Goal: Transaction & Acquisition: Purchase product/service

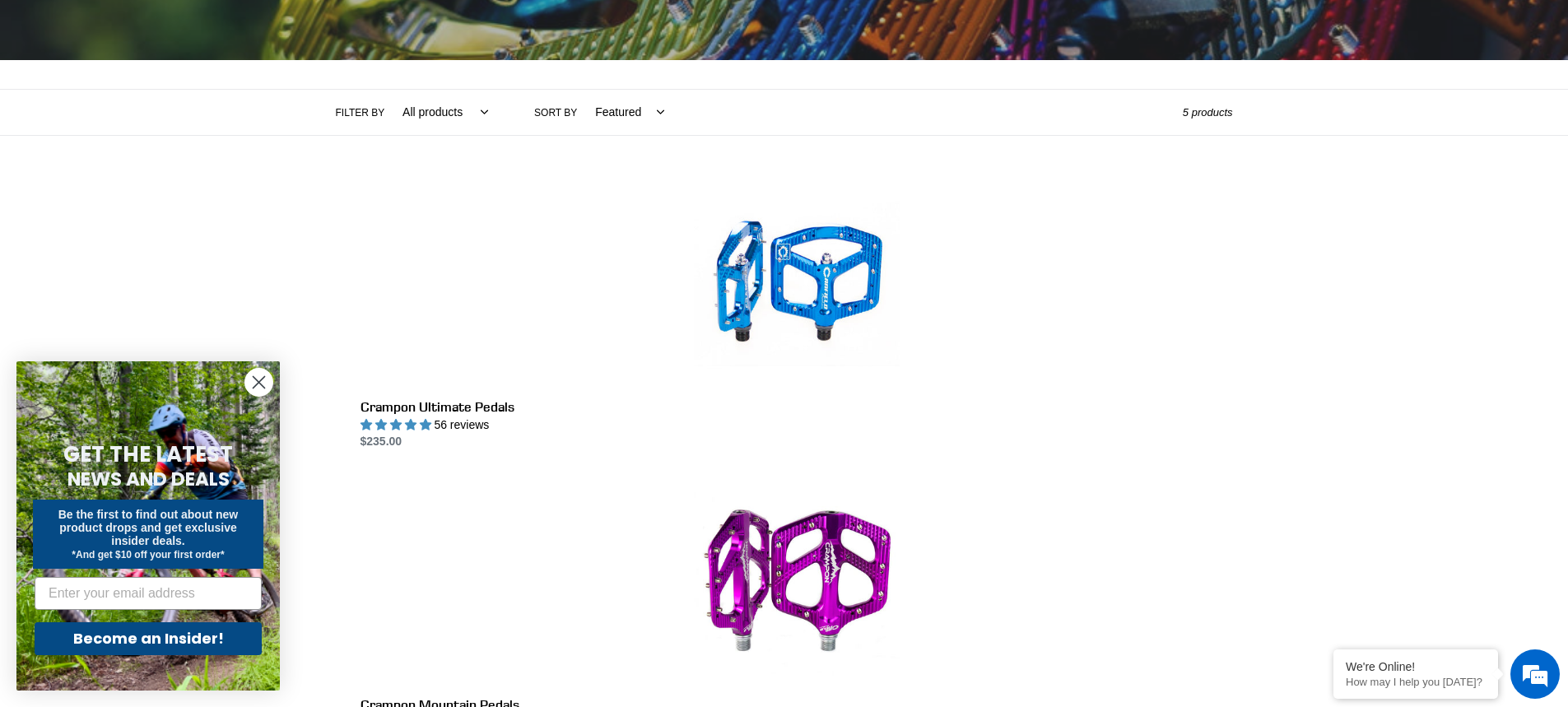
scroll to position [329, 0]
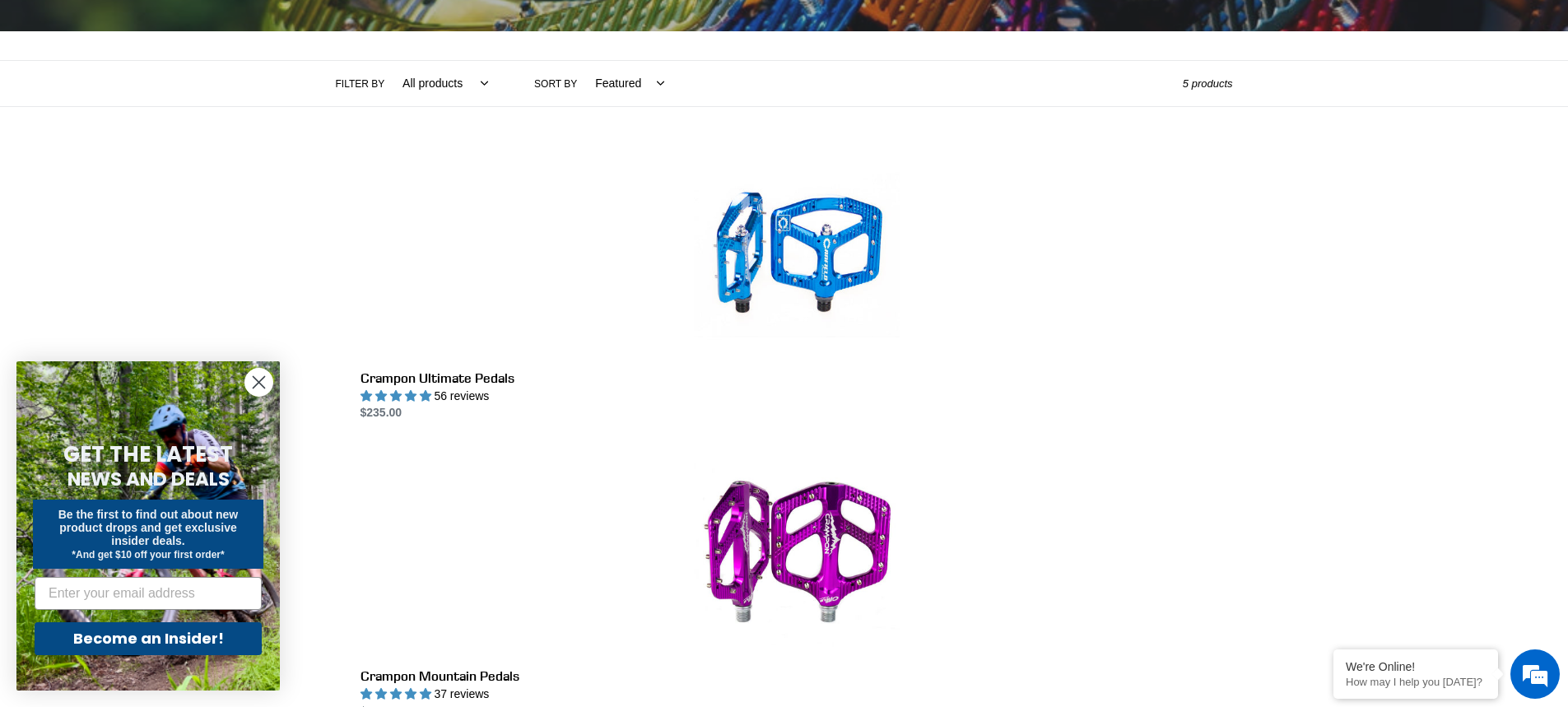
click at [254, 381] on circle "Close dialog" at bounding box center [258, 381] width 27 height 27
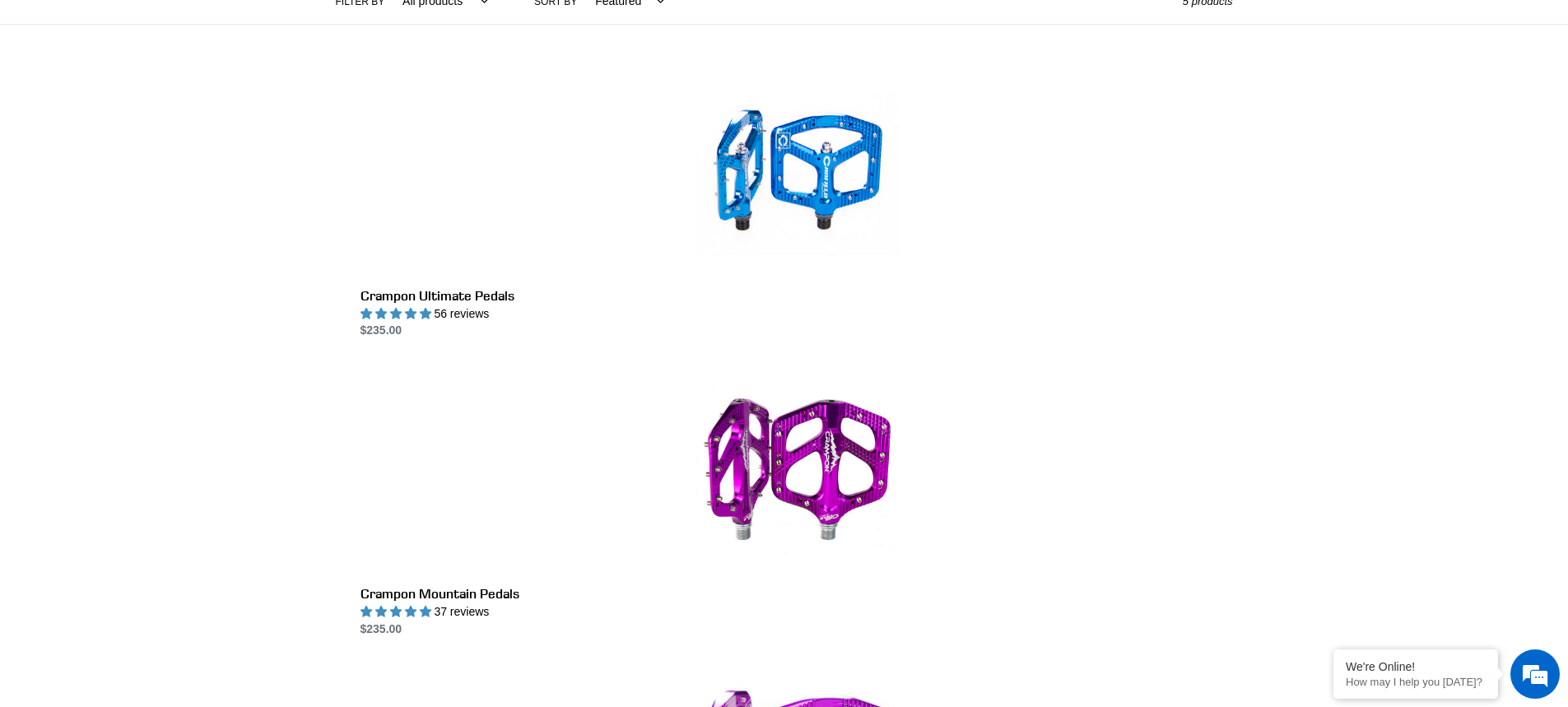
scroll to position [0, 0]
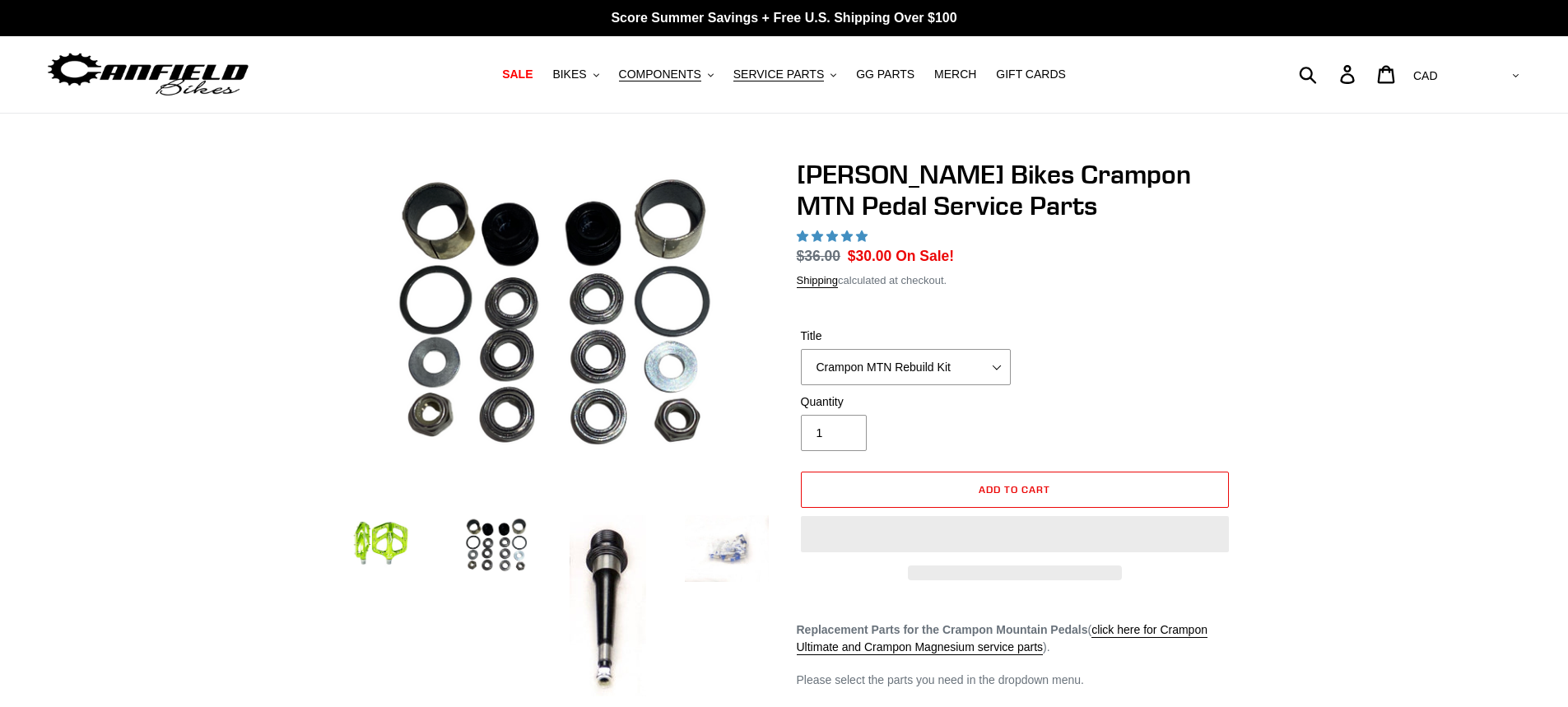
select select "highest-rating"
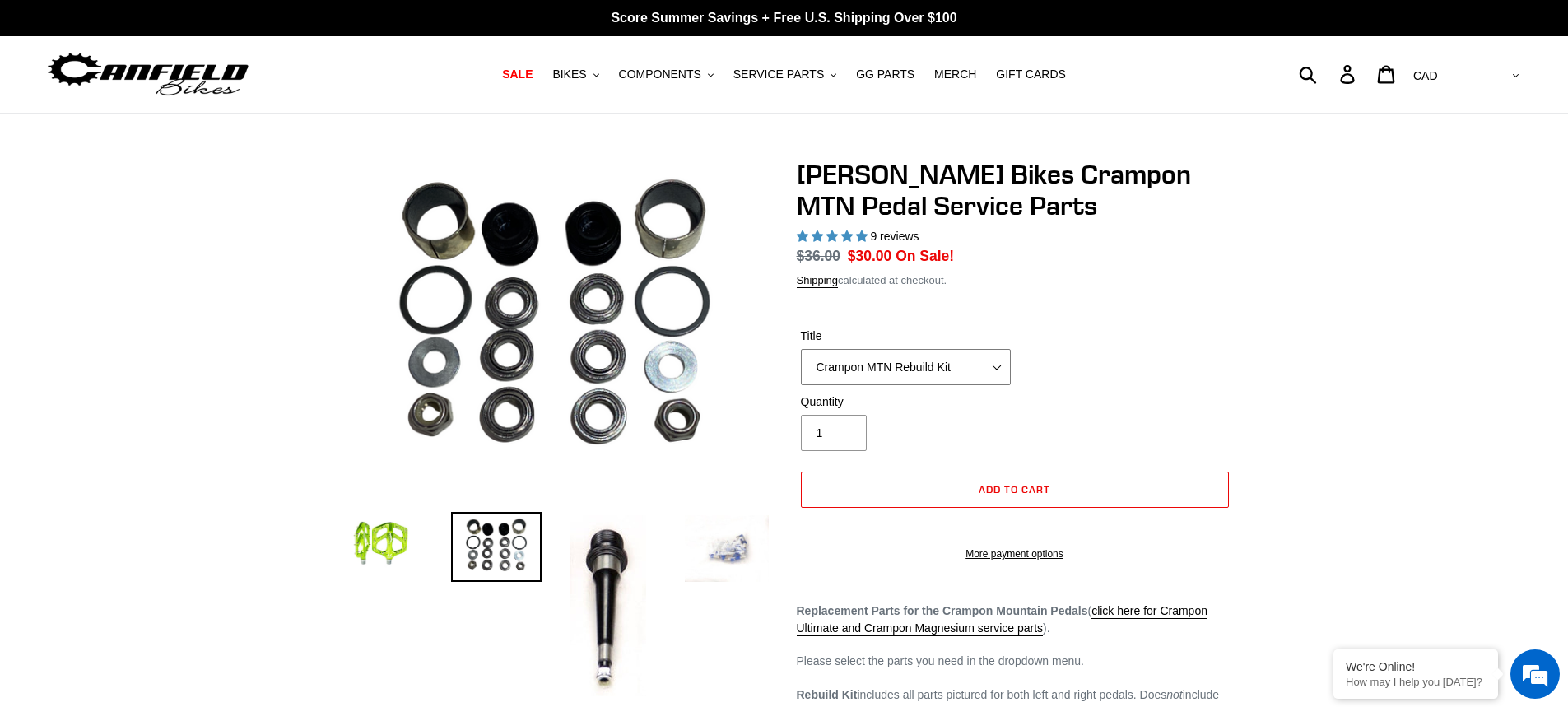
click at [979, 362] on select "Crampon MTN Rebuild Kit Crampon MTN 4mm x 8mm Pin Kit - Silver (20) Crampon MTN…" at bounding box center [905, 367] width 210 height 36
click at [1115, 498] on button "Add to cart" at bounding box center [1014, 489] width 428 height 36
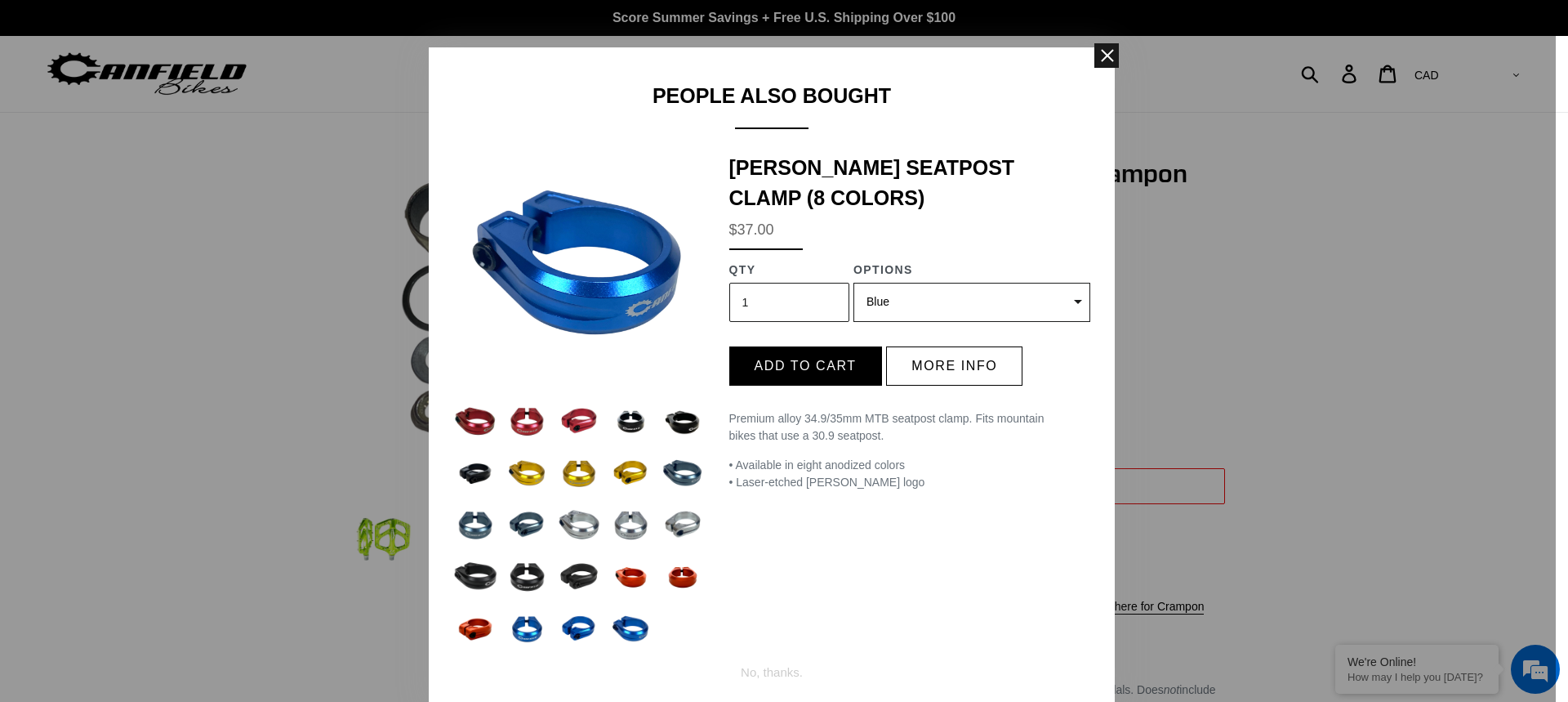
click at [1102, 59] on span at bounding box center [1106, 55] width 24 height 24
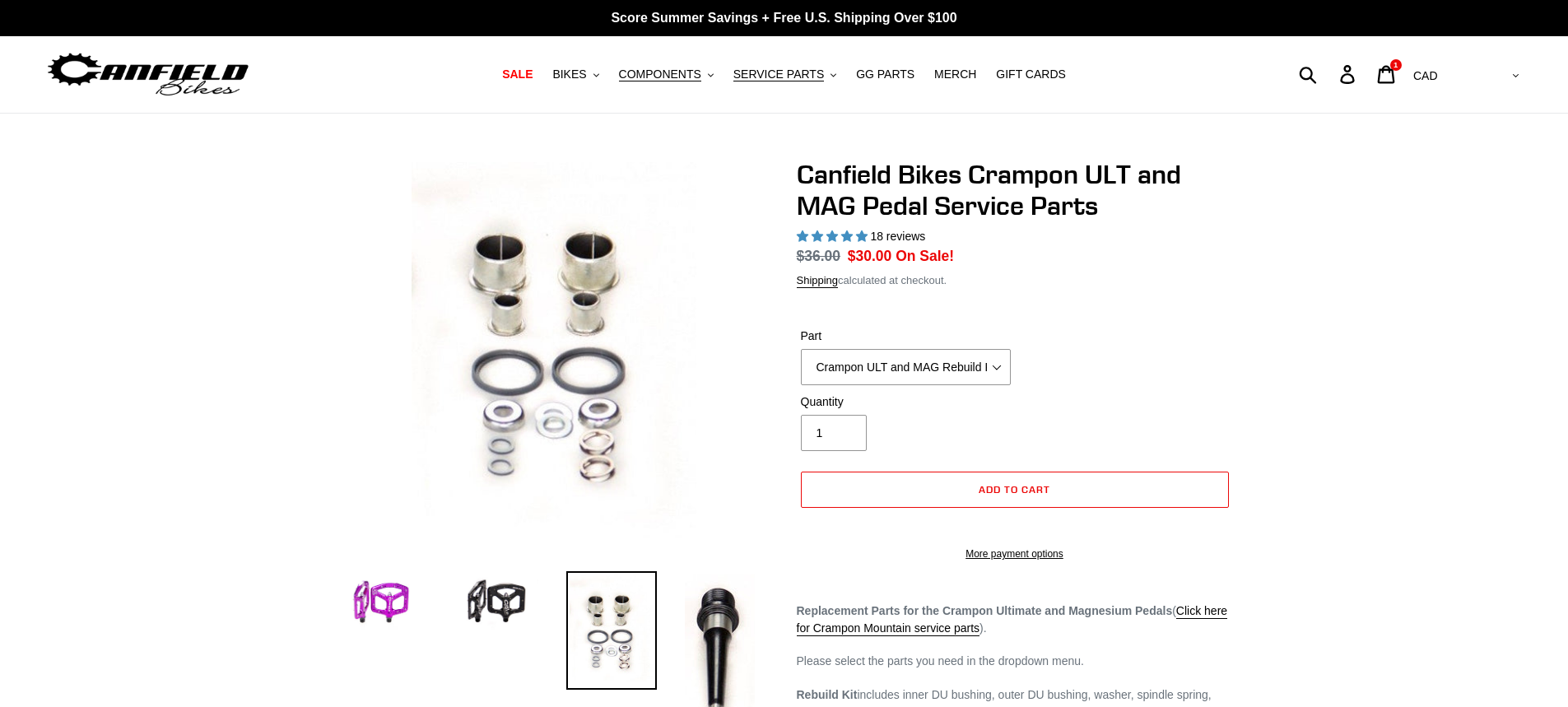
select select "highest-rating"
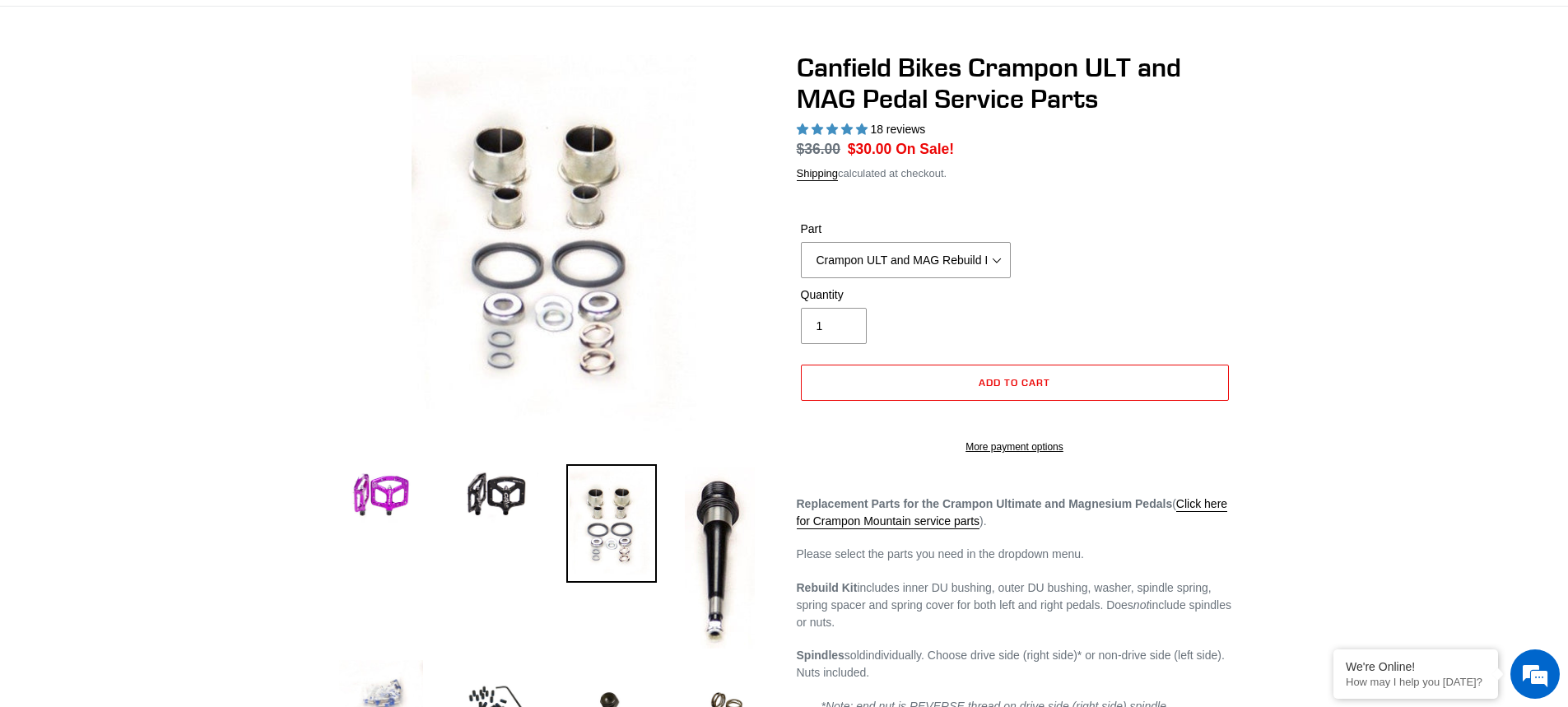
scroll to position [82, 0]
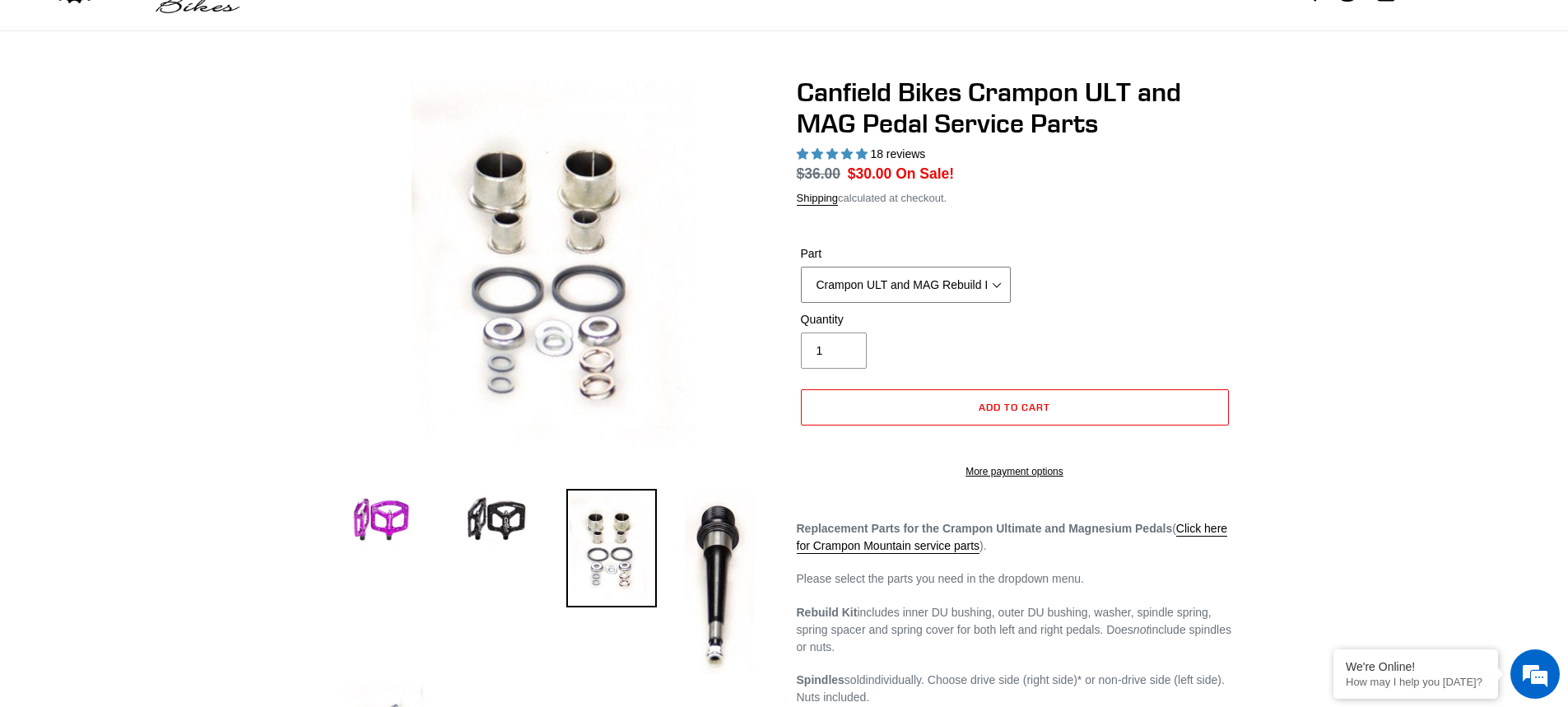
click at [994, 286] on select "Crampon ULT and MAG Rebuild Kit Crampon ULT and MAG 4mm x 8mm Pin Kit - Silver …" at bounding box center [905, 284] width 210 height 36
click at [1028, 408] on span "Add to cart" at bounding box center [1014, 407] width 72 height 12
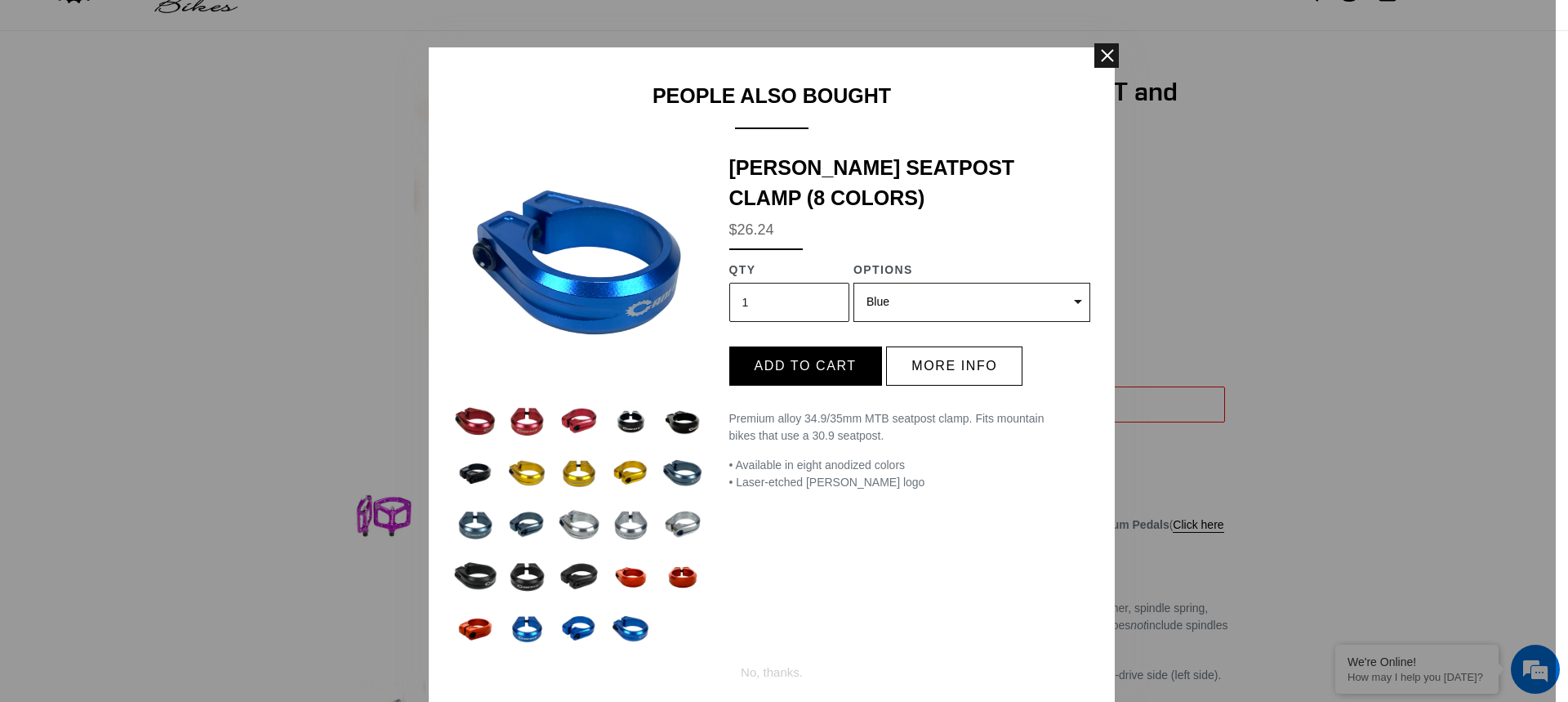
click at [1098, 53] on span at bounding box center [1106, 55] width 24 height 24
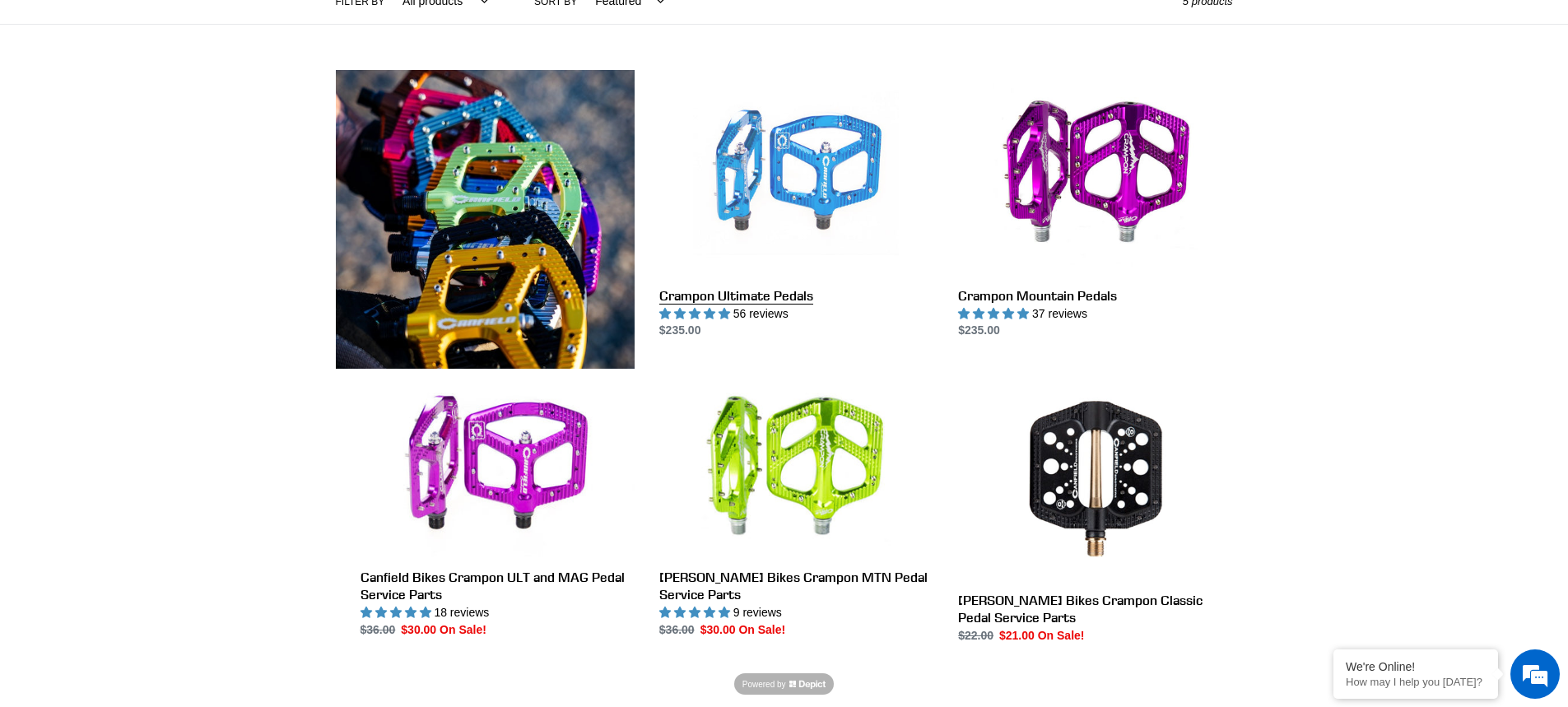
click at [753, 161] on link "Crampon Ultimate Pedals" at bounding box center [796, 204] width 274 height 270
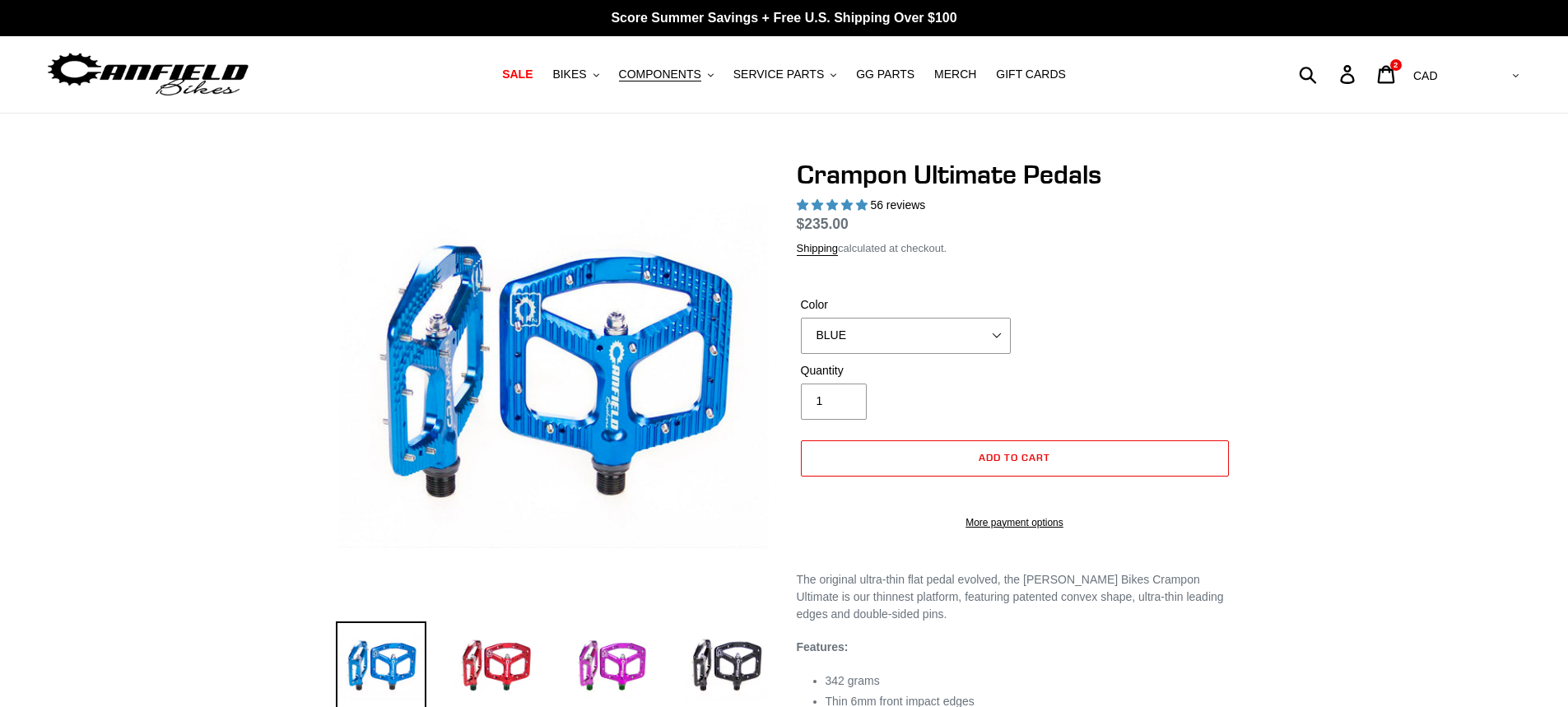
select select "highest-rating"
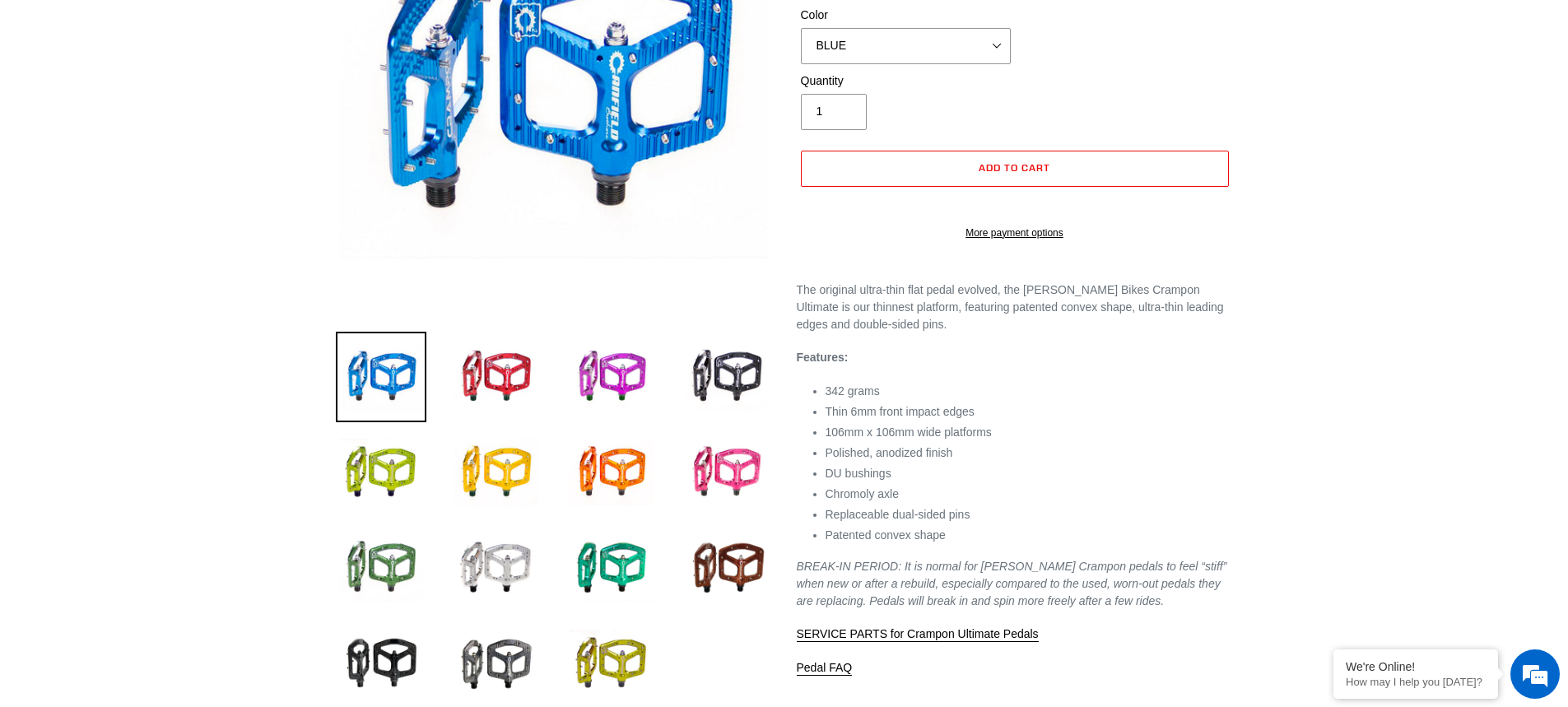
scroll to position [329, 0]
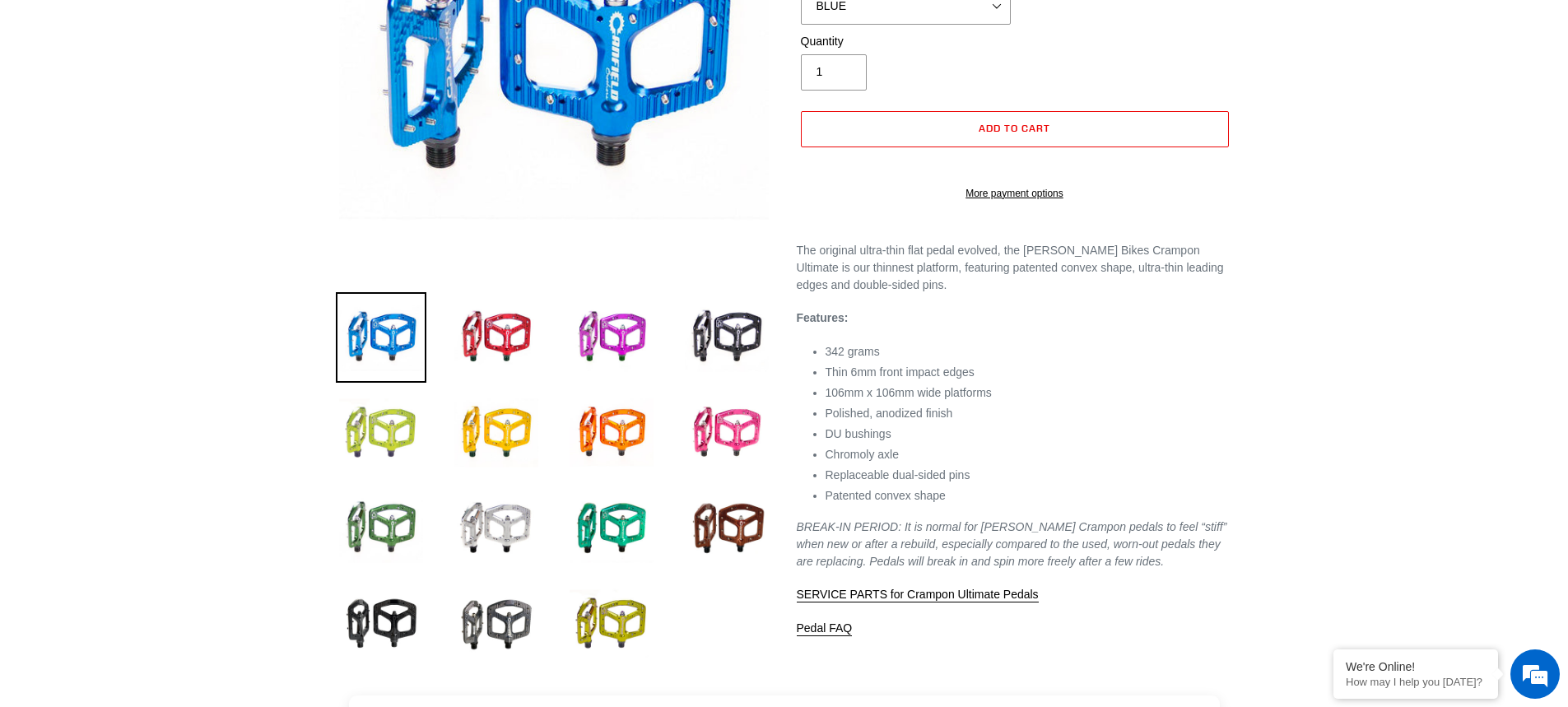
click at [375, 429] on img at bounding box center [382, 433] width 91 height 91
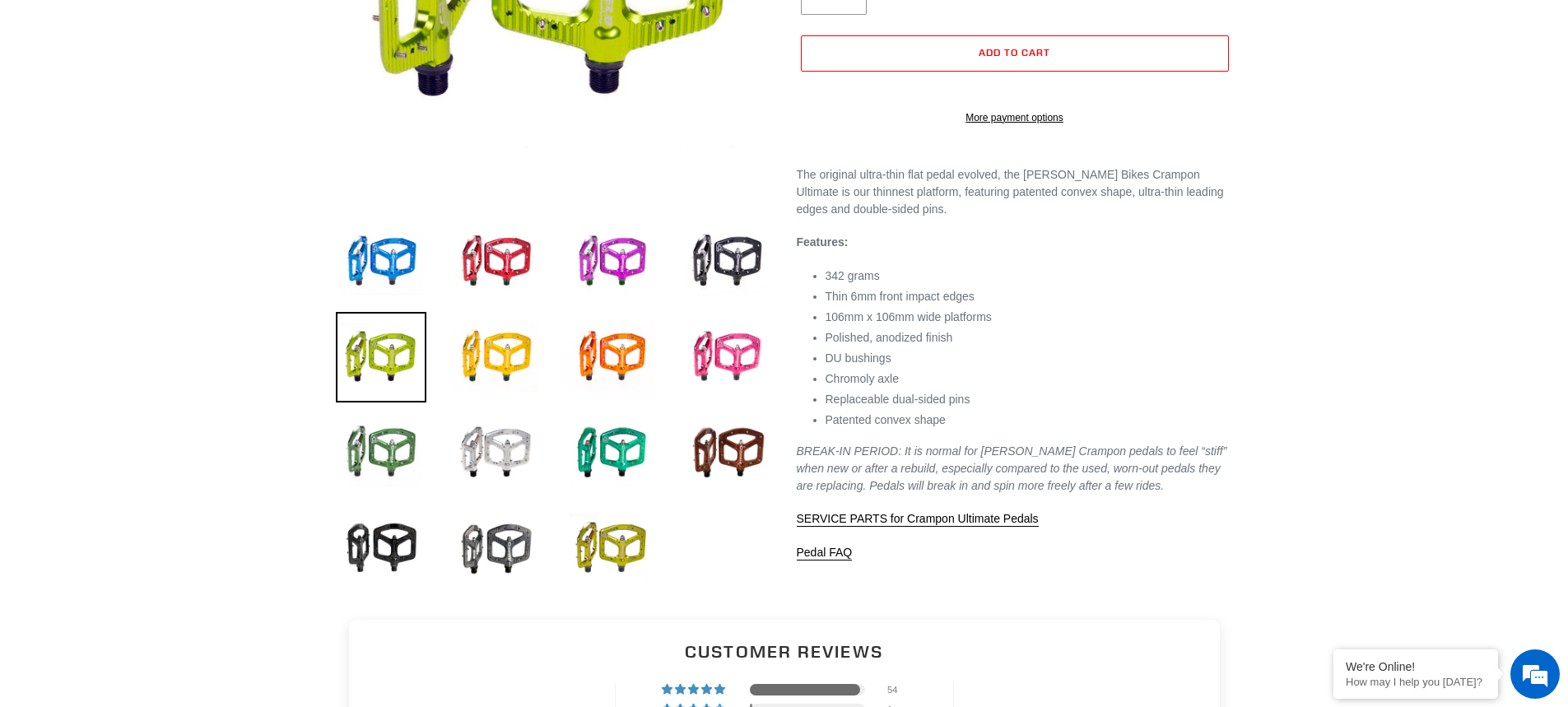
scroll to position [411, 0]
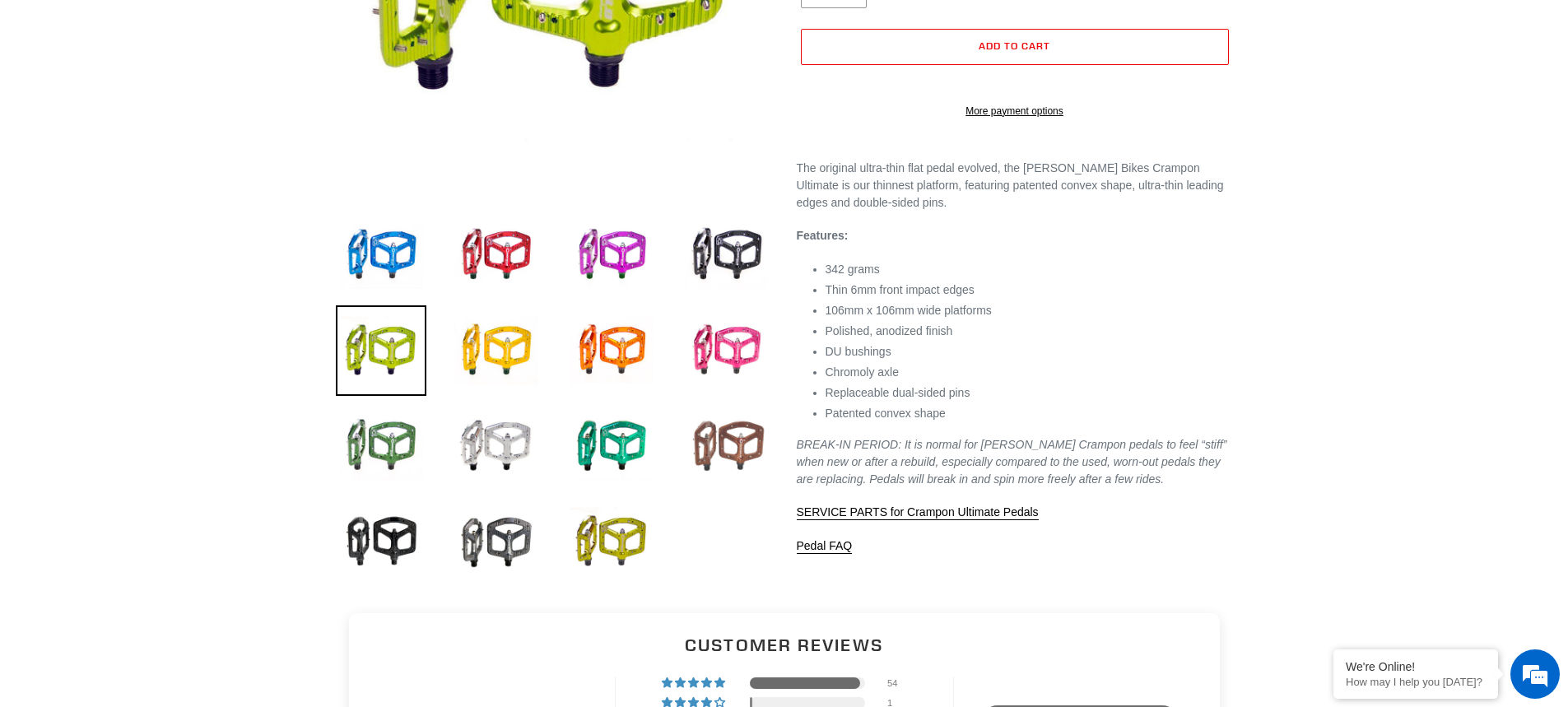
click at [721, 456] on img at bounding box center [726, 446] width 91 height 91
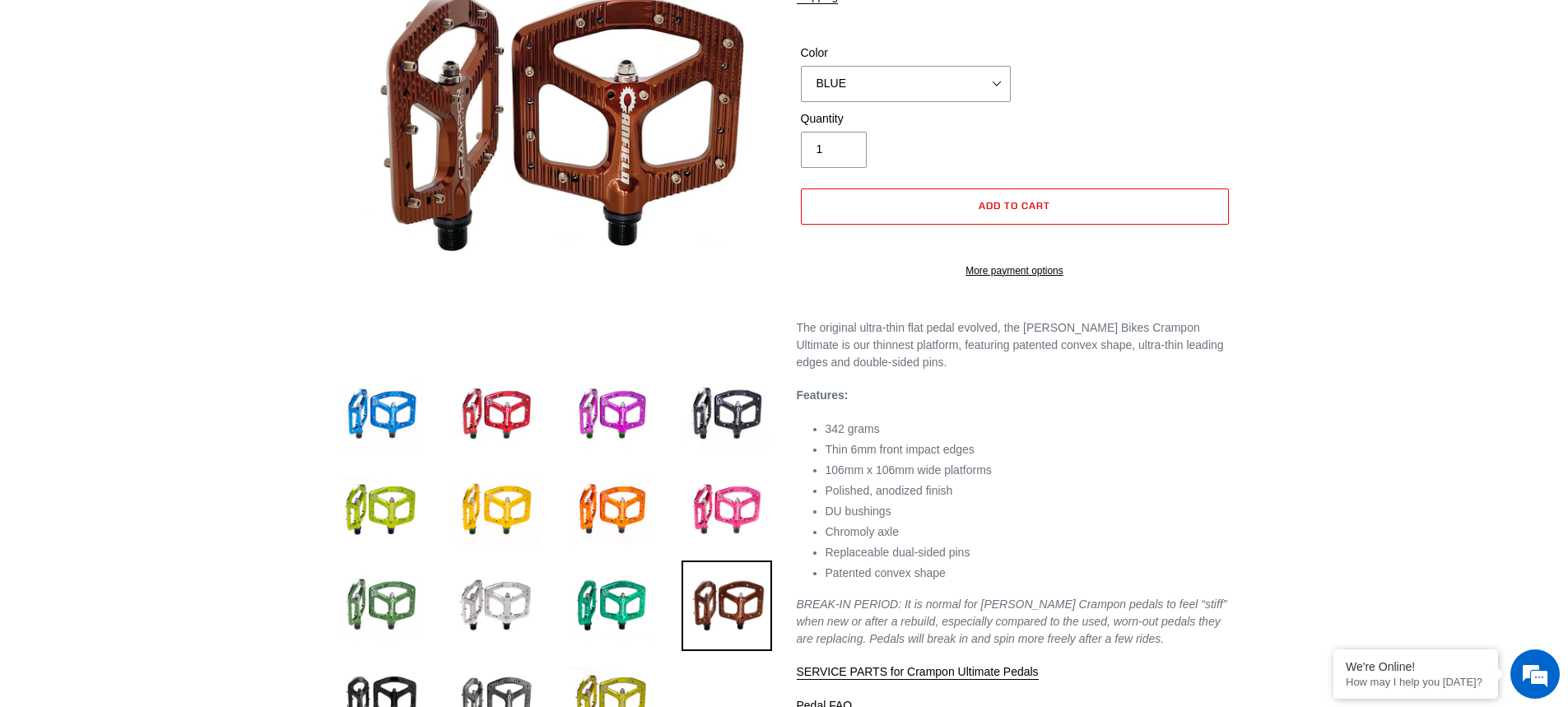
scroll to position [329, 0]
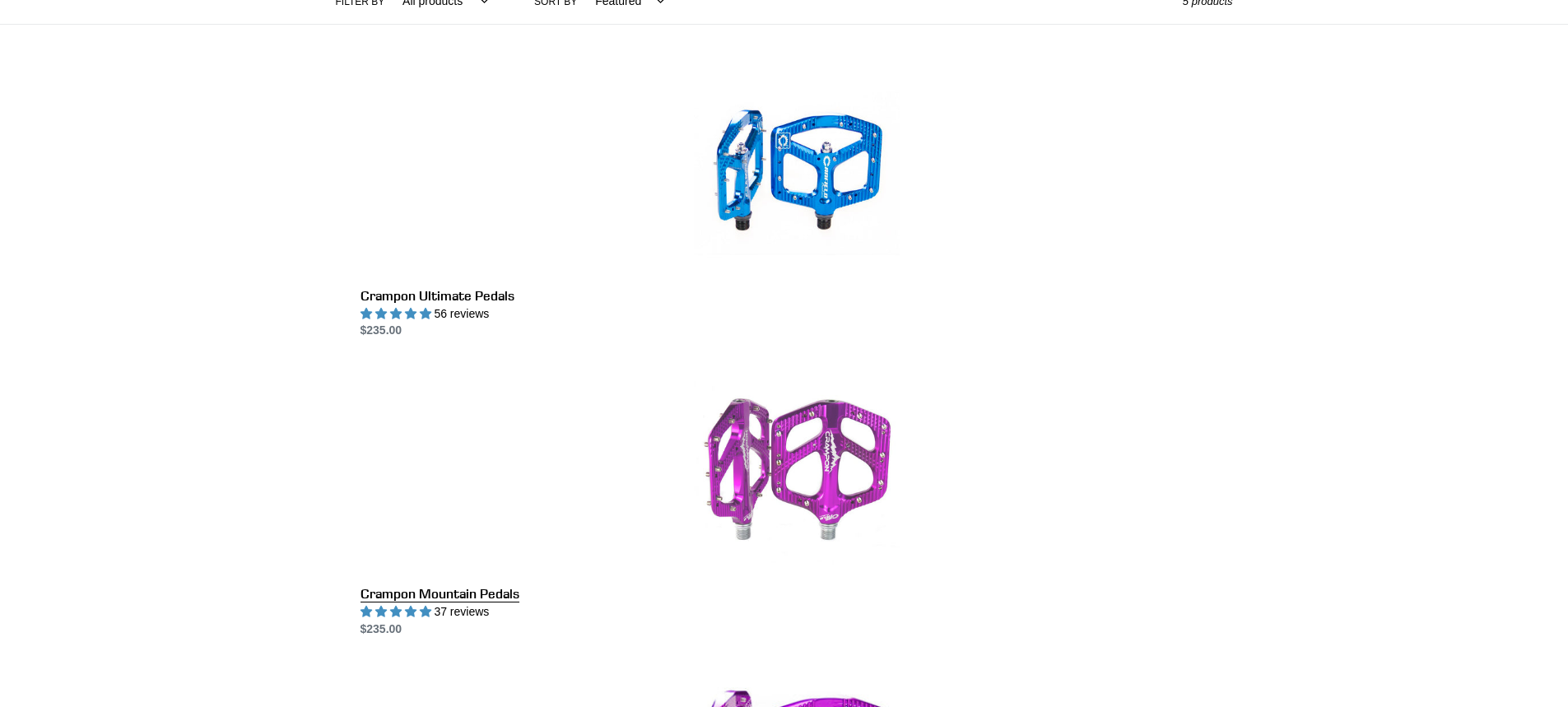
click at [1115, 367] on link "Crampon Mountain Pedals" at bounding box center [796, 502] width 872 height 270
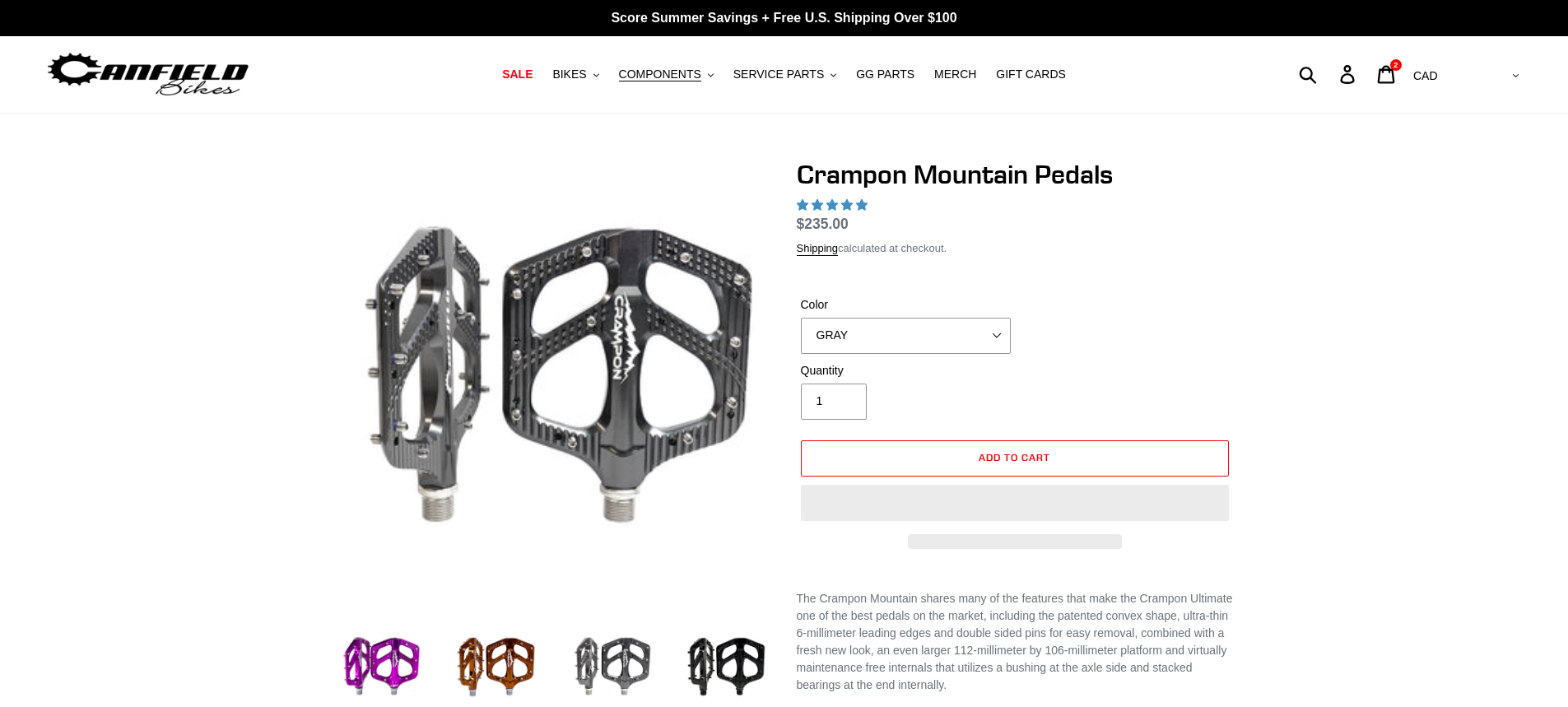
select select "highest-rating"
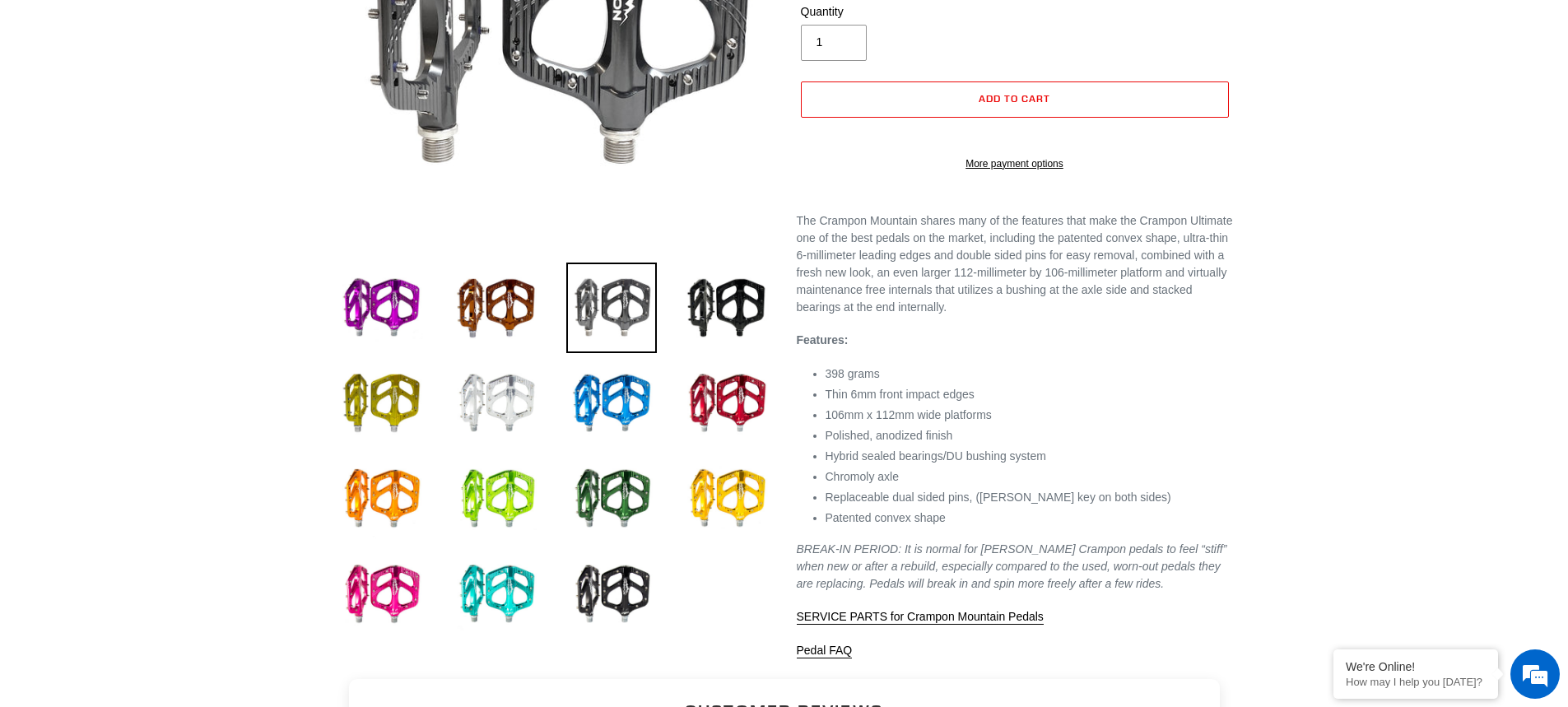
scroll to position [411, 0]
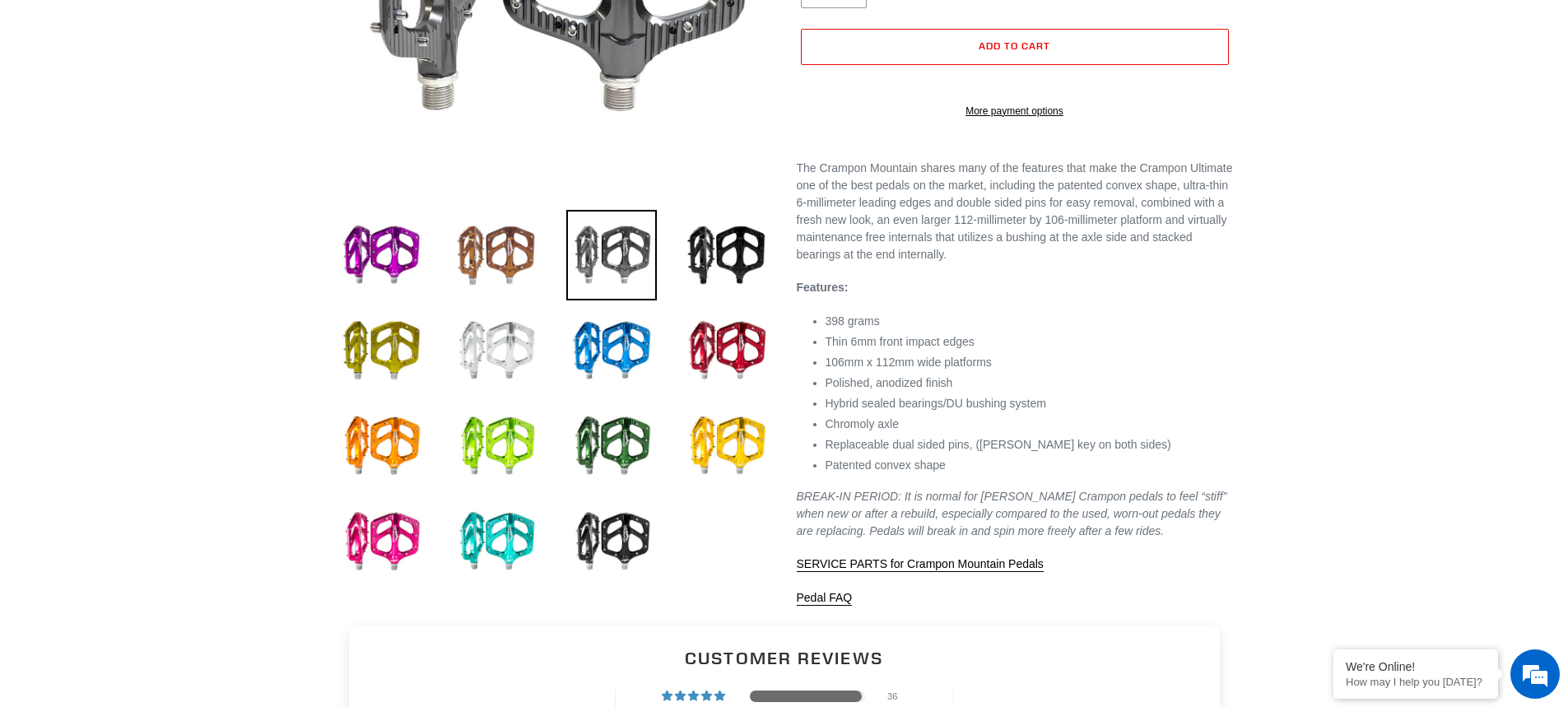
click at [499, 251] on img at bounding box center [497, 255] width 91 height 91
select select "BRONZE"
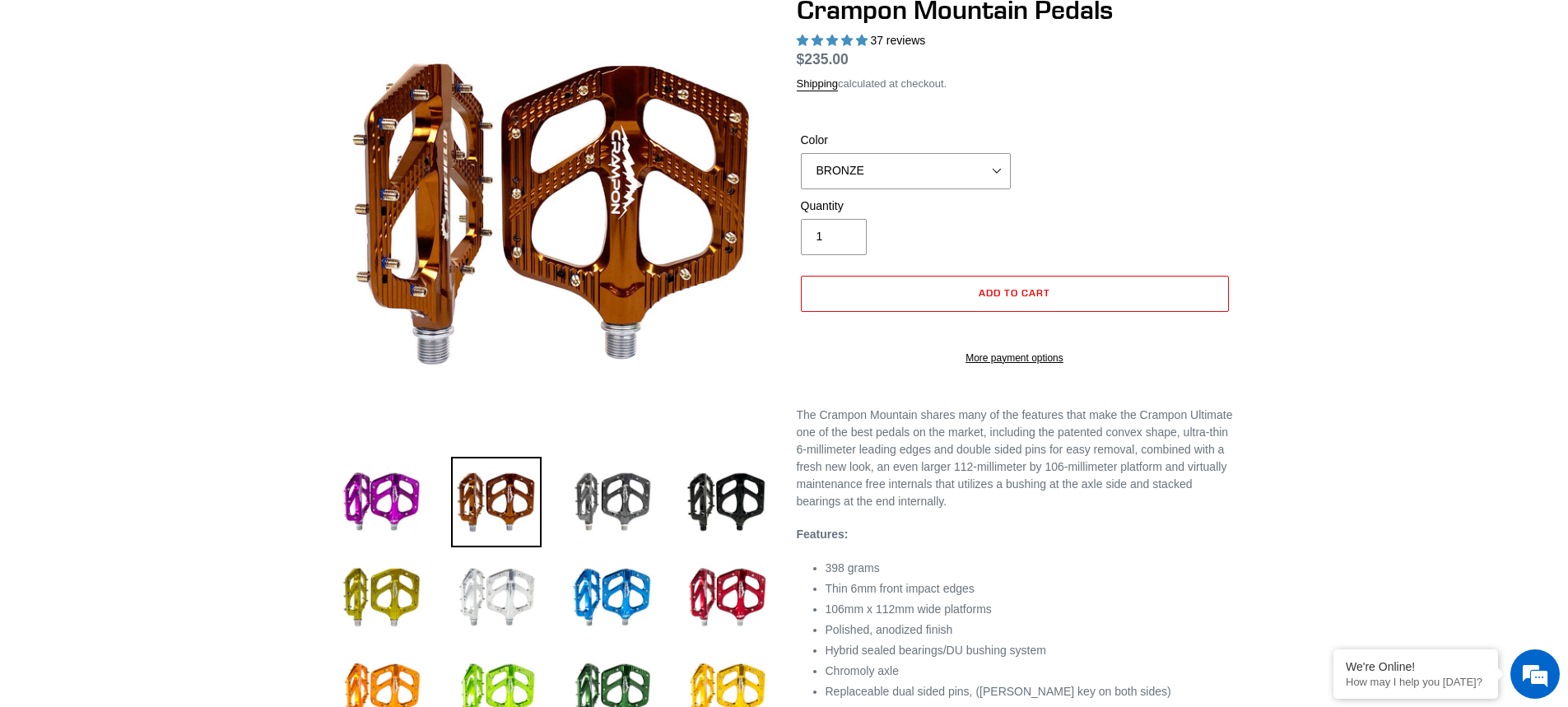
scroll to position [82, 0]
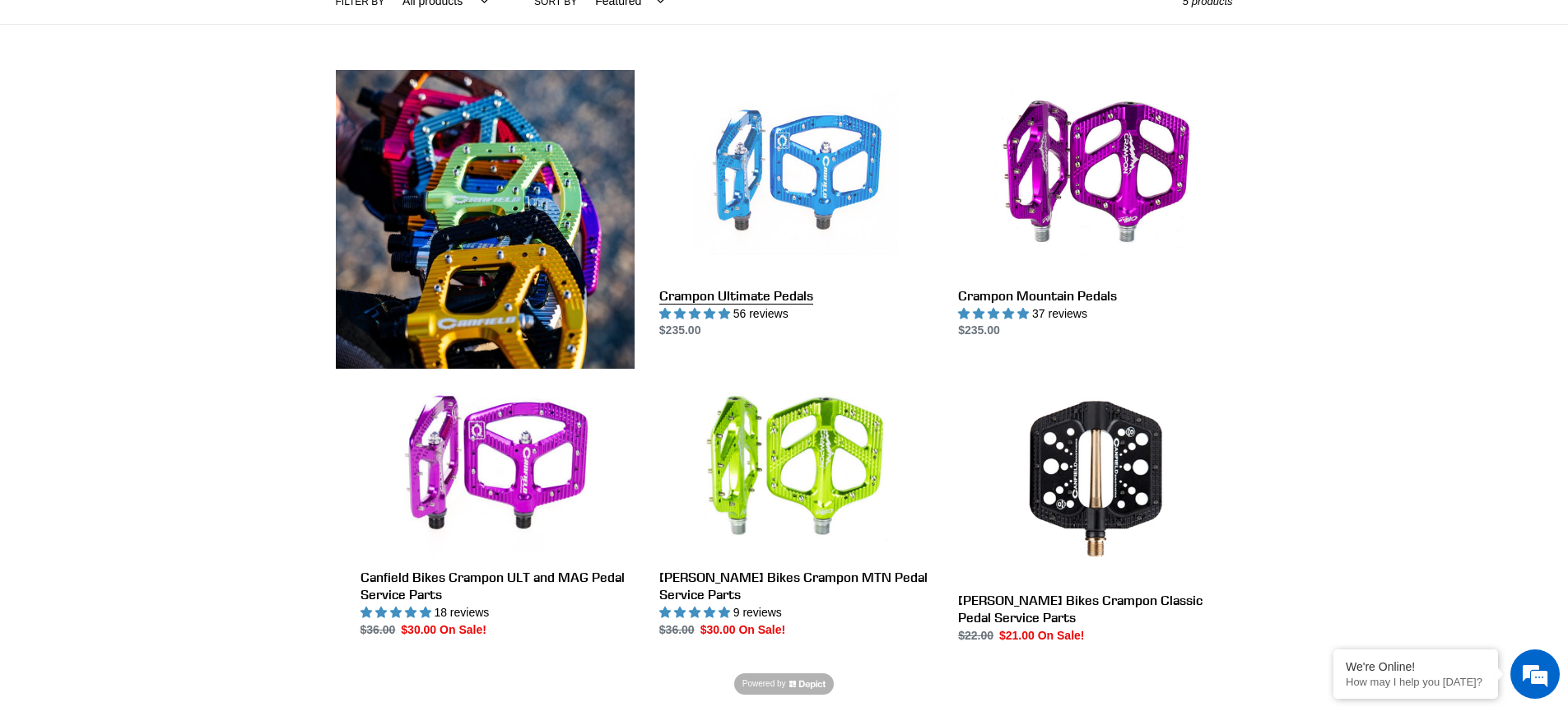
click at [798, 175] on link "Crampon Ultimate Pedals" at bounding box center [796, 204] width 274 height 270
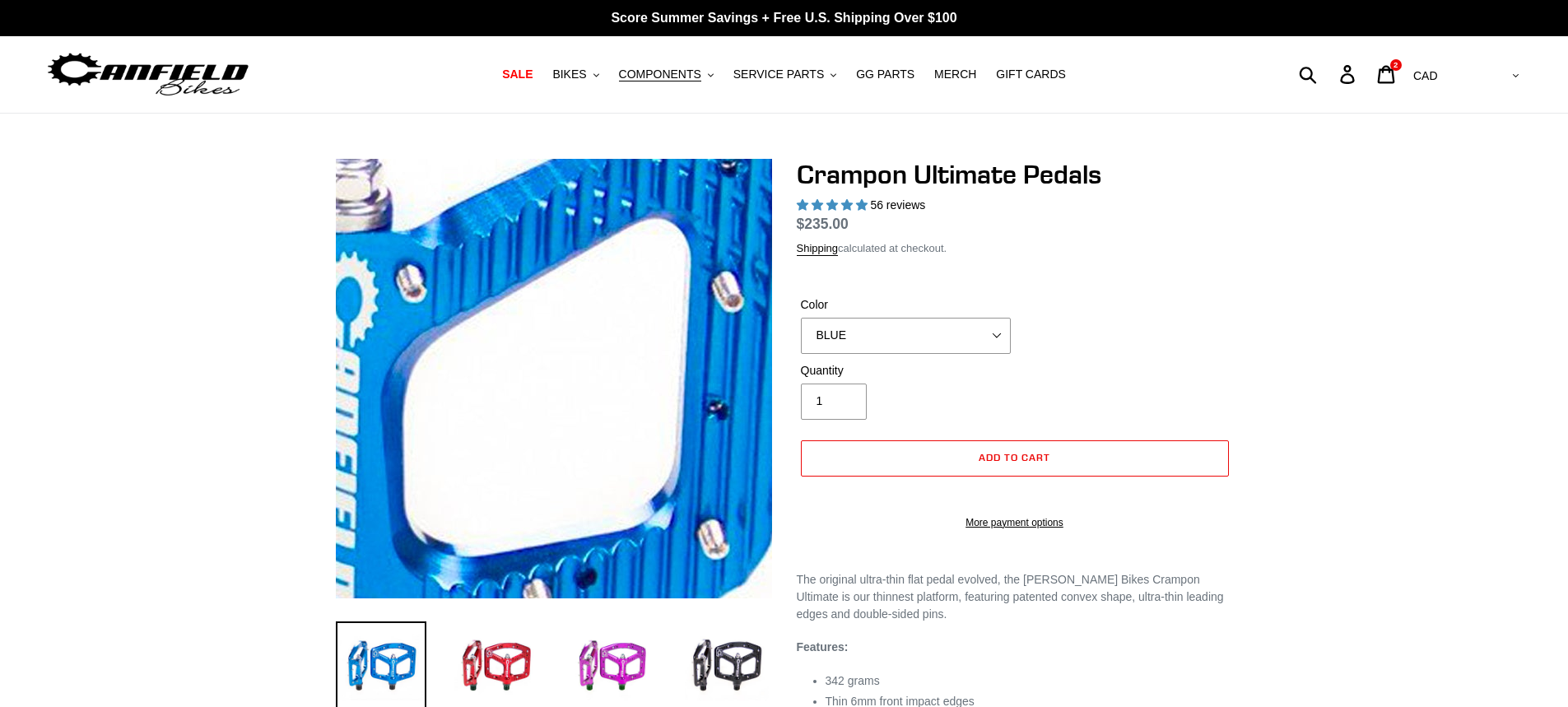
select select "highest-rating"
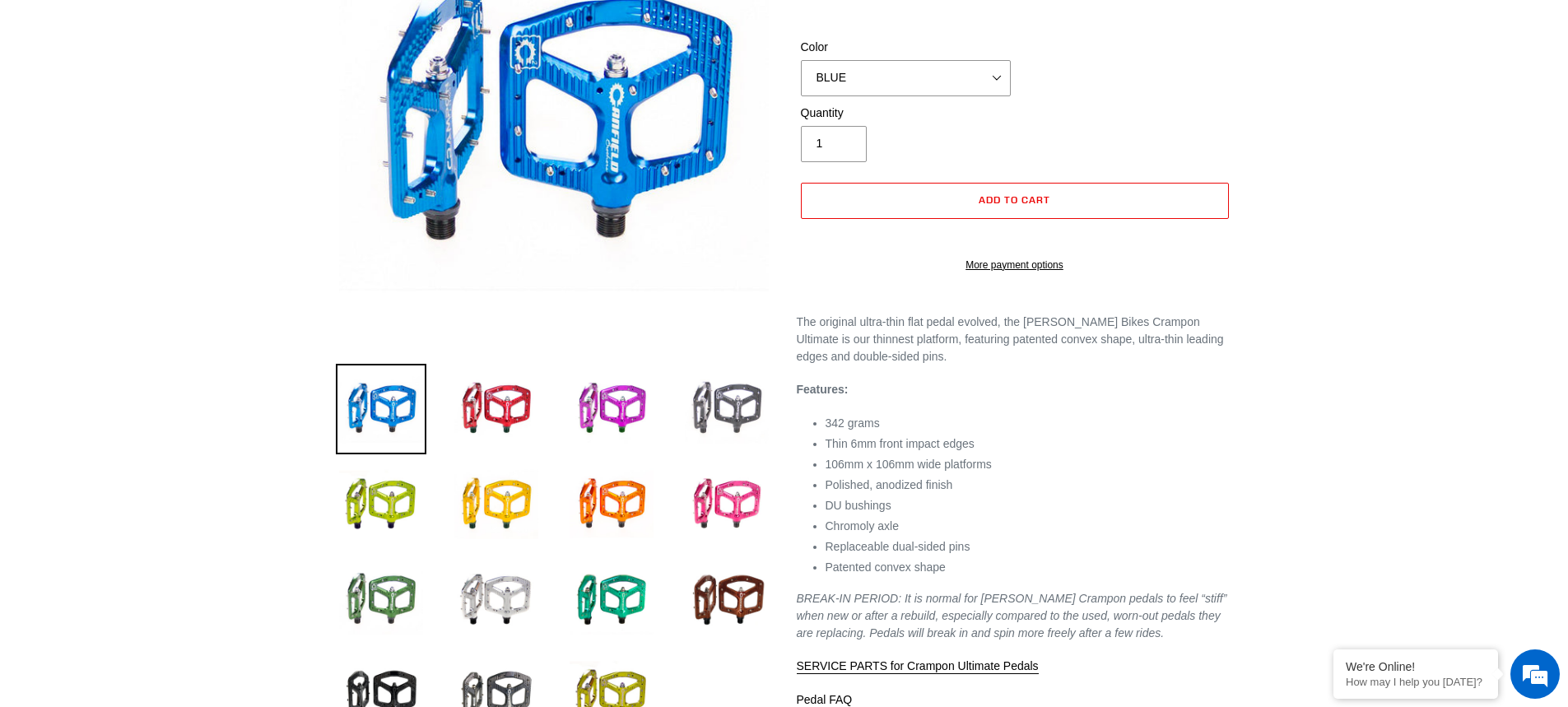
scroll to position [411, 0]
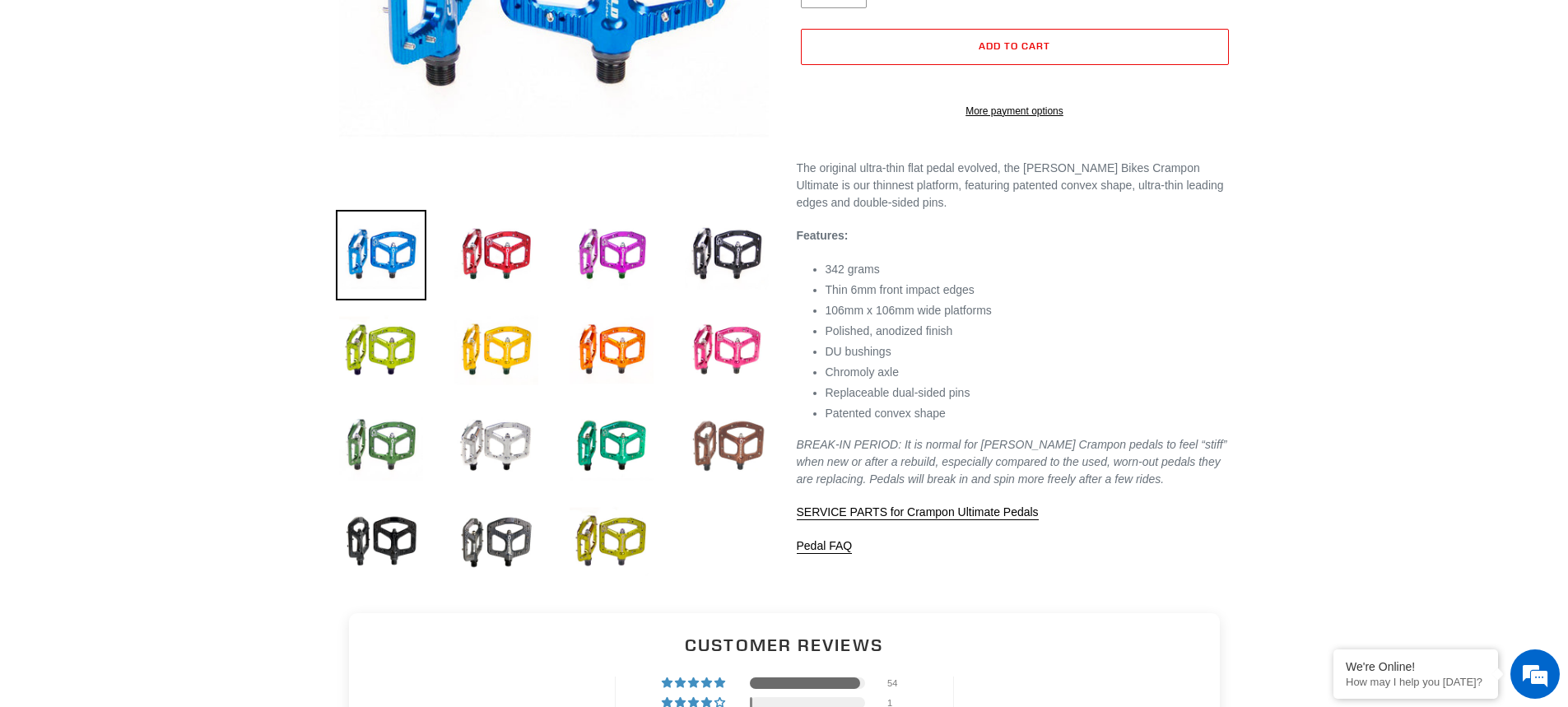
click at [726, 437] on img at bounding box center [726, 446] width 91 height 91
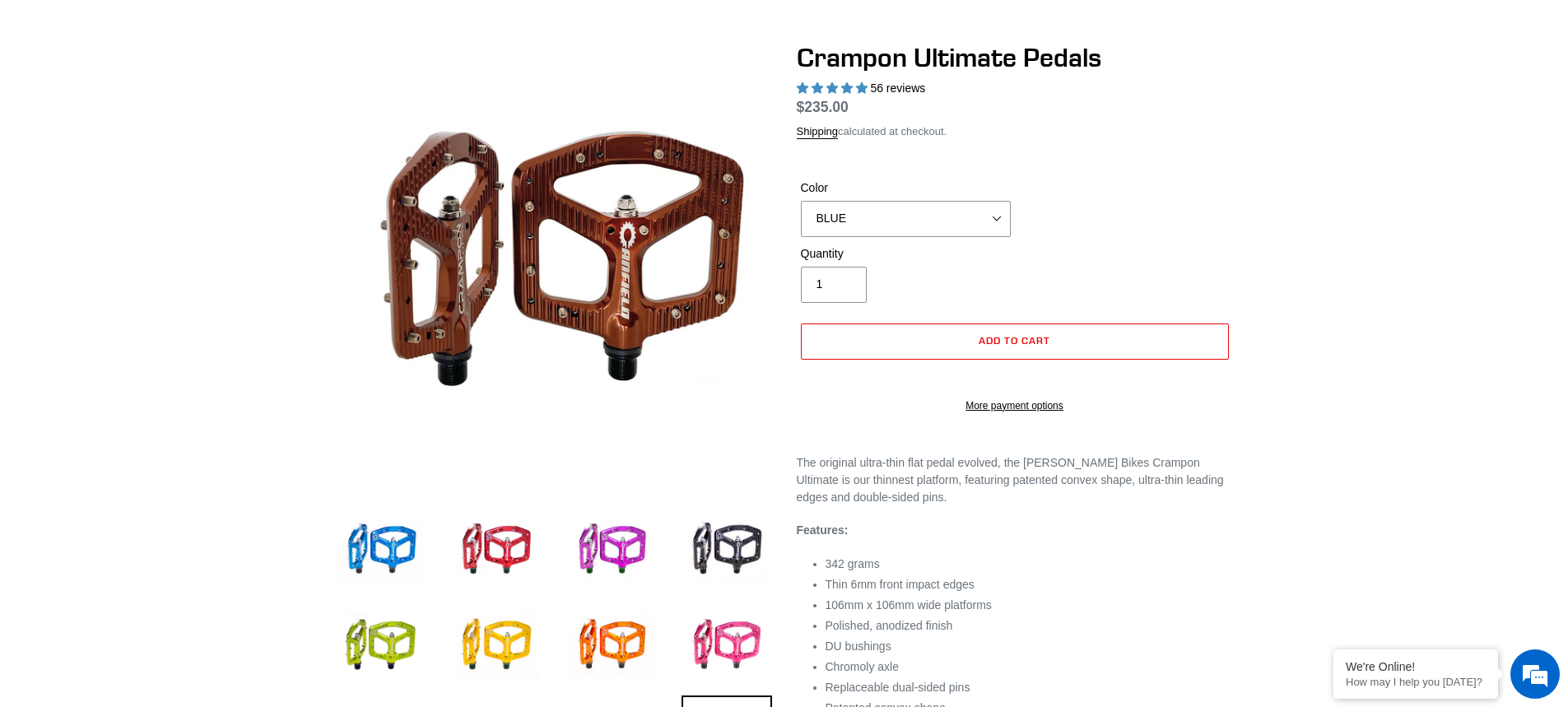
scroll to position [82, 0]
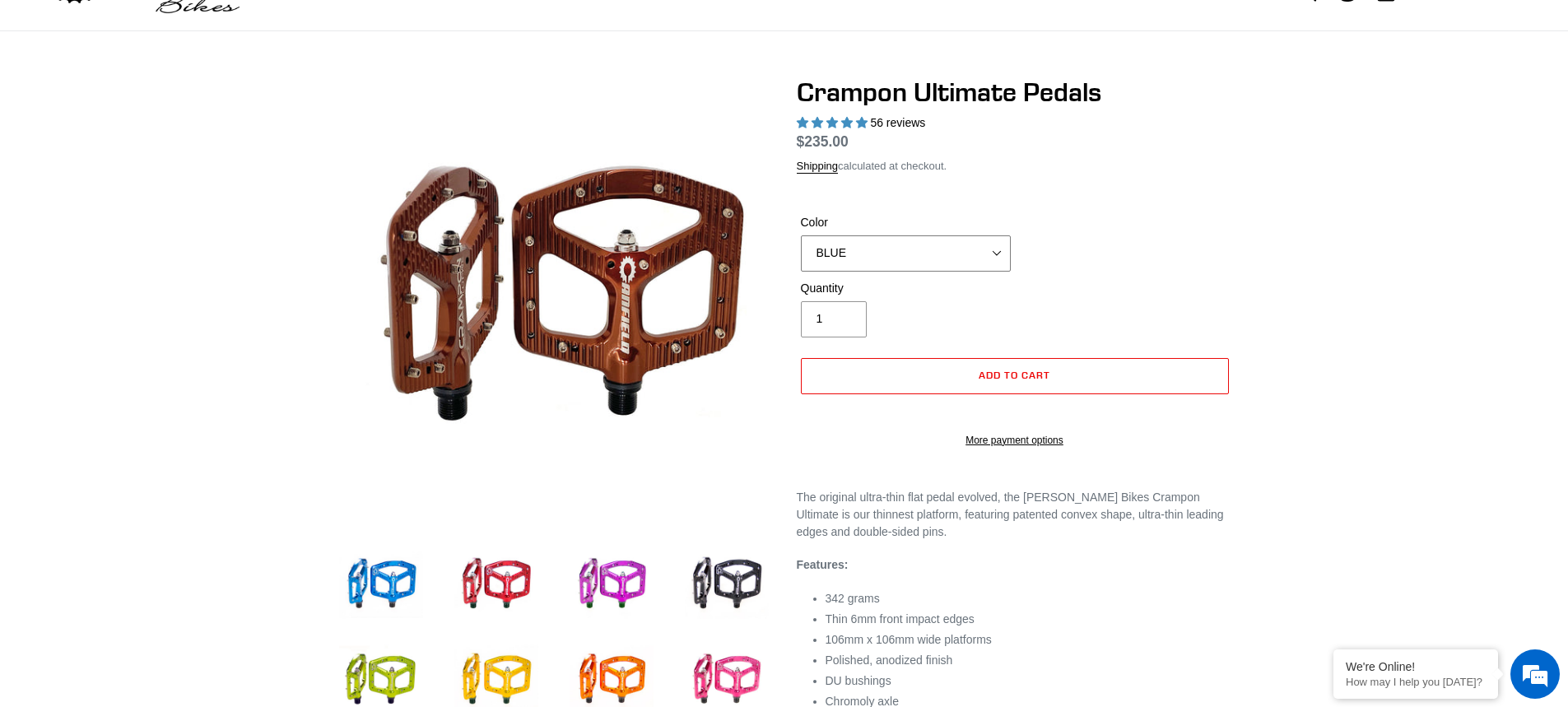
click at [960, 237] on select "BLUE RED PURPLE STEALTH BRONZE GREY TURQUOISE BLACK POLISHED BAJA GOLD PNW GREE…" at bounding box center [905, 253] width 210 height 36
click at [801, 236] on select "BLUE RED PURPLE STEALTH BRONZE GREY TURQUOISE BLACK POLISHED BAJA GOLD PNW GREE…" at bounding box center [905, 253] width 210 height 36
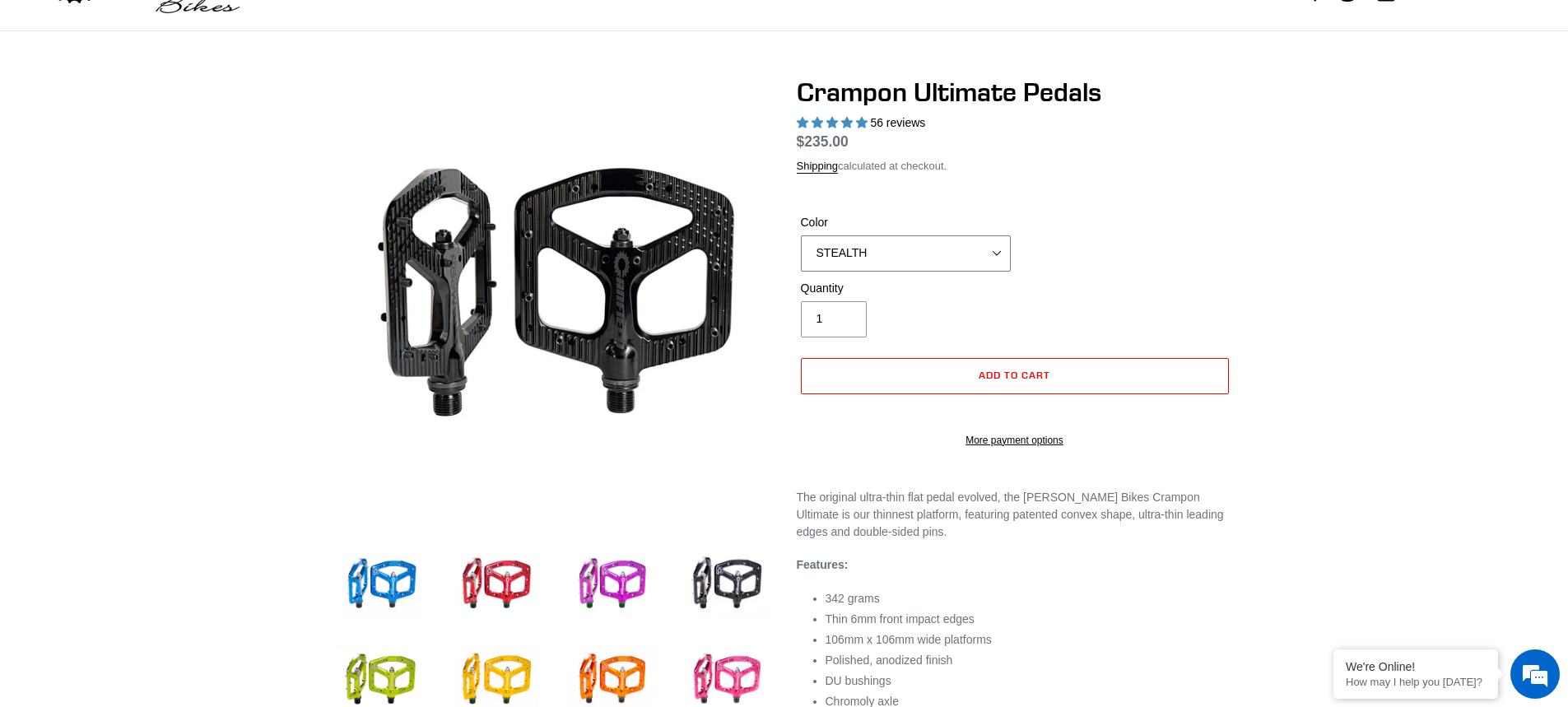
click at [928, 259] on select "BLUE RED PURPLE STEALTH BRONZE GREY TURQUOISE BLACK POLISHED BAJA GOLD PNW GREE…" at bounding box center [905, 253] width 210 height 36
select select "BRONZE"
click at [801, 236] on select "BLUE RED PURPLE STEALTH BRONZE GREY TURQUOISE BLACK POLISHED BAJA GOLD PNW GREE…" at bounding box center [905, 253] width 210 height 36
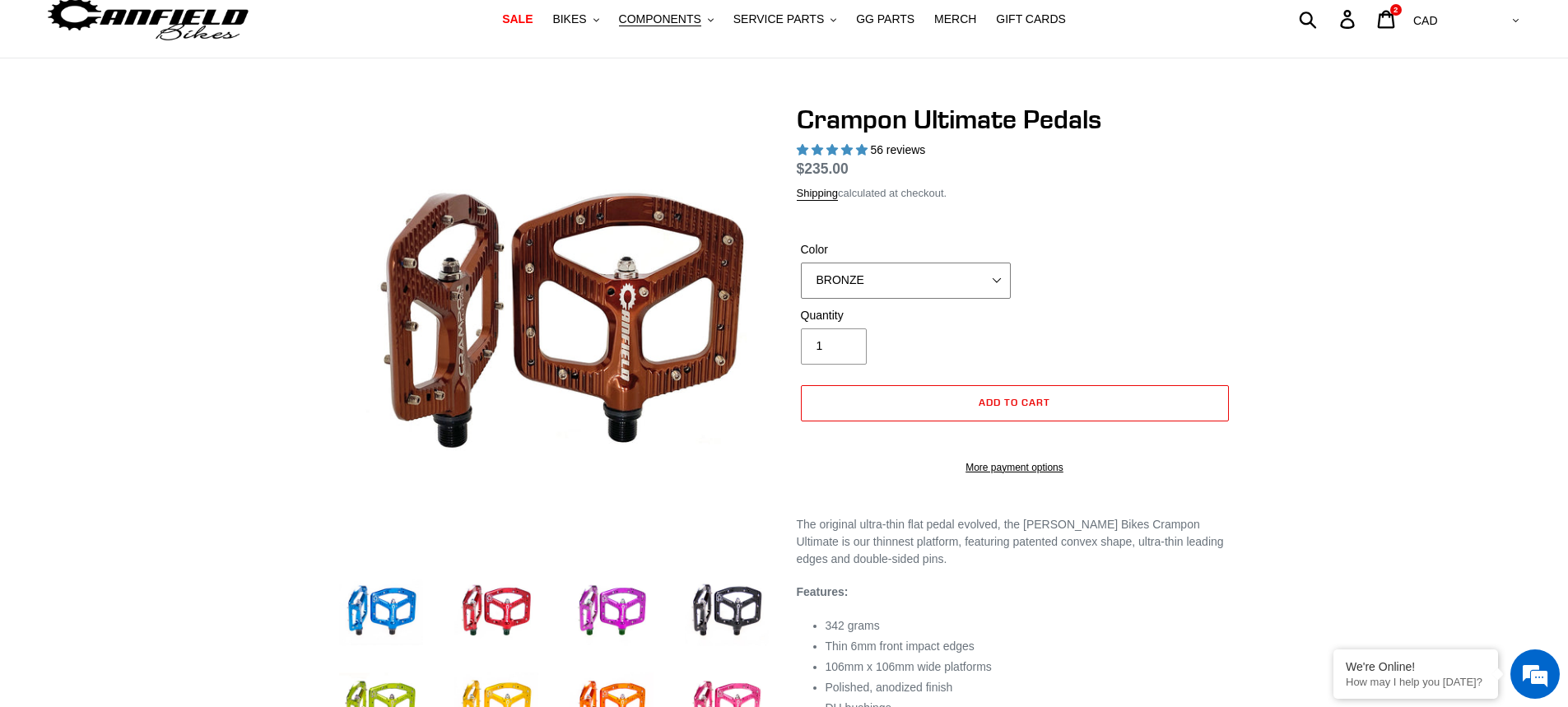
scroll to position [0, 0]
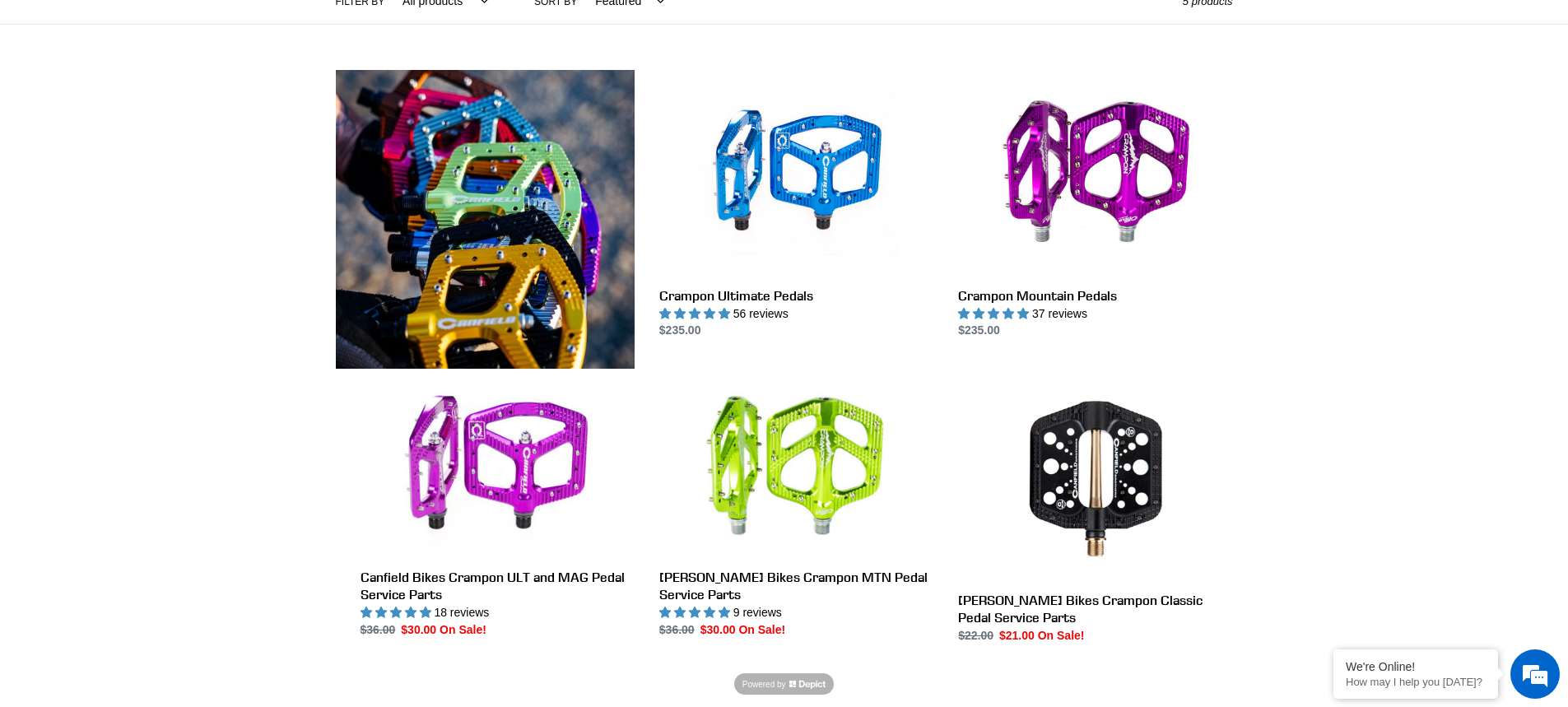
scroll to position [329, 0]
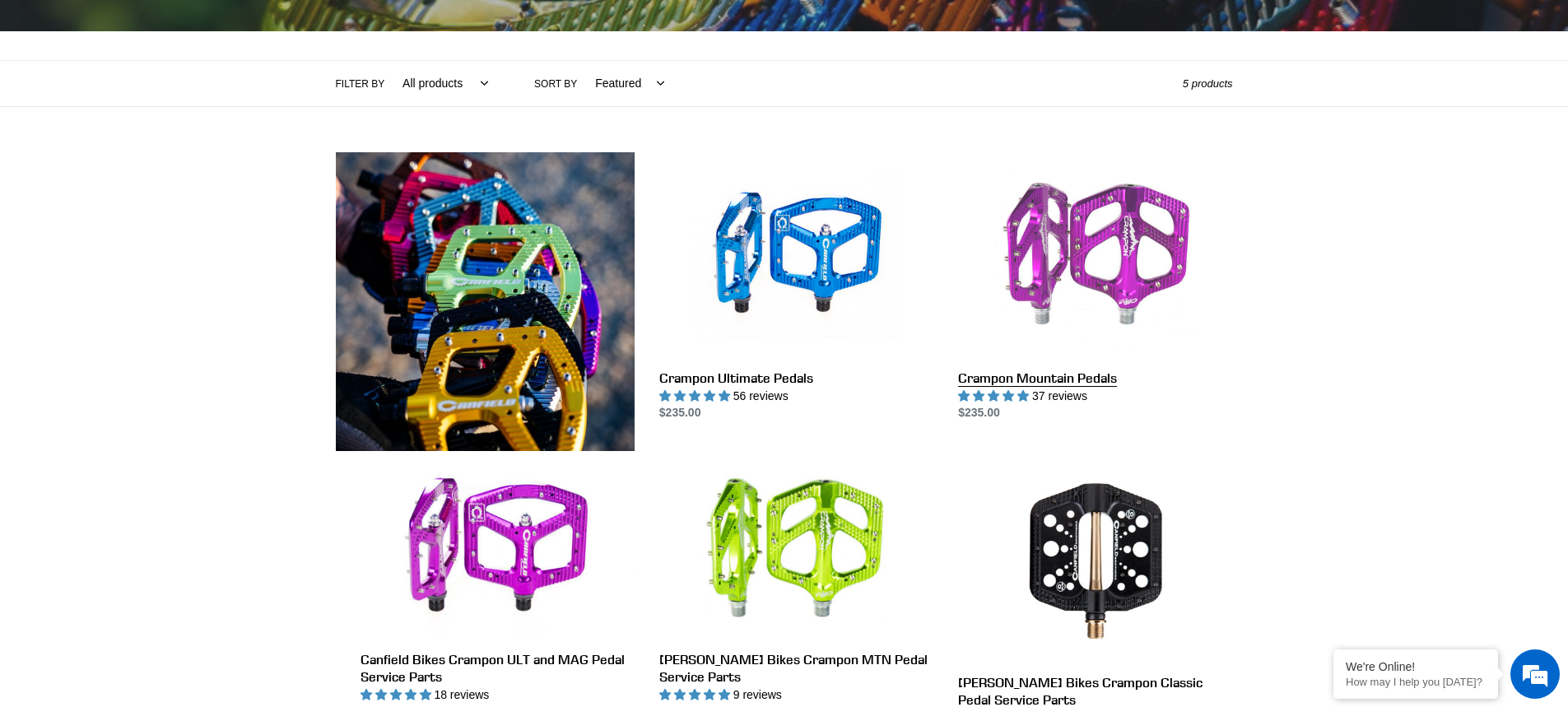
click at [1102, 261] on link "Crampon Mountain Pedals" at bounding box center [1095, 286] width 274 height 270
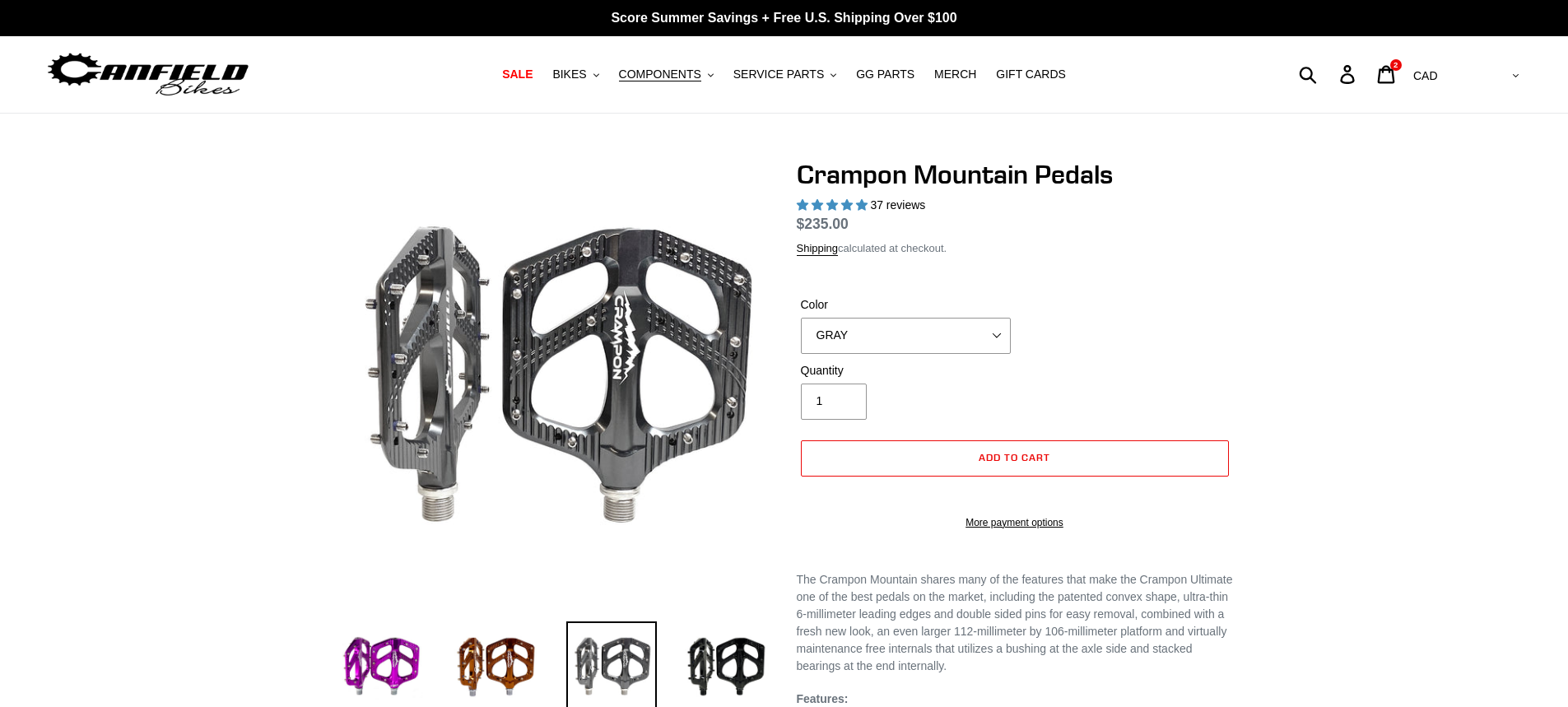
select select "highest-rating"
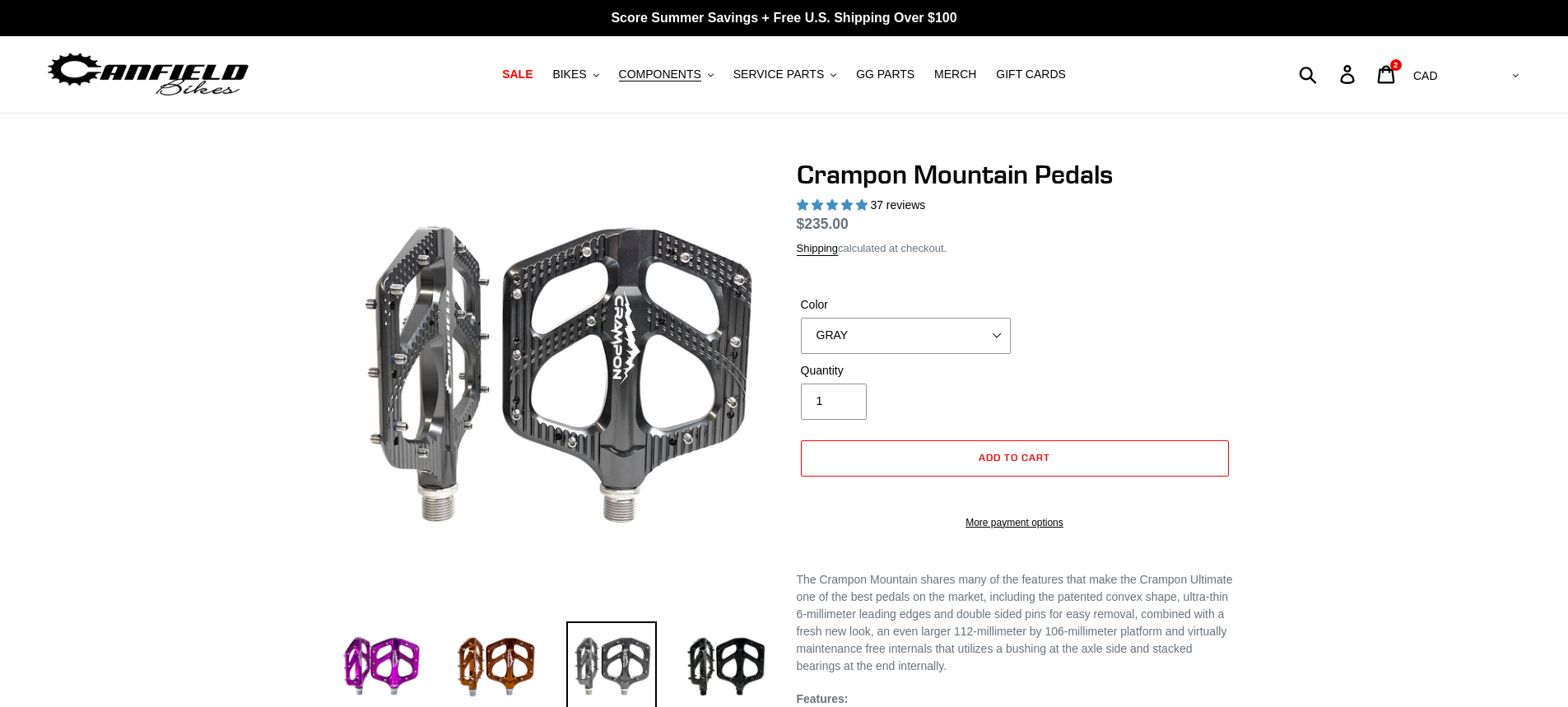
select select "highest-rating"
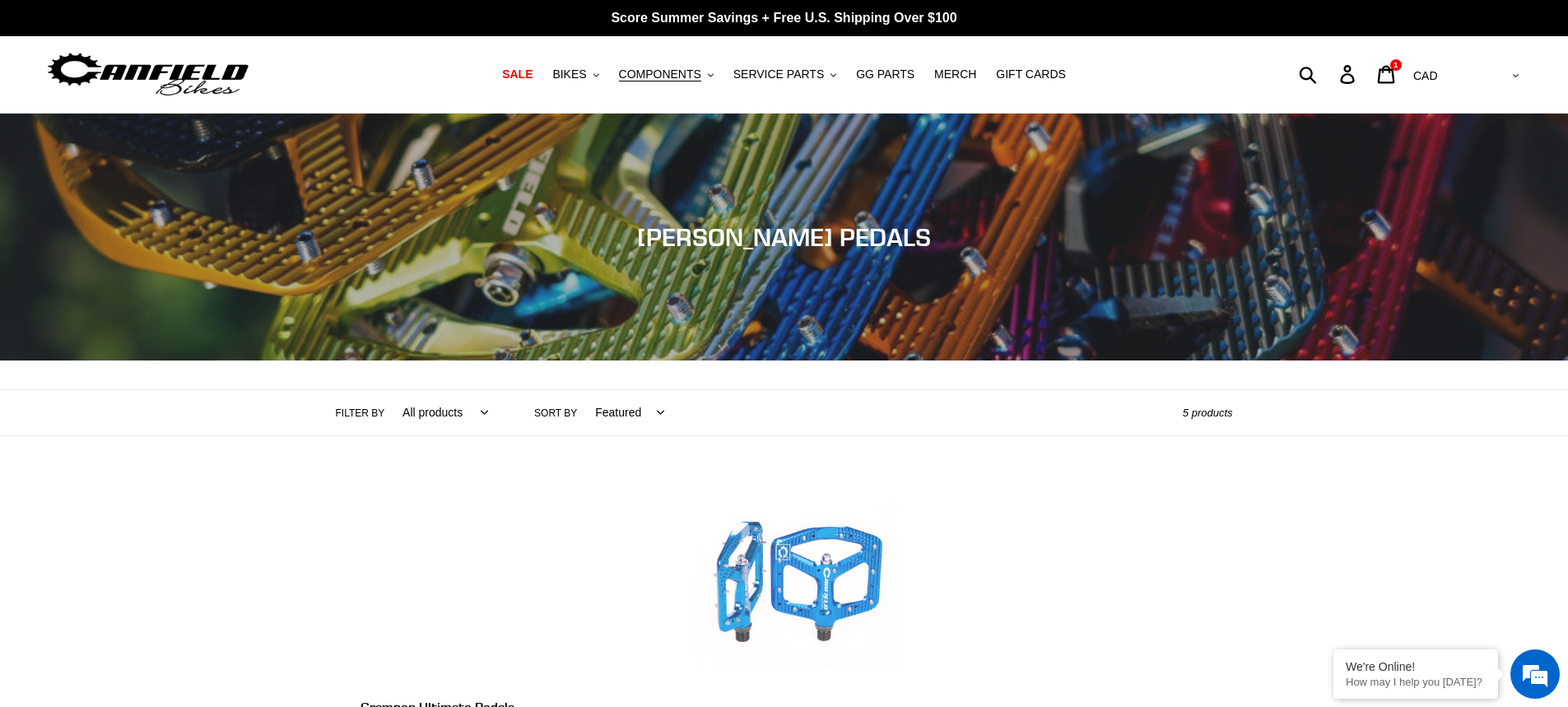
scroll to position [329, 0]
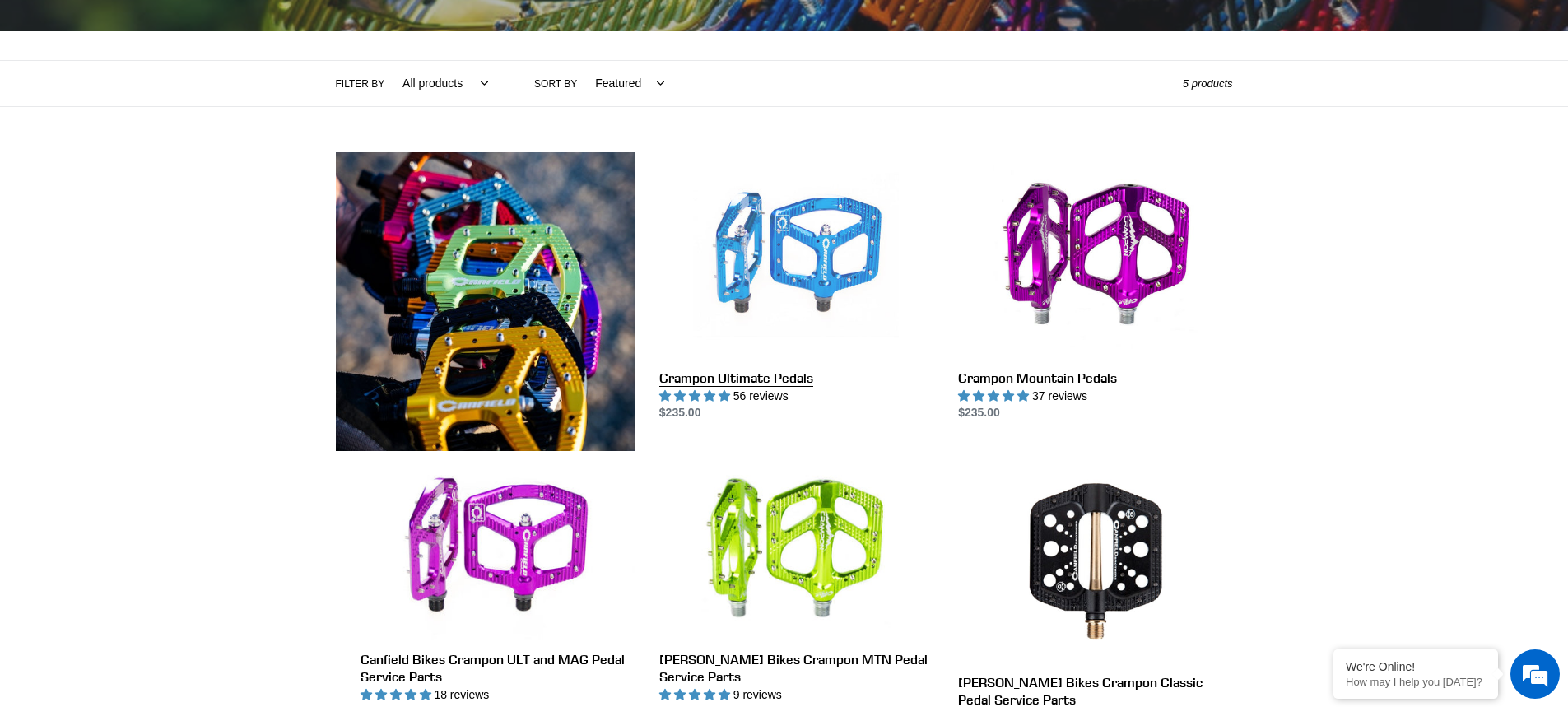
click at [774, 257] on link "Crampon Ultimate Pedals" at bounding box center [796, 286] width 274 height 270
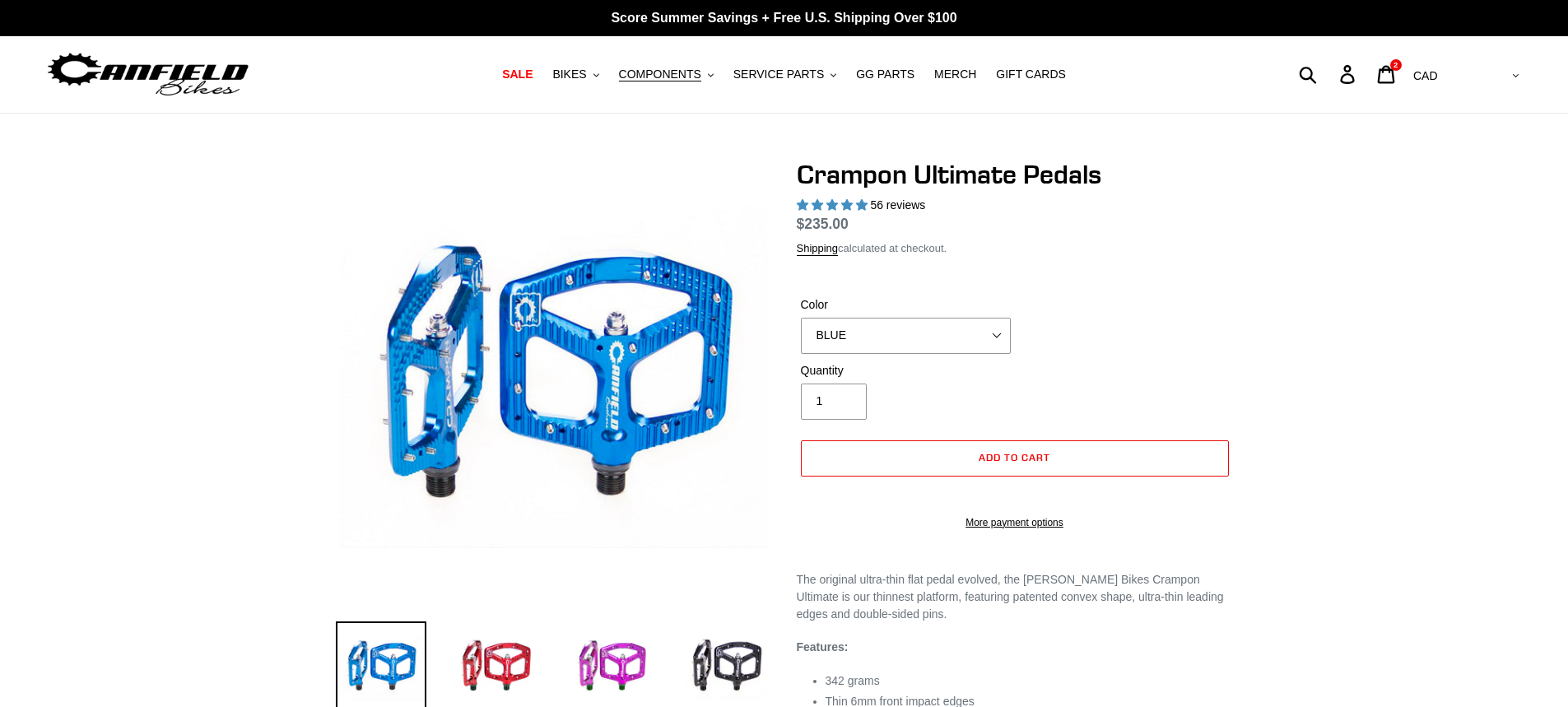
select select "highest-rating"
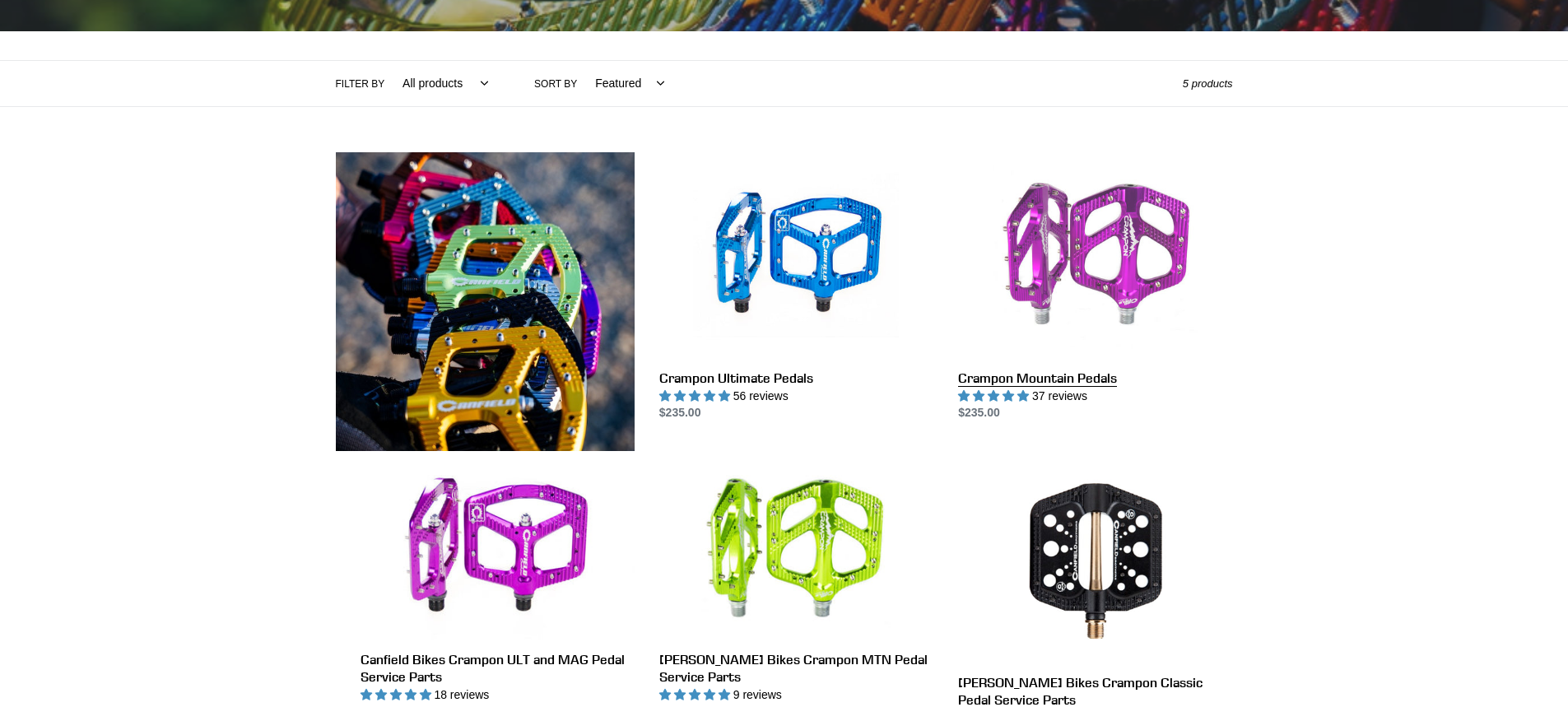
drag, startPoint x: 0, startPoint y: 0, endPoint x: 989, endPoint y: 290, distance: 1030.6
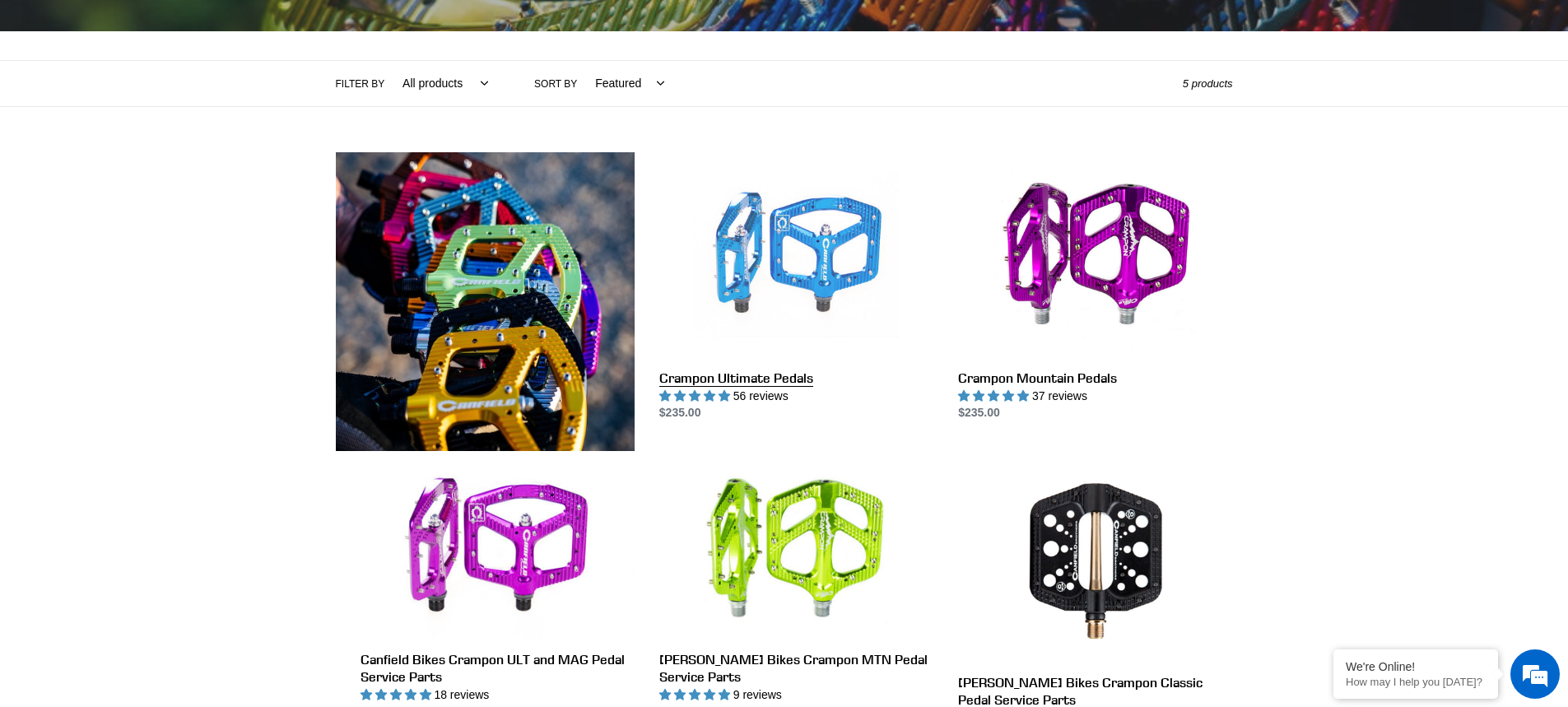
click at [791, 222] on link "Crampon Ultimate Pedals" at bounding box center [796, 286] width 274 height 270
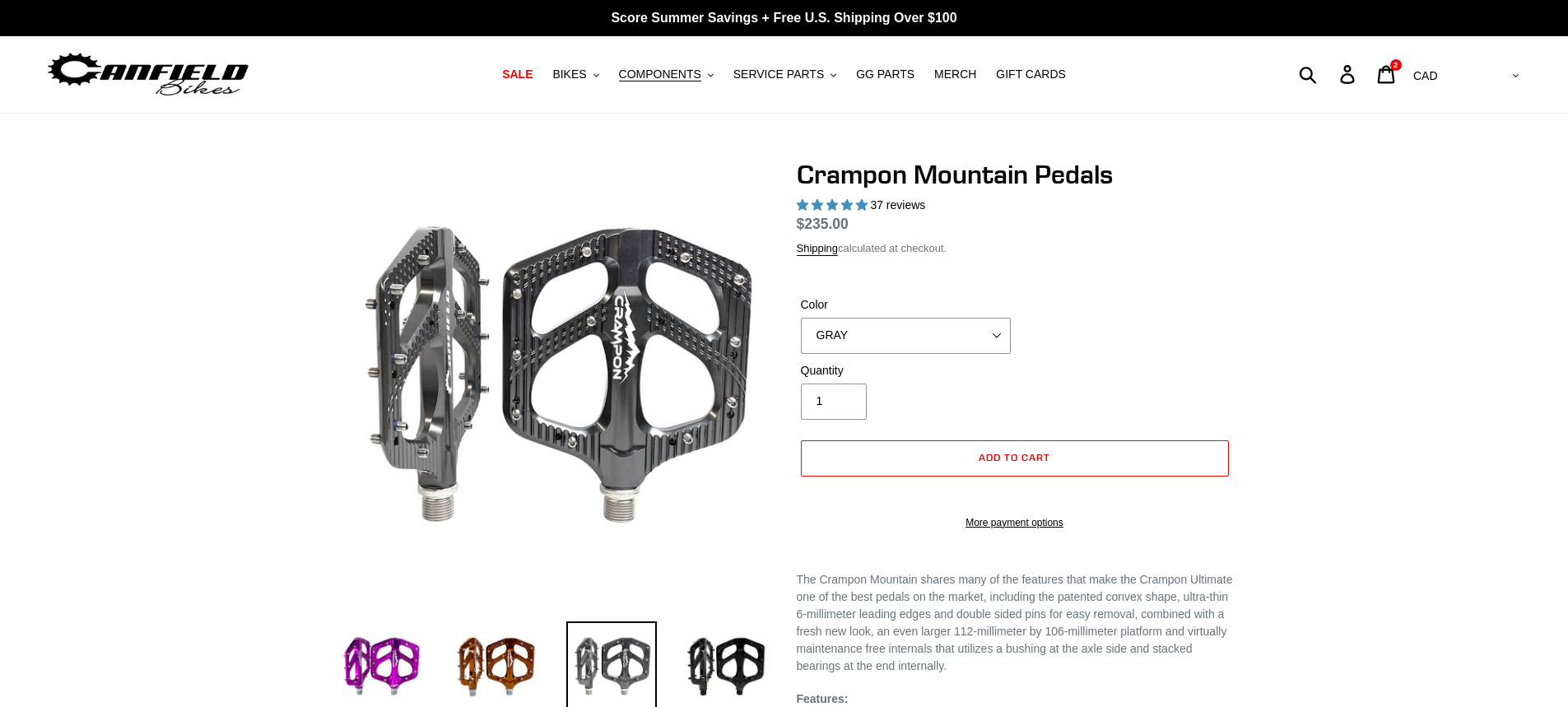
select select "highest-rating"
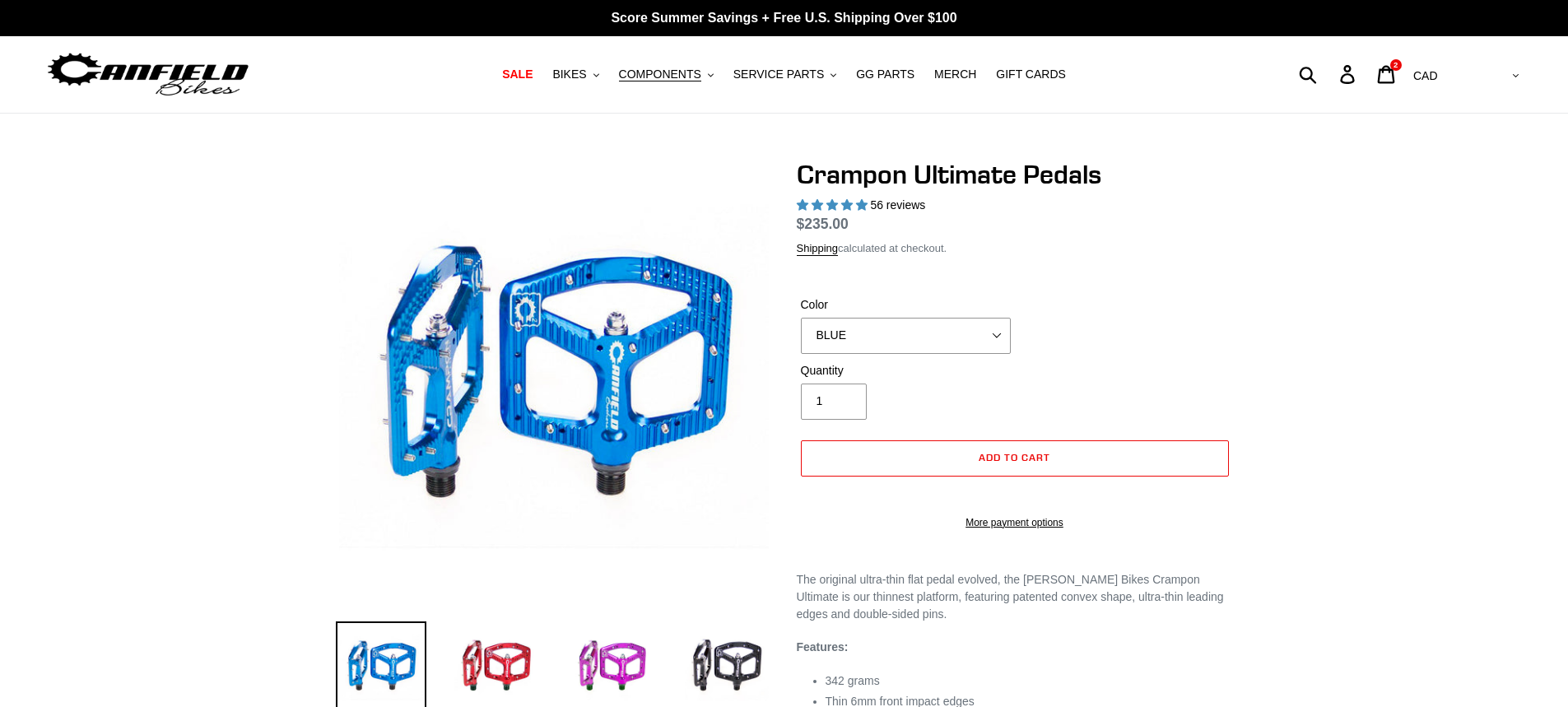
select select "highest-rating"
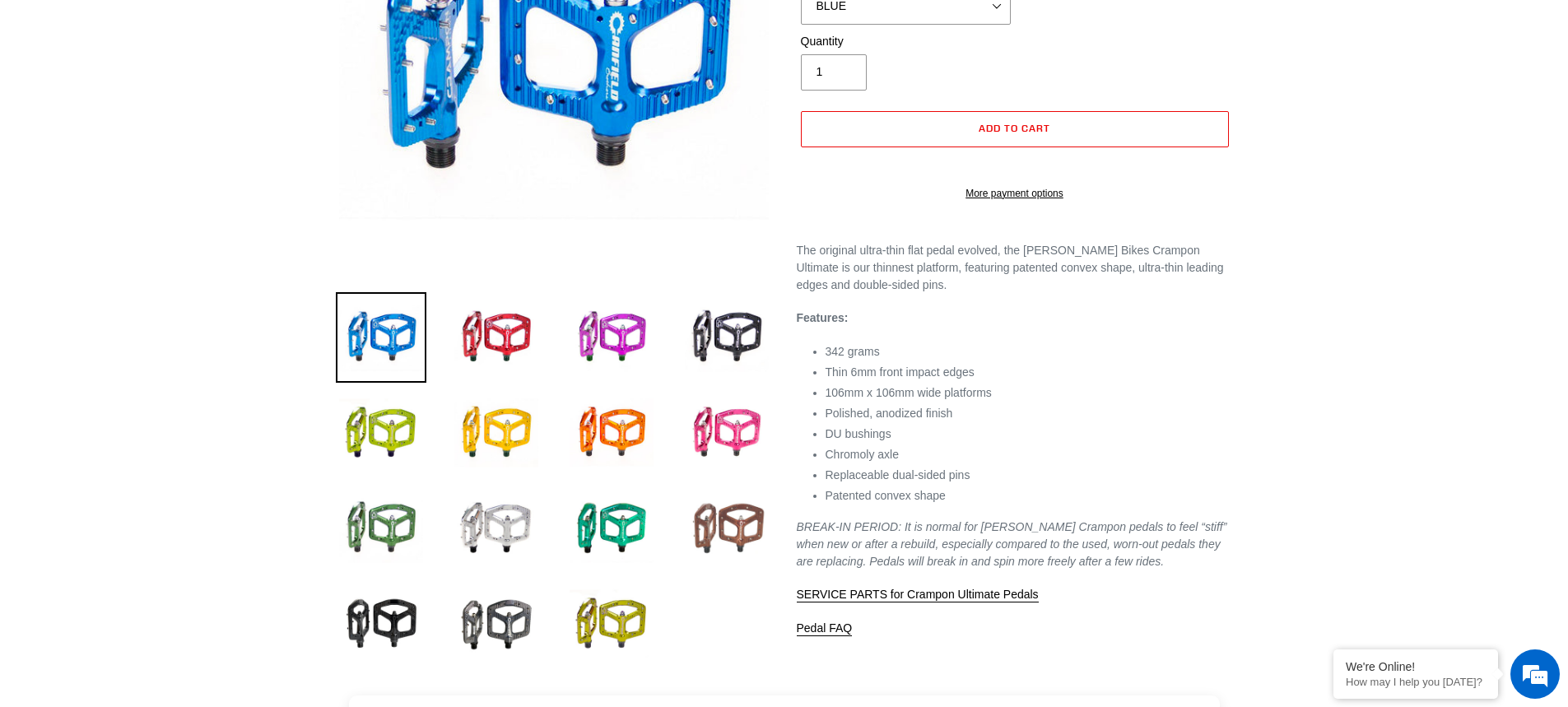
click at [695, 525] on img at bounding box center [726, 528] width 91 height 91
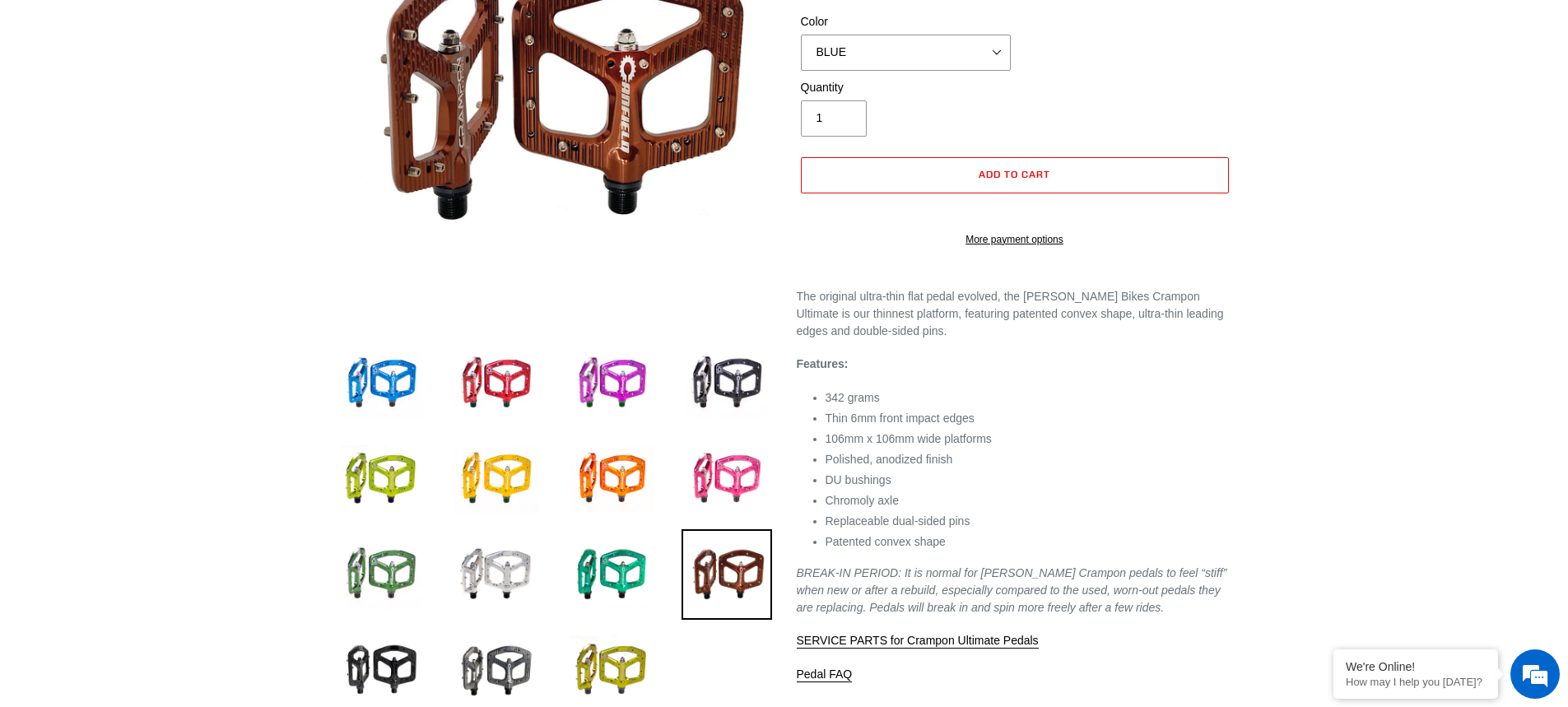
scroll to position [247, 0]
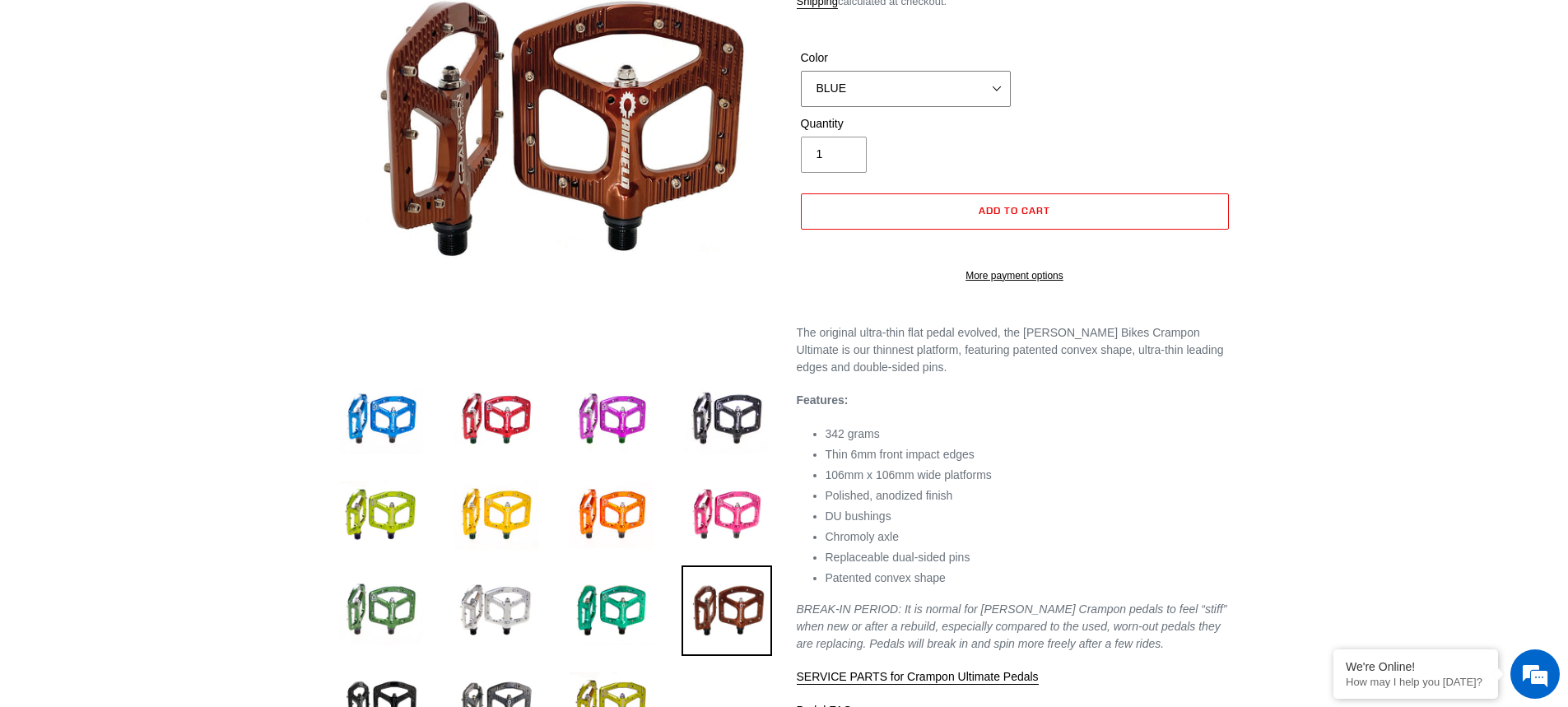
click at [971, 81] on select "BLUE RED PURPLE STEALTH BRONZE GREY TURQUOISE BLACK POLISHED BAJA GOLD PNW GREE…" at bounding box center [905, 88] width 210 height 36
select select "BRONZE"
click at [801, 71] on select "BLUE RED PURPLE STEALTH BRONZE GREY TURQUOISE BLACK POLISHED BAJA GOLD PNW GREE…" at bounding box center [905, 88] width 210 height 36
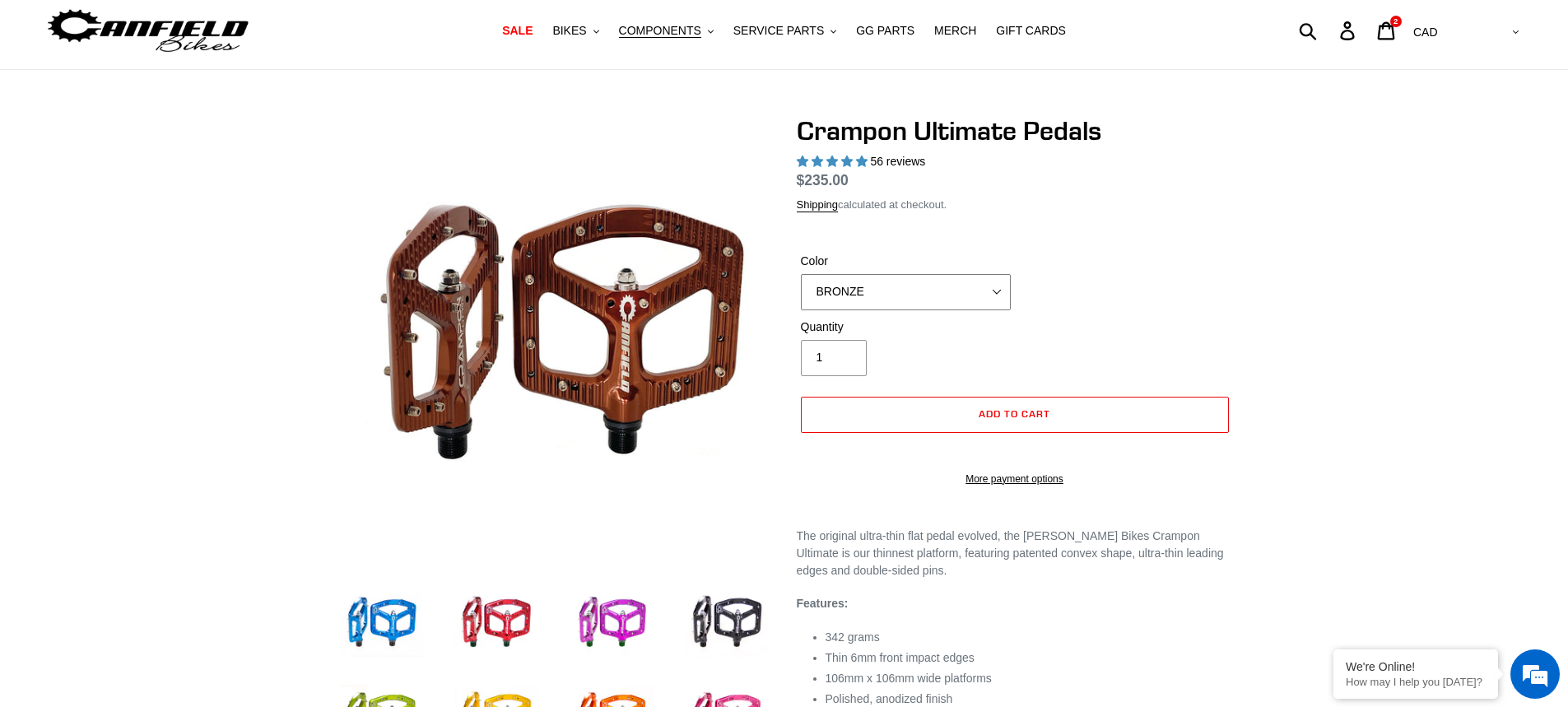
scroll to position [0, 0]
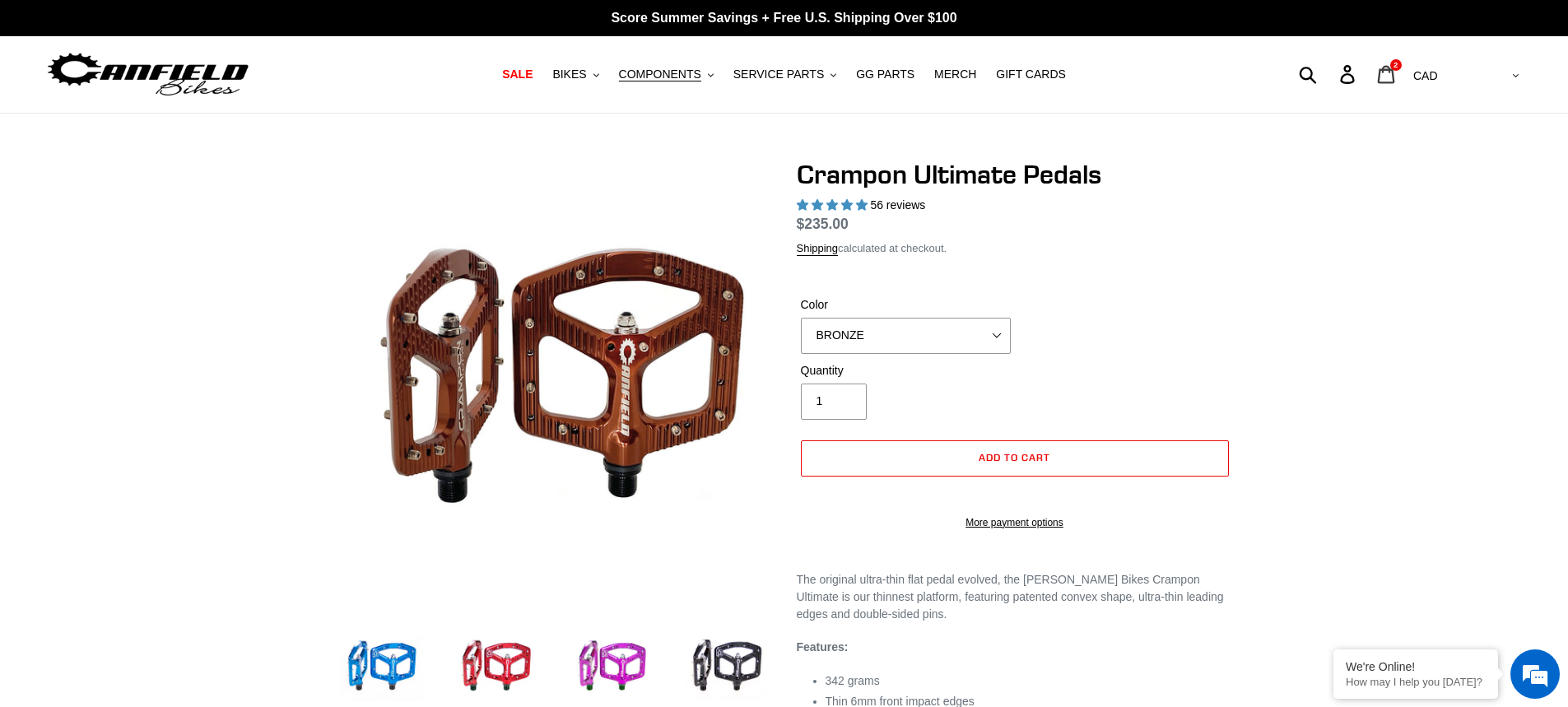
click at [1395, 79] on icon at bounding box center [1386, 74] width 18 height 19
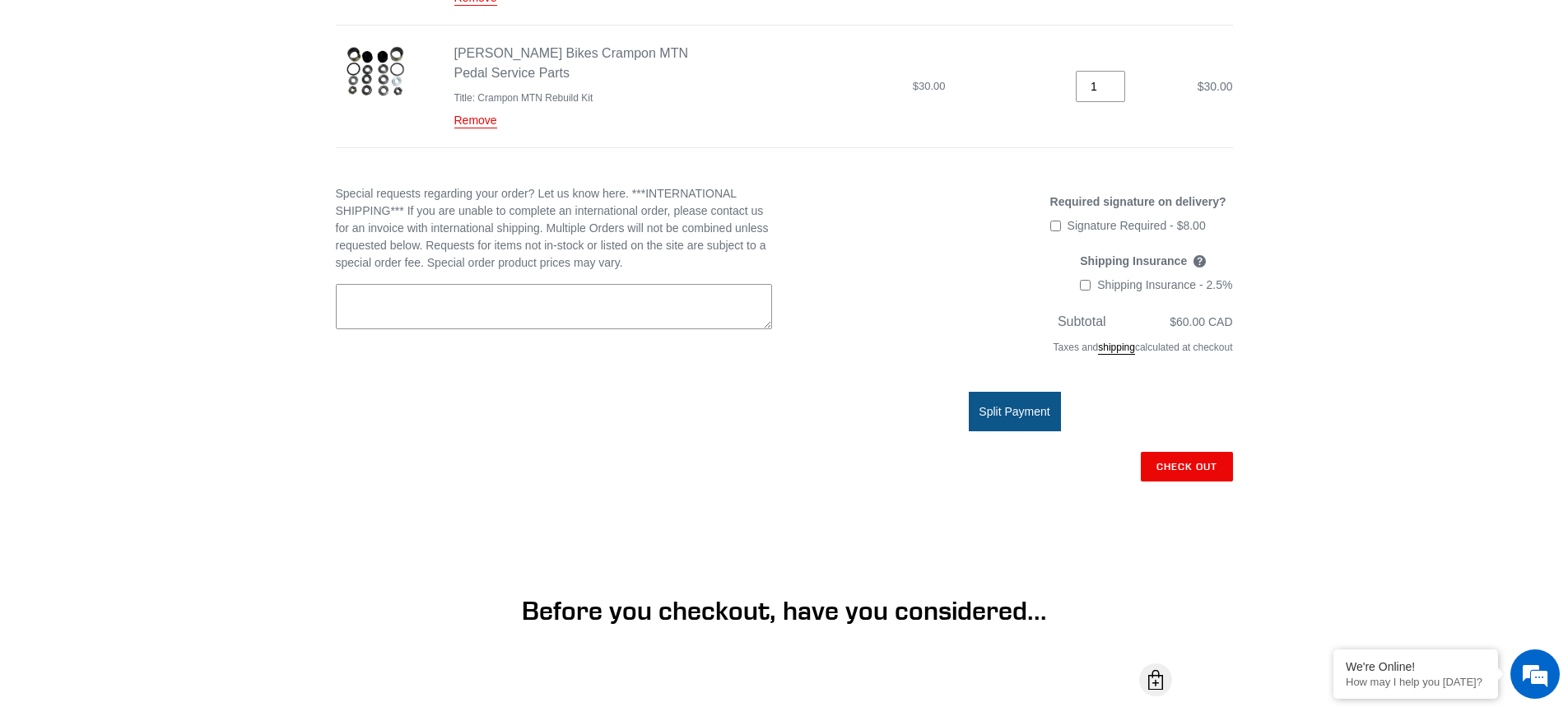
scroll to position [411, 0]
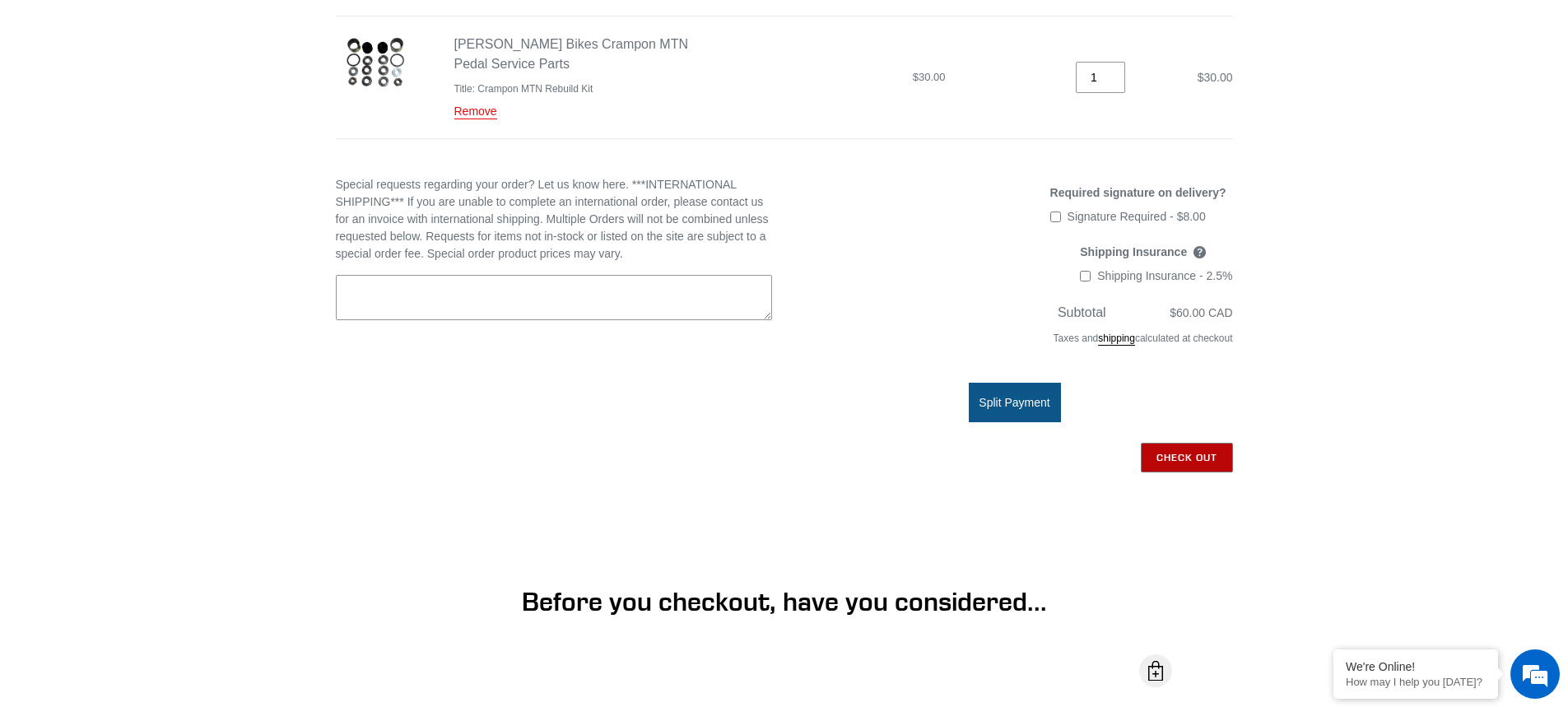
click at [1186, 452] on input "Check out" at bounding box center [1186, 457] width 93 height 30
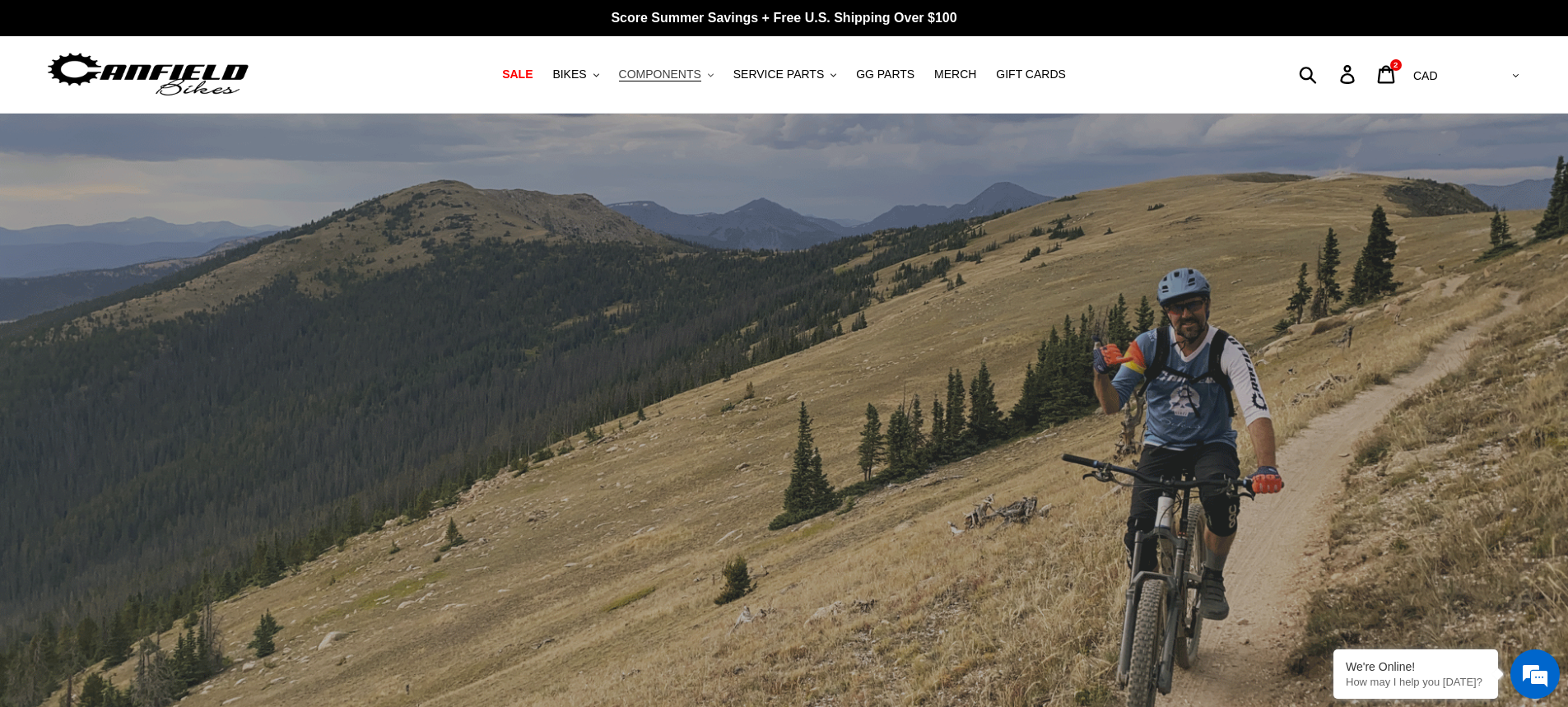
click at [682, 79] on span "COMPONENTS" at bounding box center [660, 74] width 82 height 14
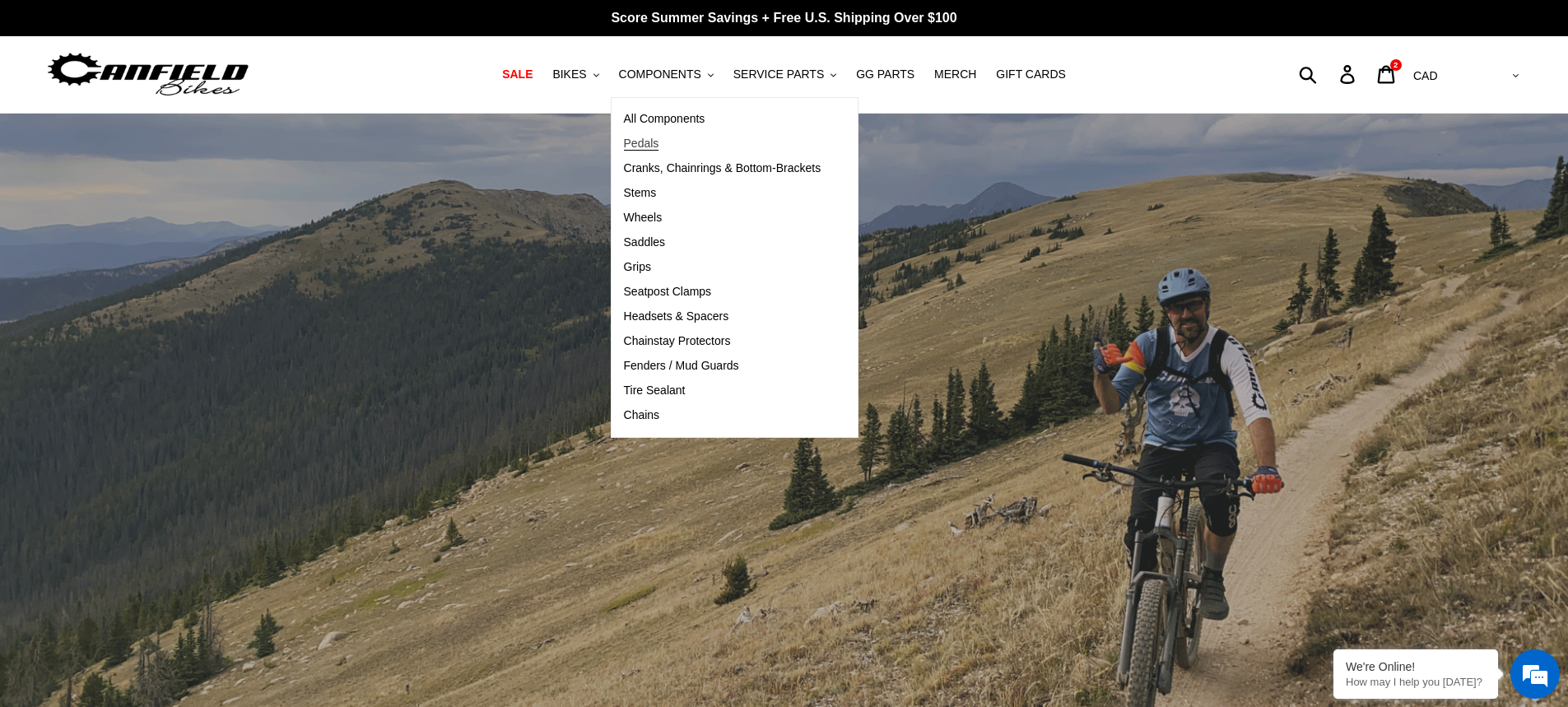
click at [659, 148] on span "Pedals" at bounding box center [641, 143] width 36 height 14
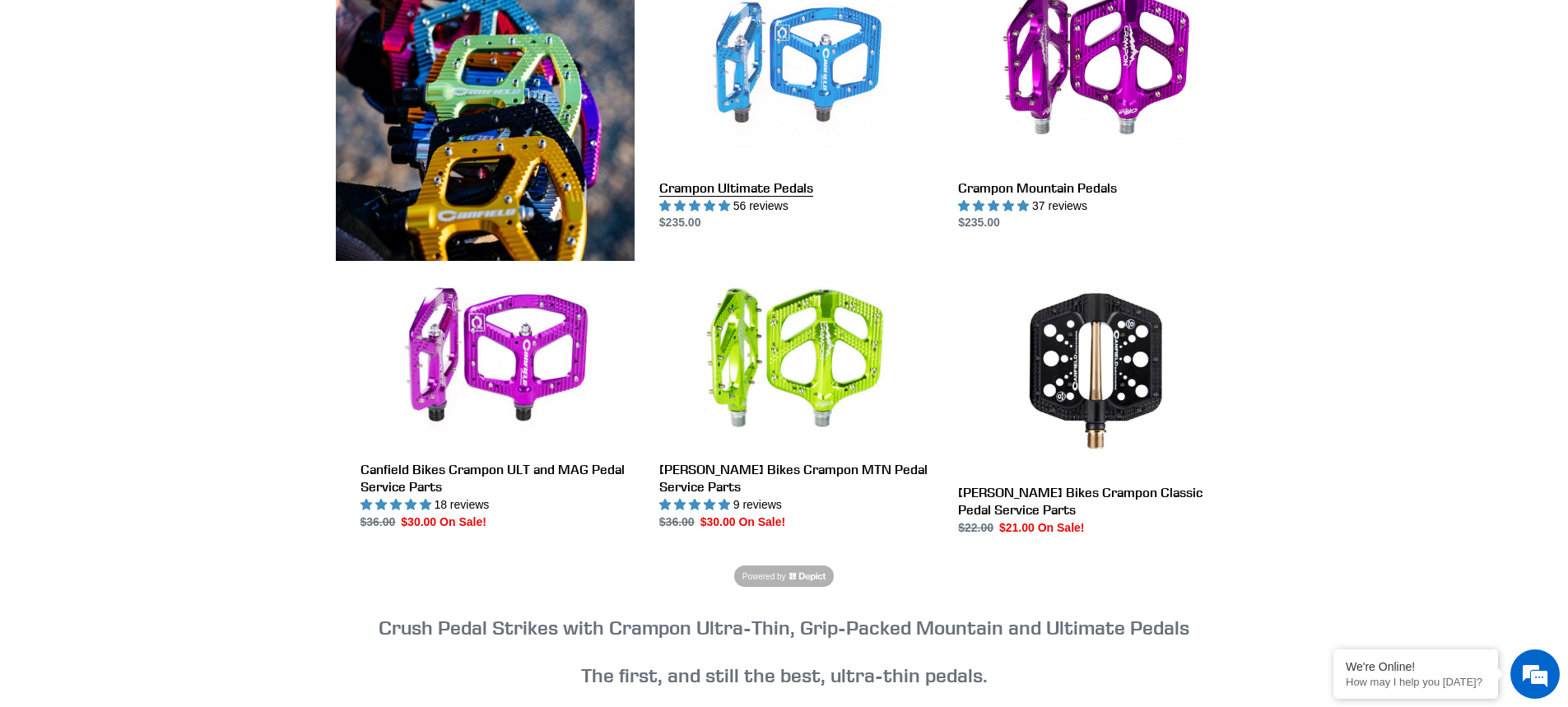
scroll to position [411, 0]
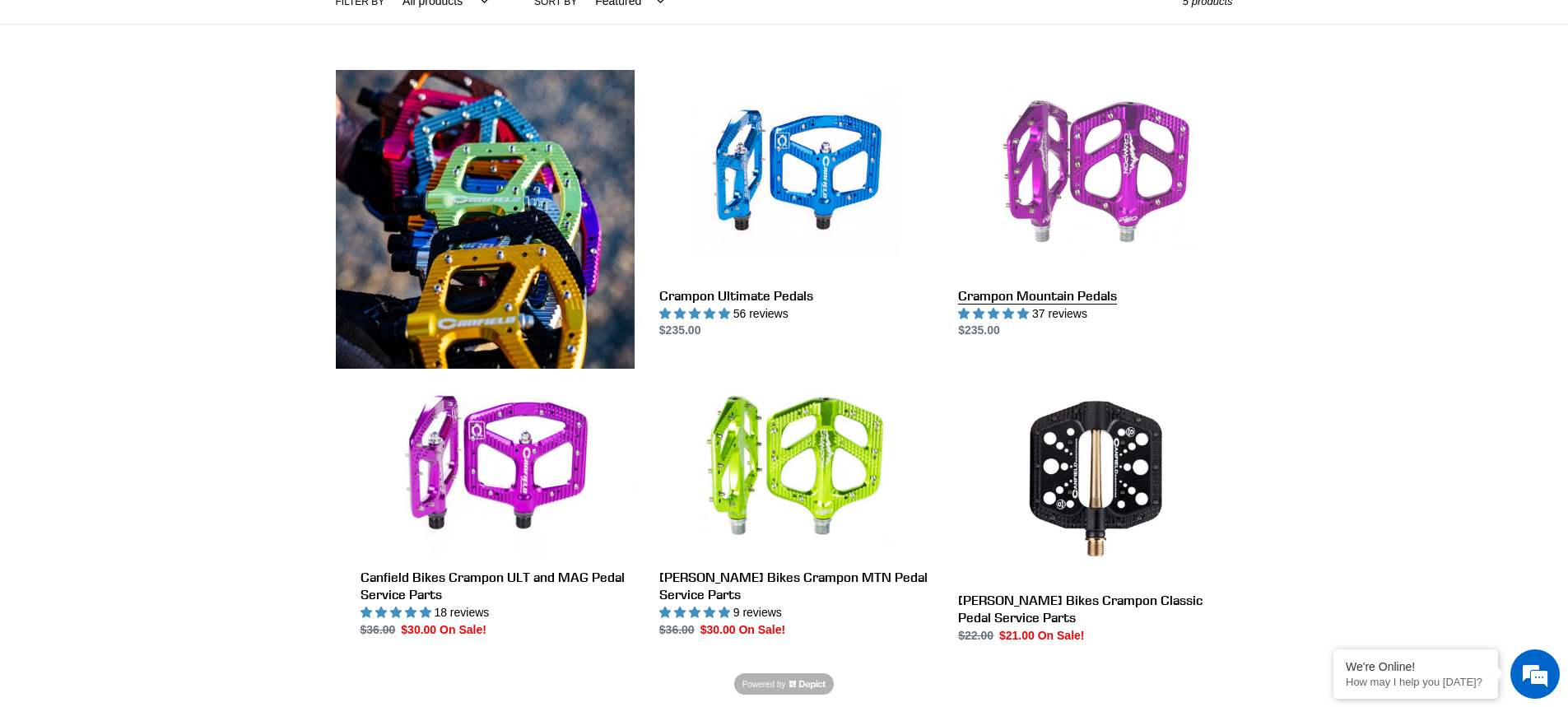
click at [1080, 162] on link "Crampon Mountain Pedals" at bounding box center [1095, 204] width 274 height 270
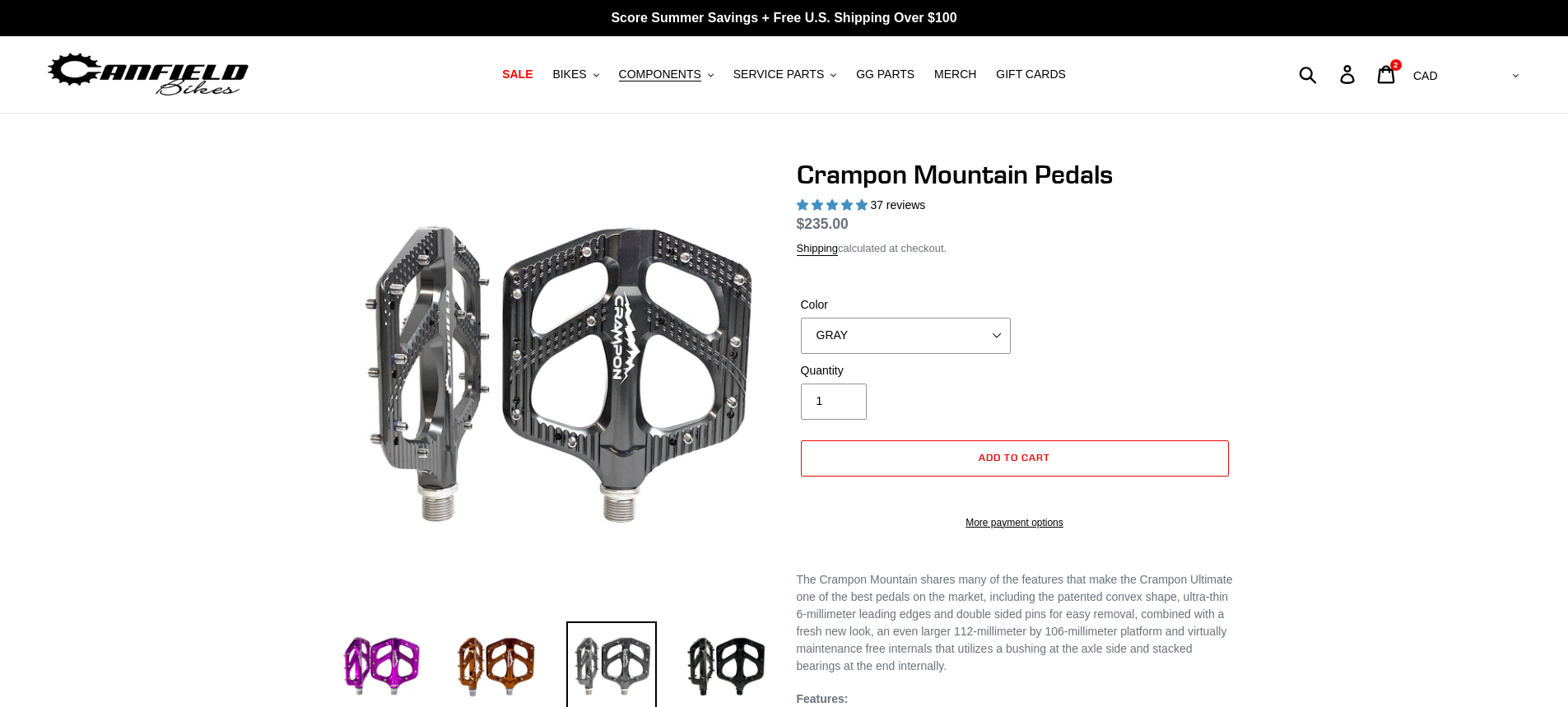
select select "highest-rating"
click at [953, 328] on select "GRAY BLACK STEALTH - Sold out POLISHED RED BLUE [GEOGRAPHIC_DATA] ORANGE PNW GR…" at bounding box center [905, 335] width 210 height 36
click at [1031, 325] on div "Color GRAY BLACK STEALTH - Sold out POLISHED RED BLUE [GEOGRAPHIC_DATA] ORANGE …" at bounding box center [1014, 328] width 437 height 65
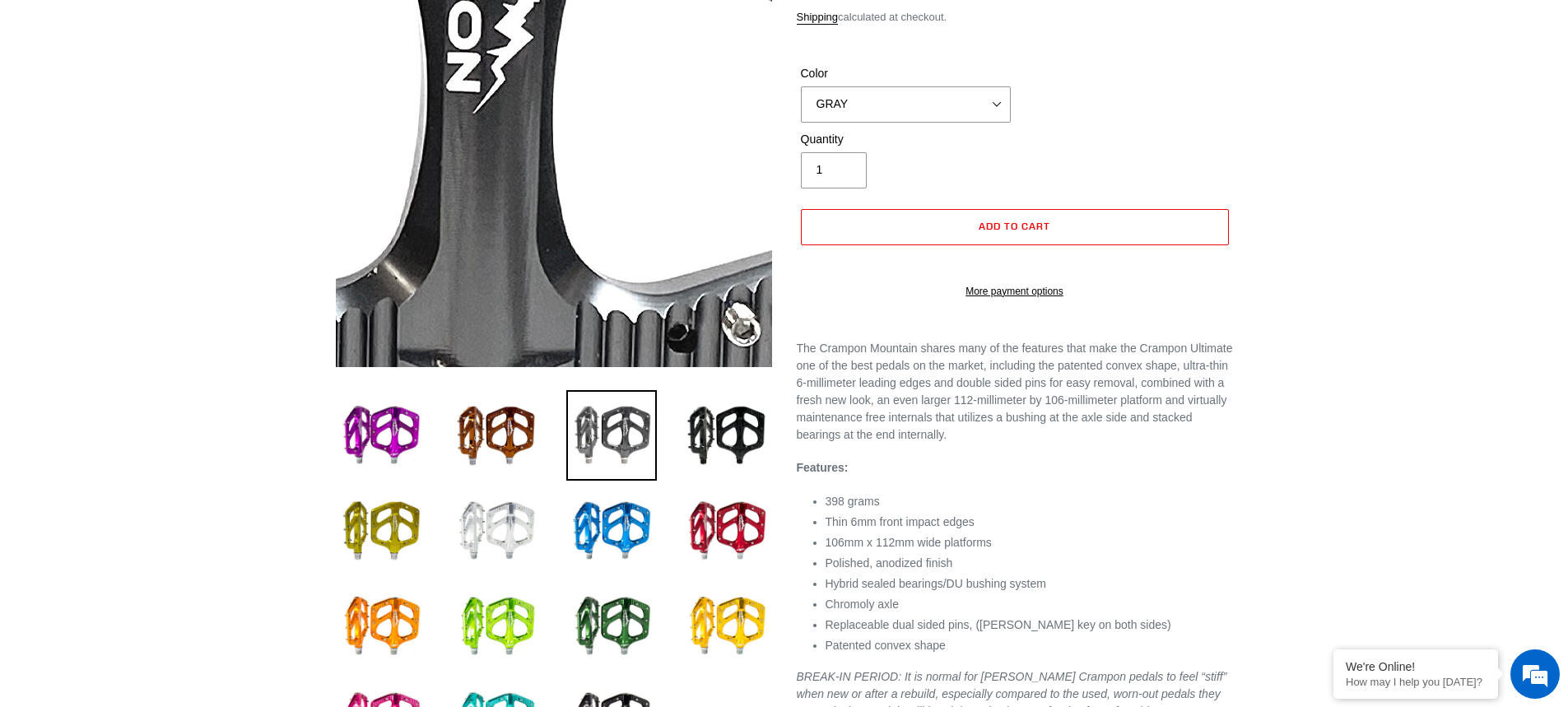
scroll to position [247, 0]
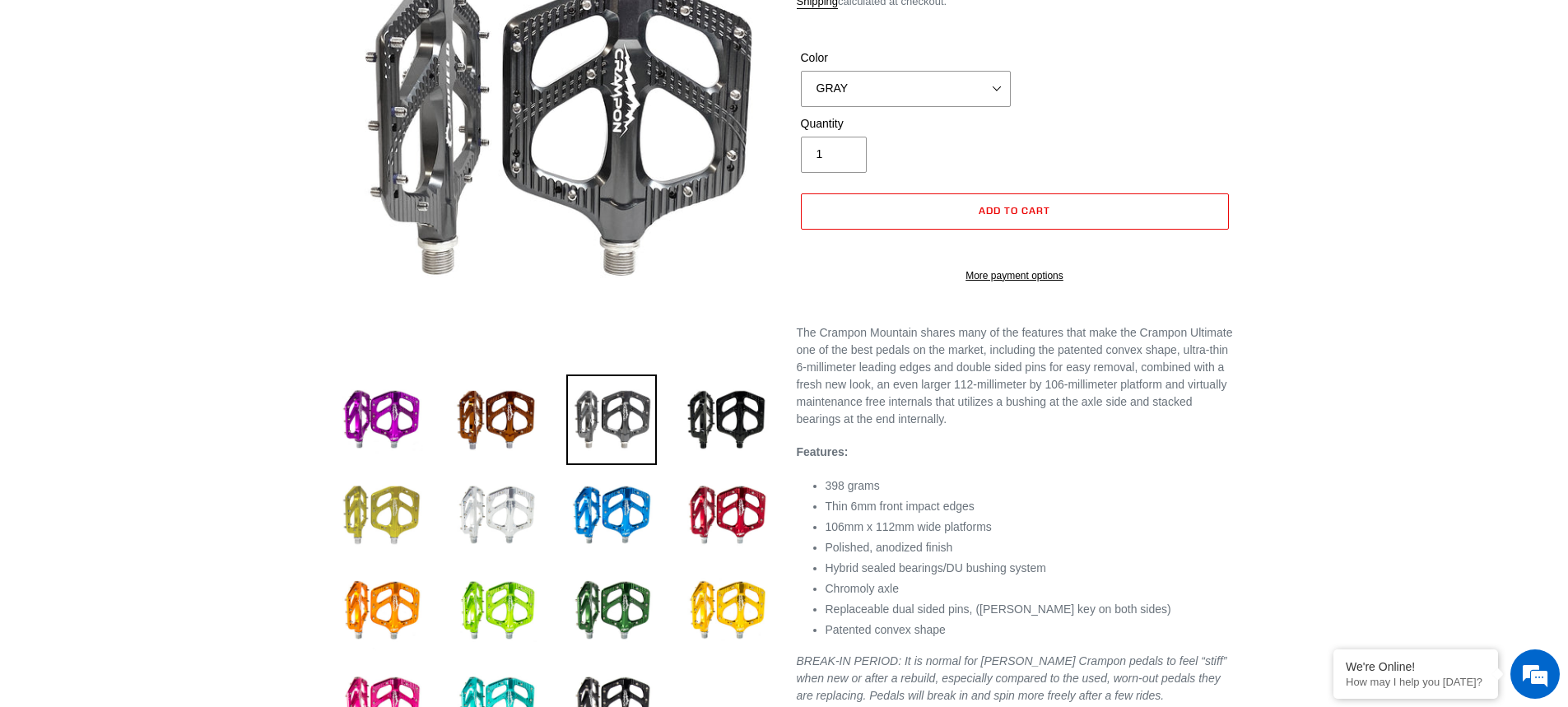
click at [383, 505] on img at bounding box center [382, 515] width 91 height 91
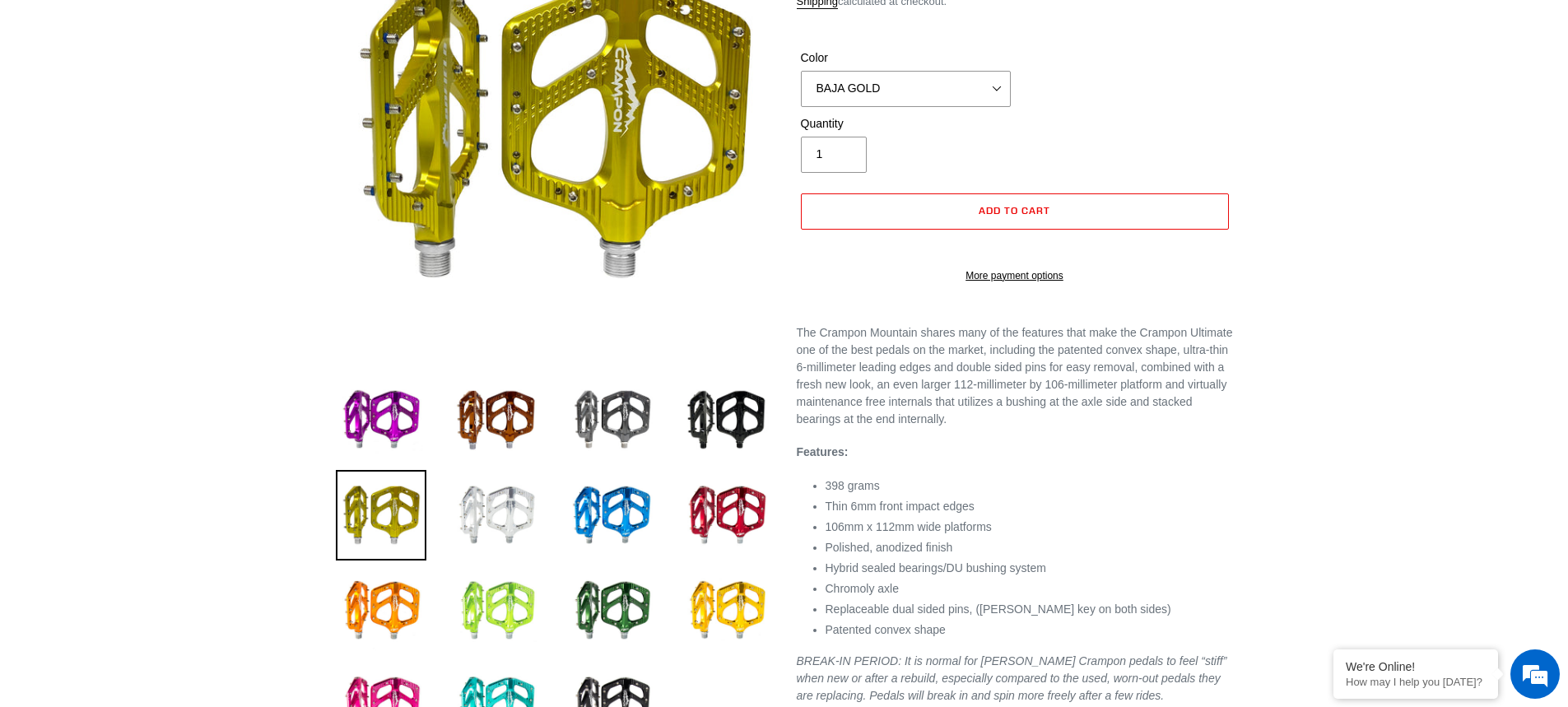
click at [499, 593] on img at bounding box center [497, 611] width 91 height 91
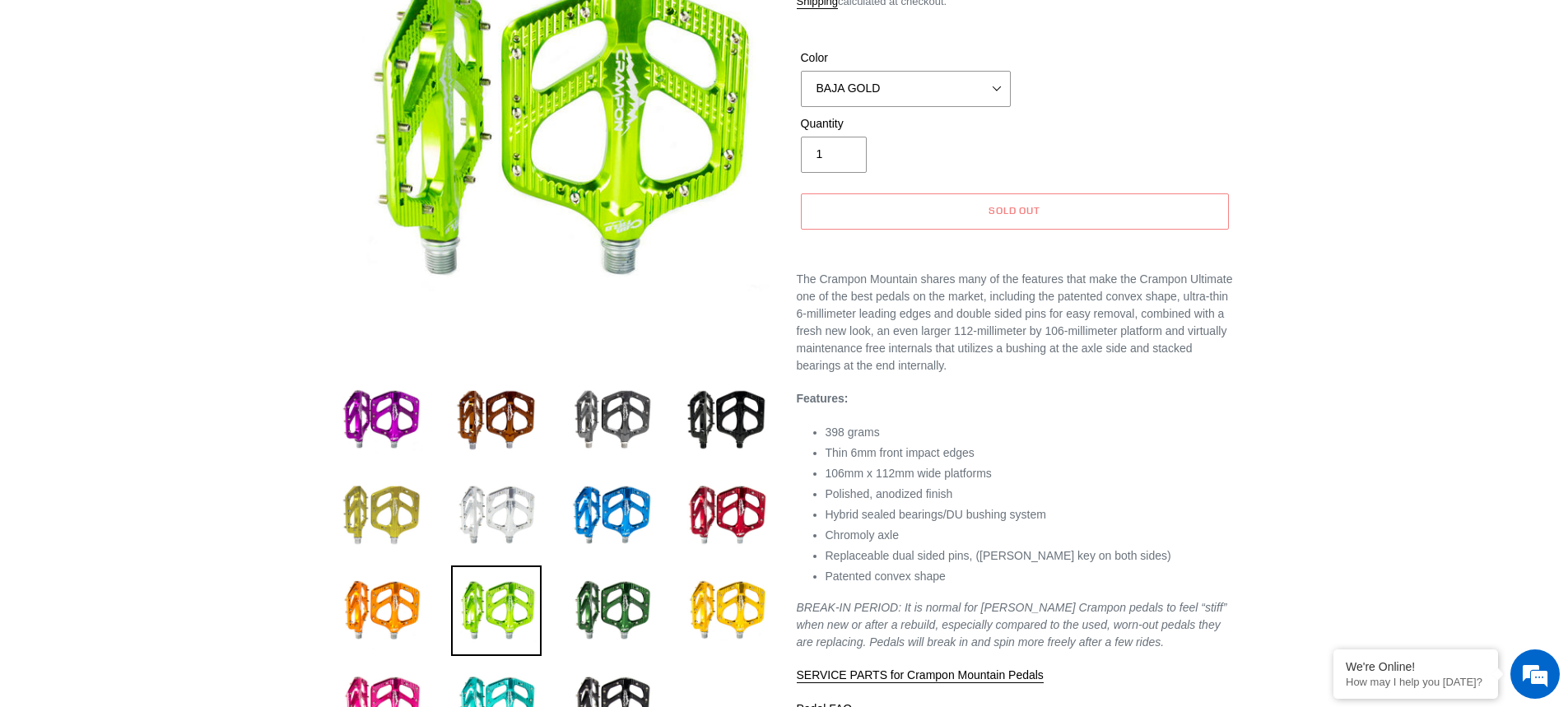
click at [395, 503] on img at bounding box center [382, 515] width 91 height 91
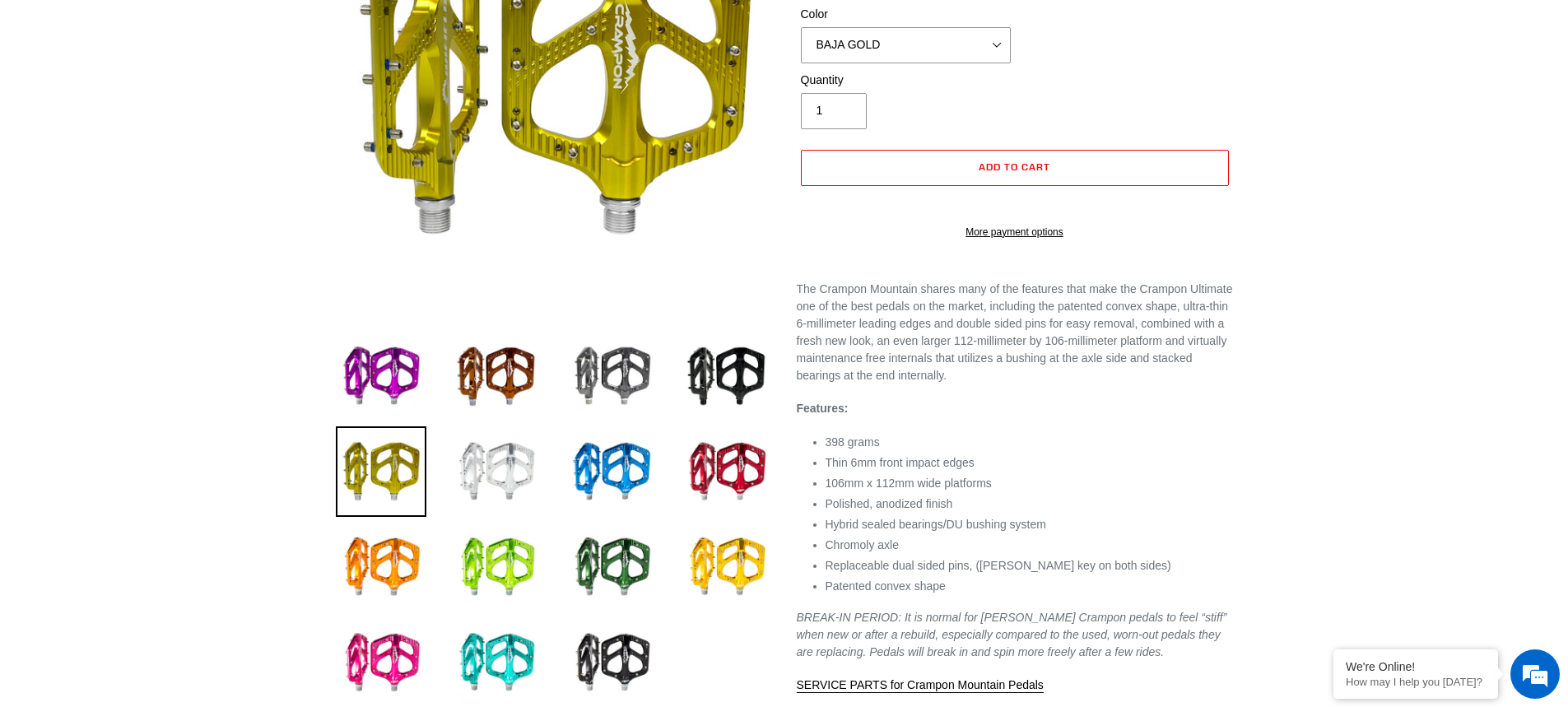
scroll to position [329, 0]
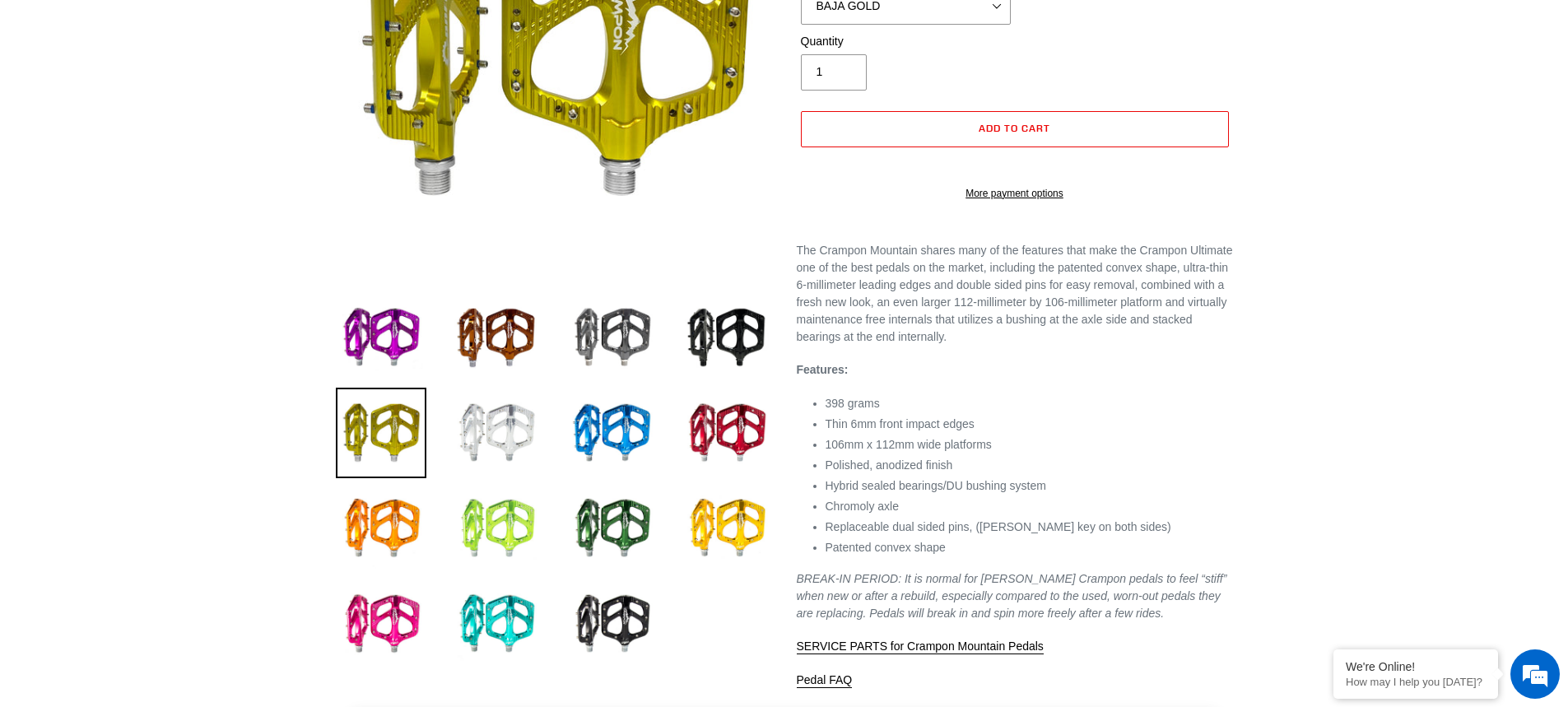
click at [492, 537] on img at bounding box center [497, 528] width 91 height 91
select select "FERN GREEN"
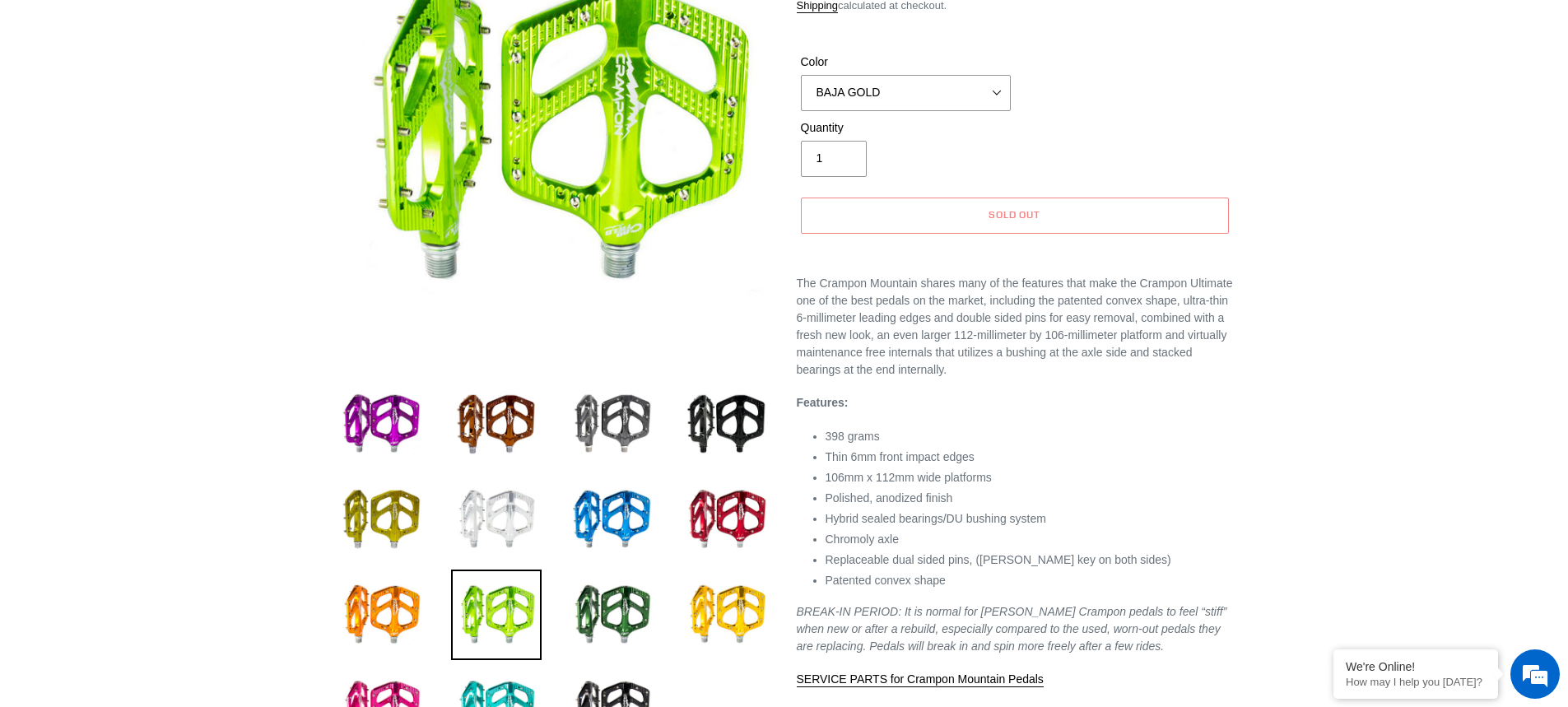
scroll to position [165, 0]
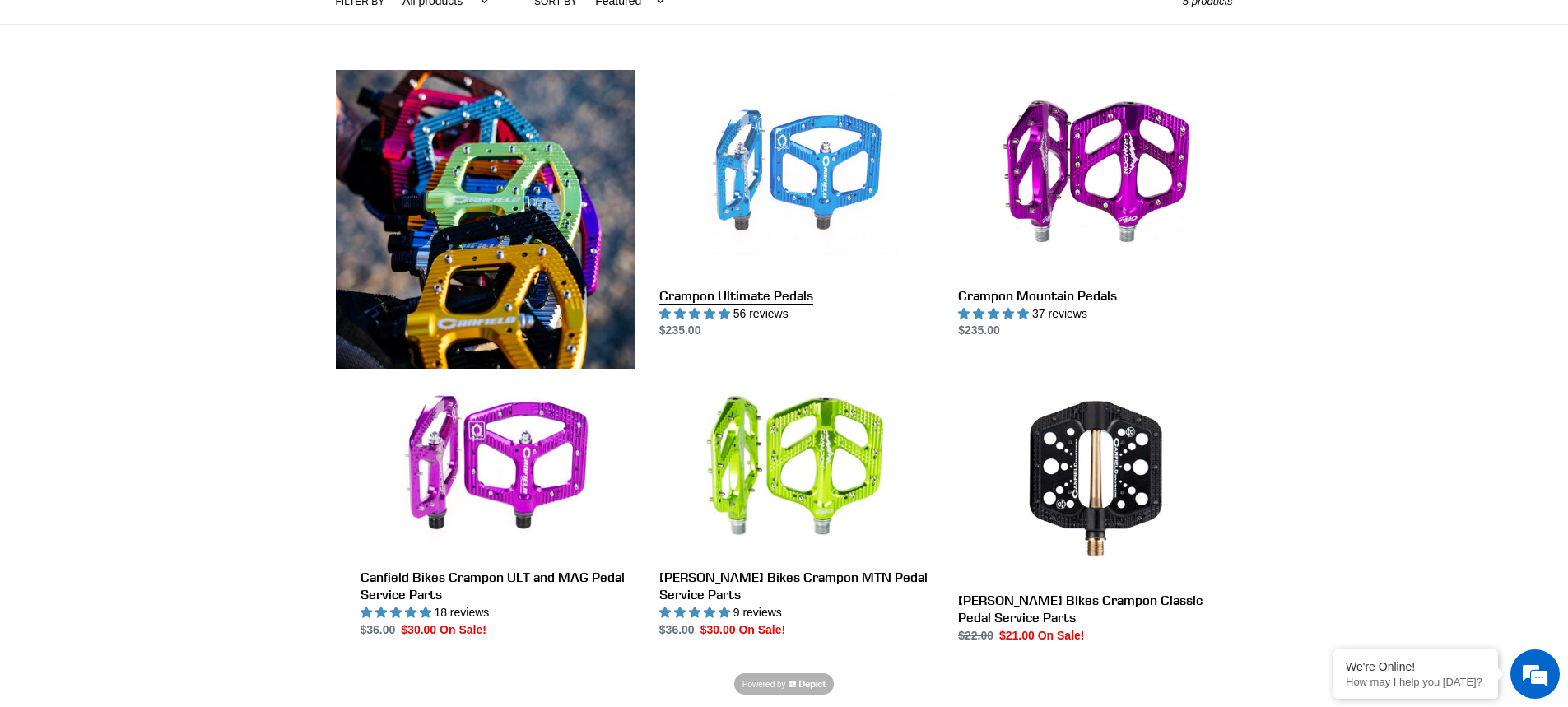
click at [759, 137] on link "Crampon Ultimate Pedals" at bounding box center [796, 204] width 274 height 270
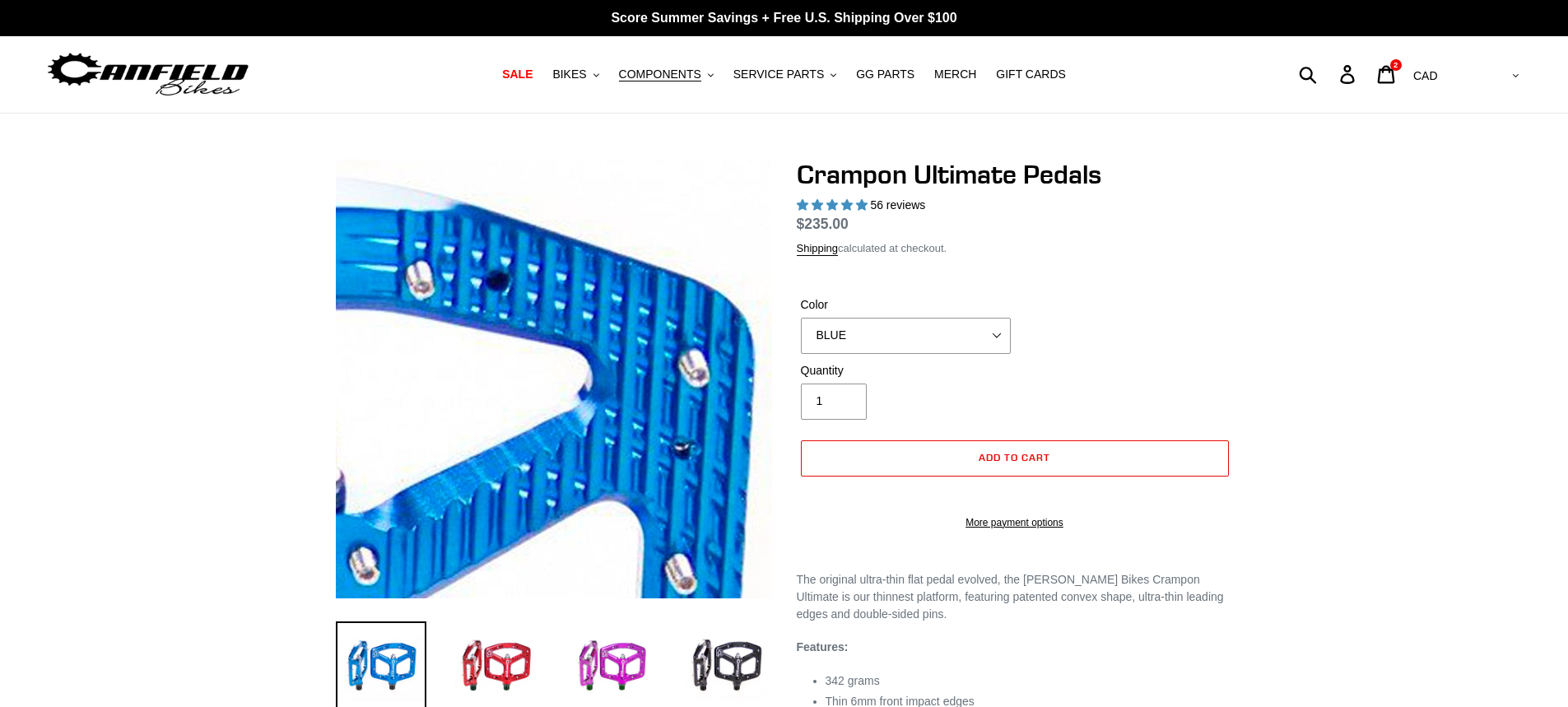
select select "highest-rating"
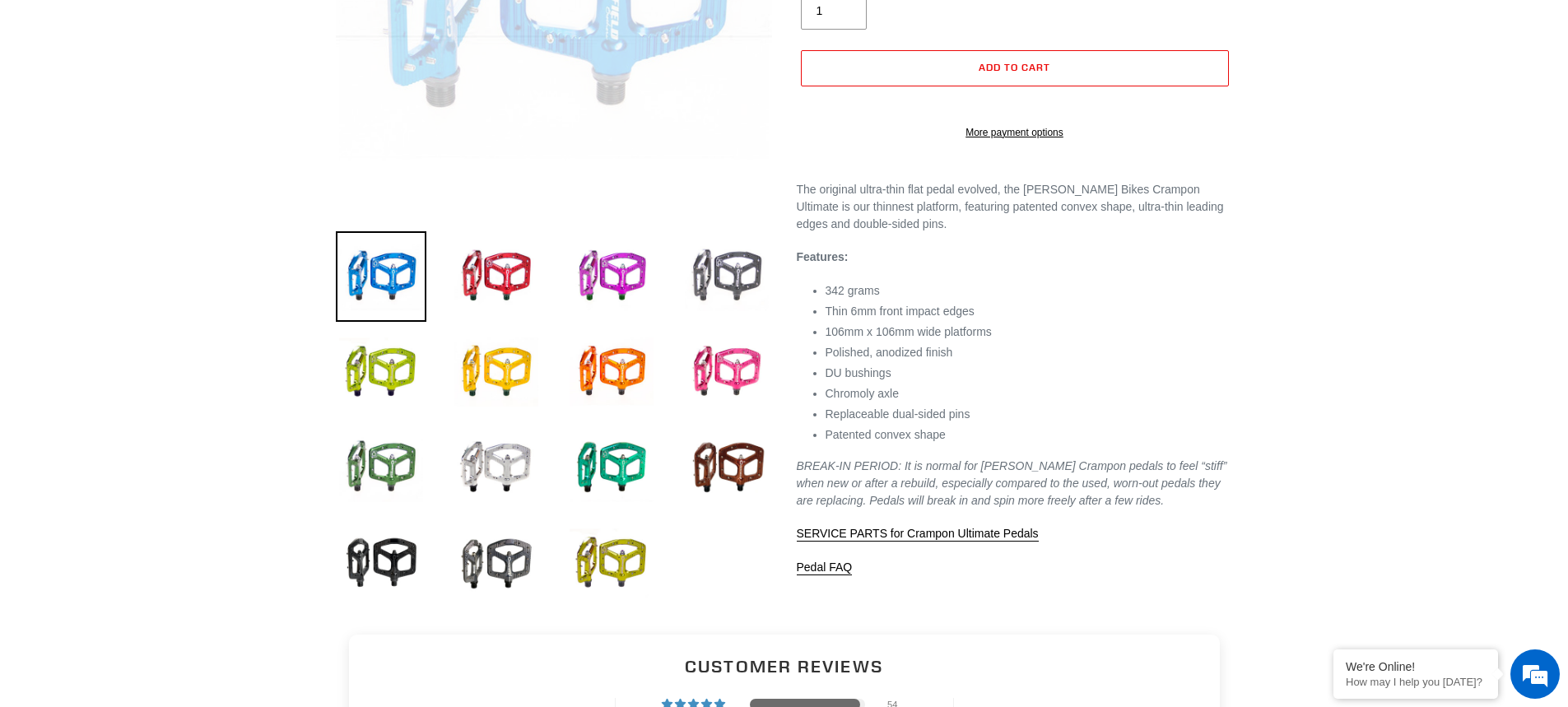
scroll to position [411, 0]
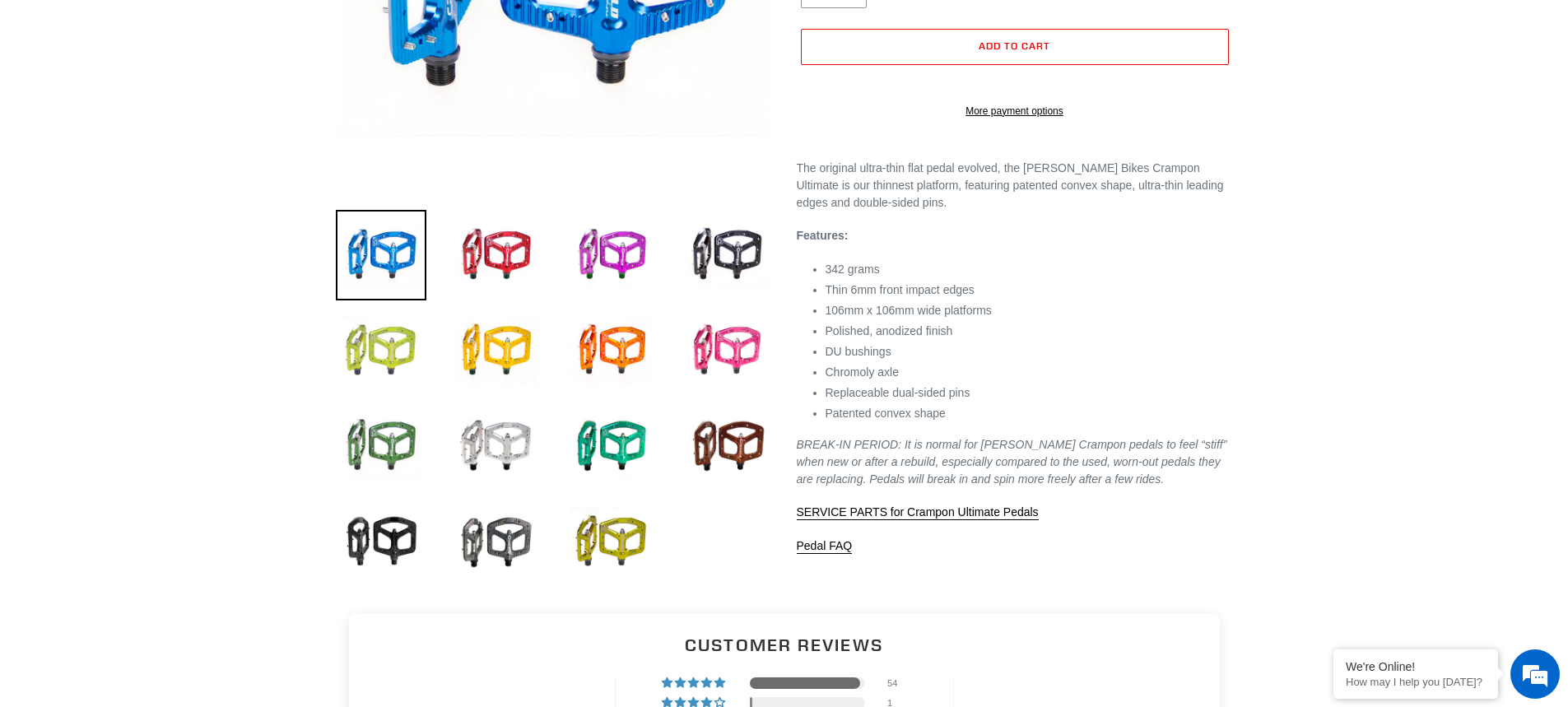
click at [364, 348] on img at bounding box center [382, 351] width 91 height 91
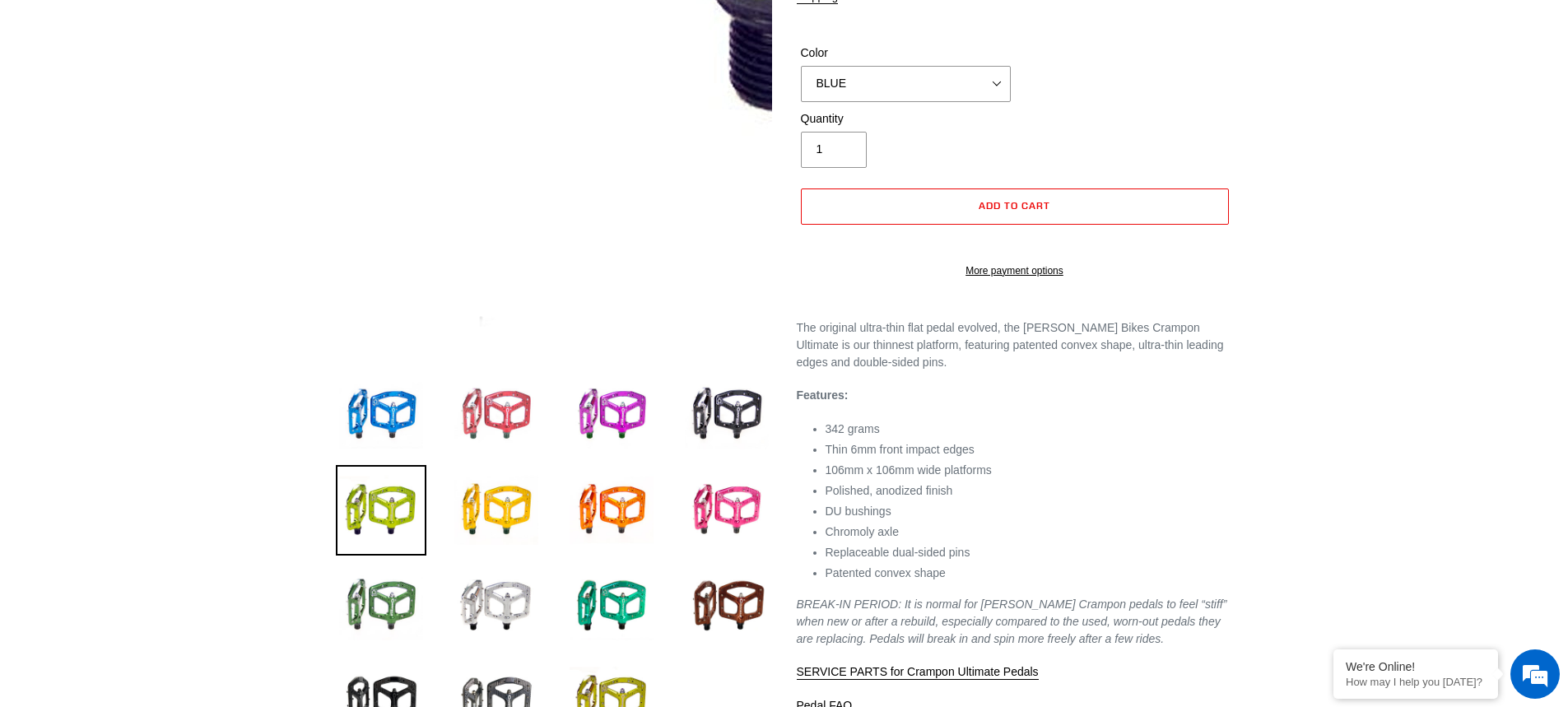
scroll to position [247, 0]
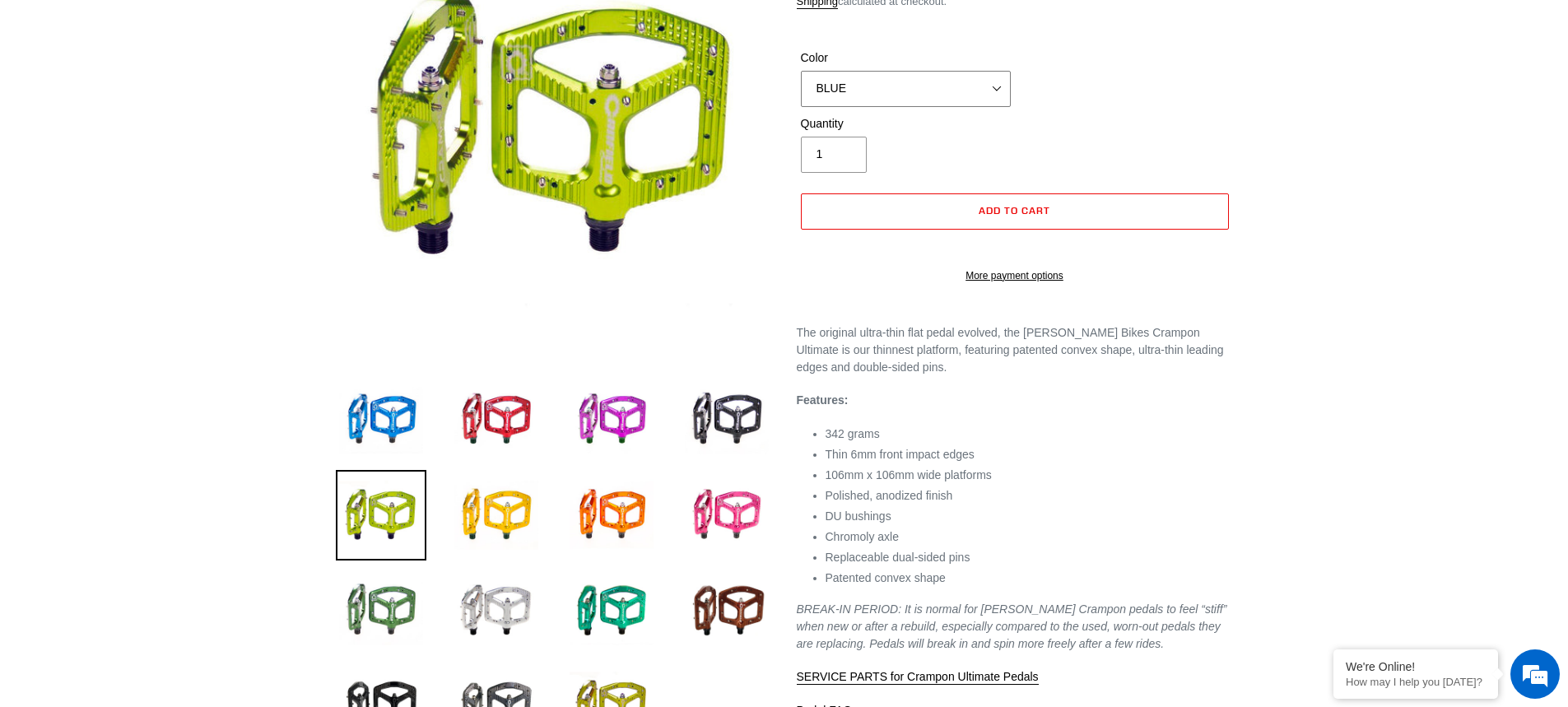
click at [976, 86] on select "BLUE RED PURPLE STEALTH BRONZE GREY TURQUOISE BLACK POLISHED BAJA GOLD PNW GREE…" at bounding box center [905, 88] width 210 height 36
click at [801, 71] on select "BLUE RED PURPLE STEALTH BRONZE GREY TURQUOISE BLACK POLISHED BAJA GOLD PNW GREE…" at bounding box center [905, 88] width 210 height 36
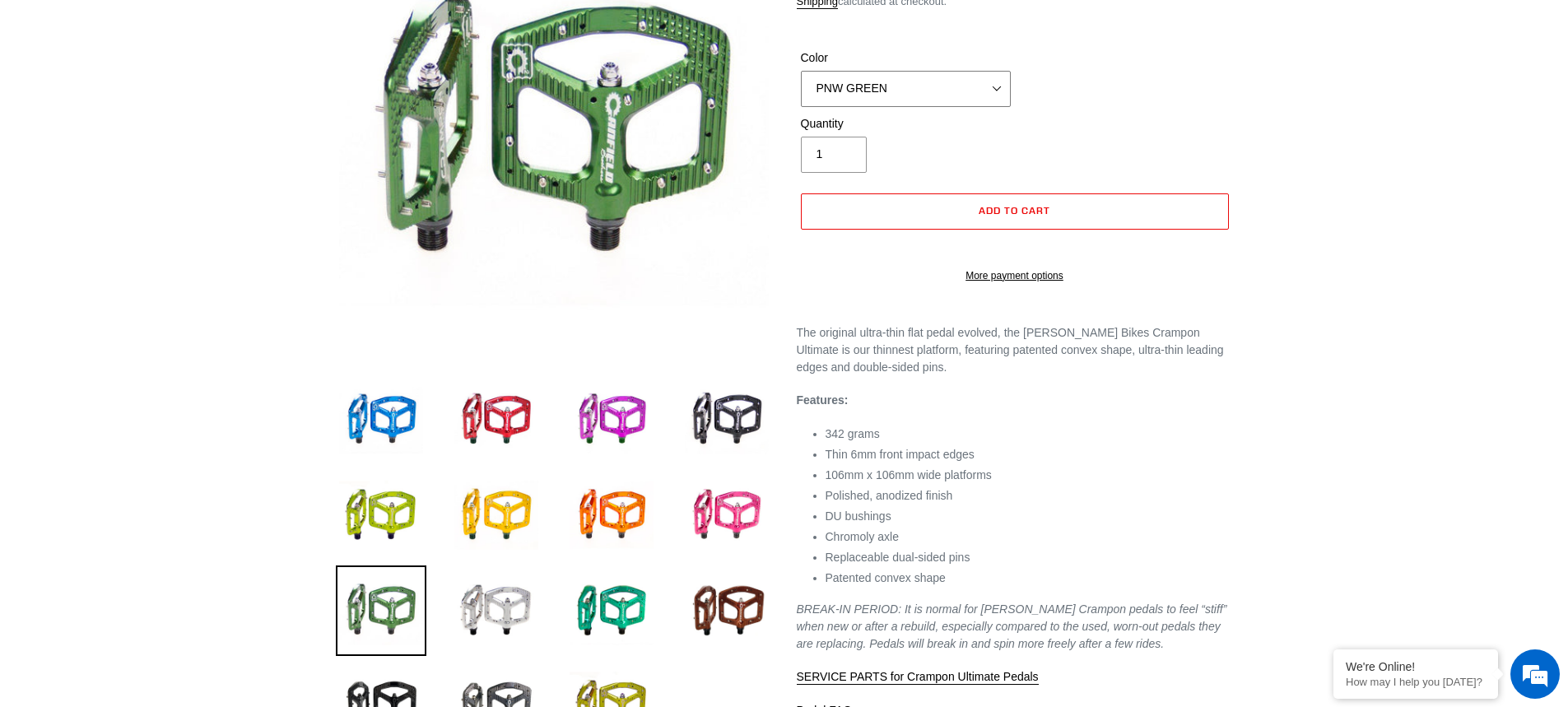
click at [938, 77] on select "BLUE RED PURPLE STEALTH BRONZE GREY TURQUOISE BLACK POLISHED BAJA GOLD PNW GREE…" at bounding box center [905, 88] width 210 height 36
select select "FERN GREEN"
click at [801, 71] on select "BLUE RED PURPLE STEALTH BRONZE GREY TURQUOISE BLACK POLISHED BAJA GOLD PNW GREE…" at bounding box center [905, 88] width 210 height 36
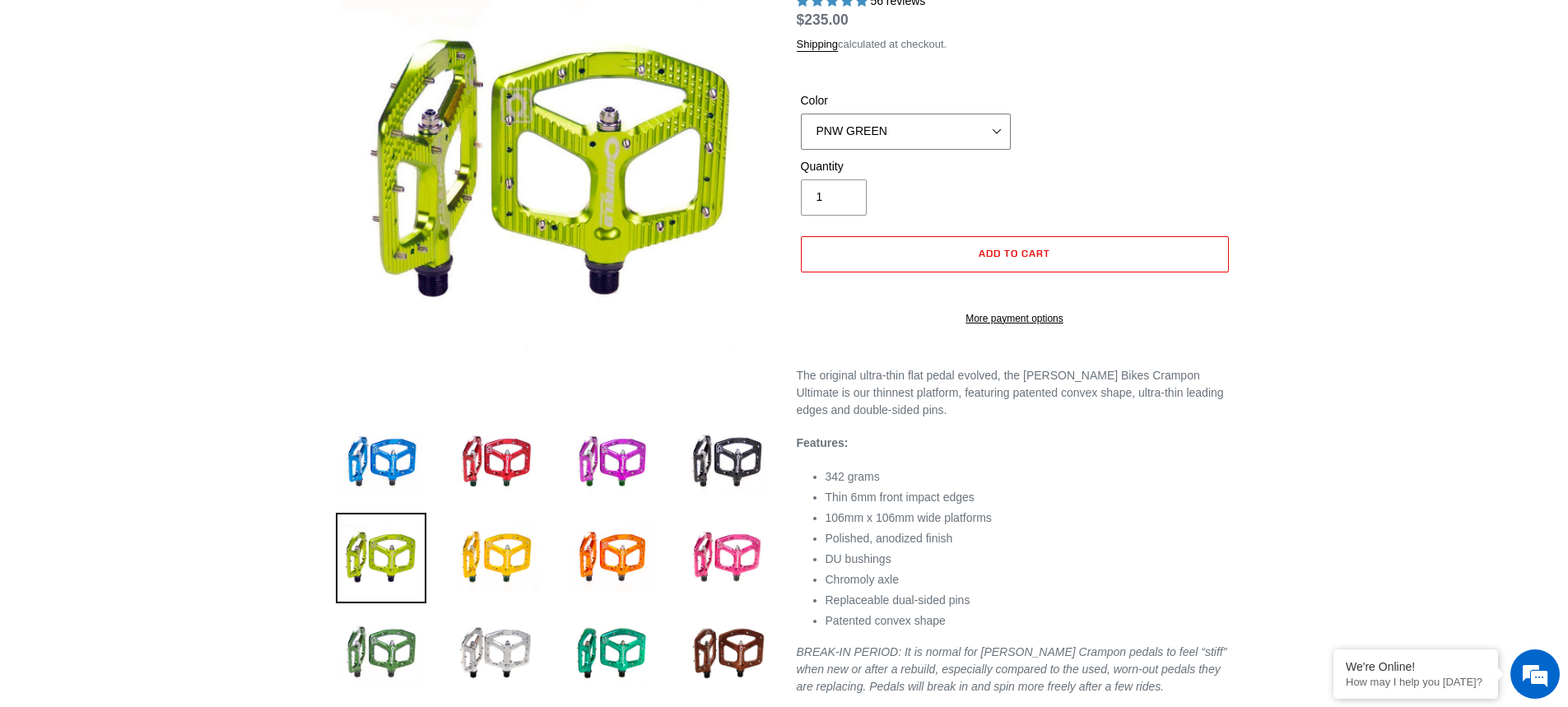
scroll to position [165, 0]
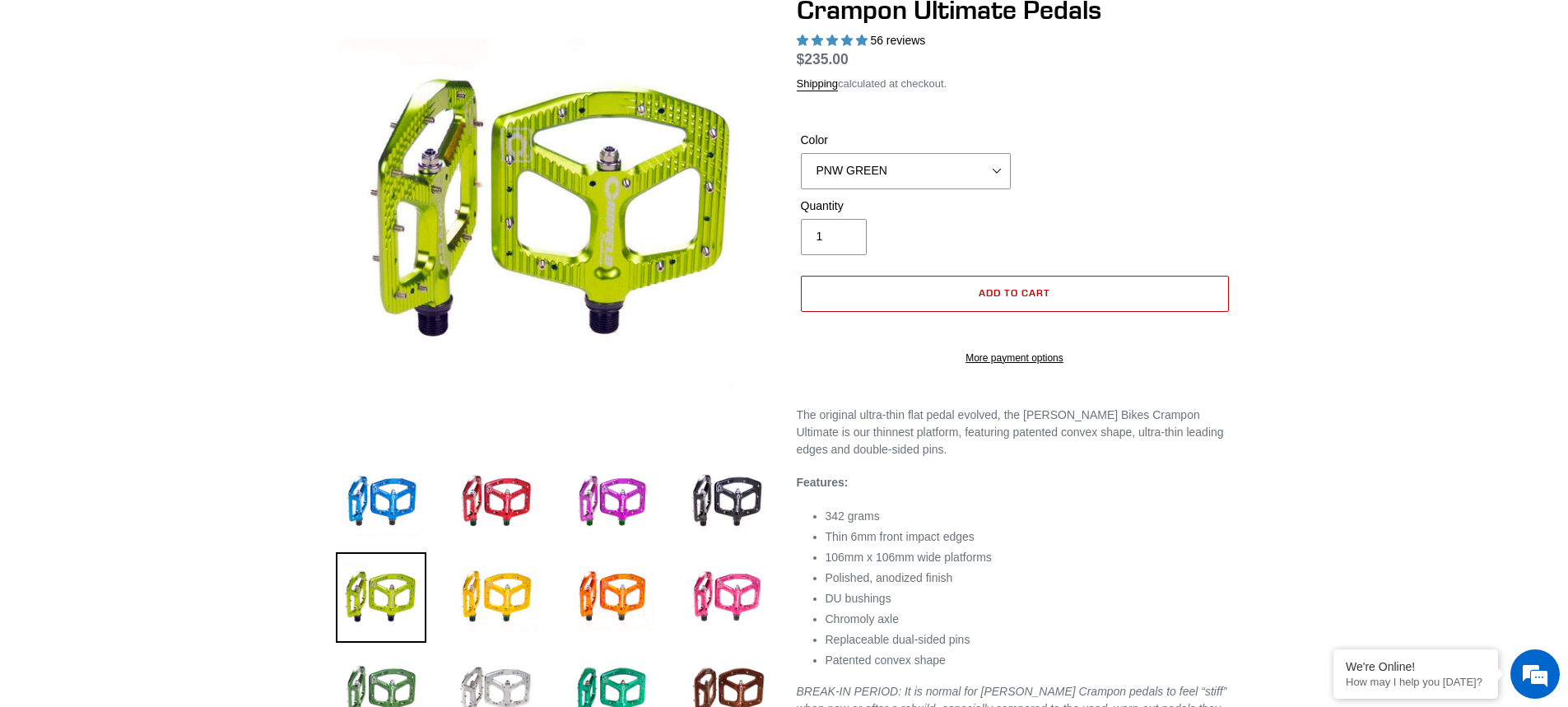
click at [983, 294] on span "Add to cart" at bounding box center [1014, 292] width 72 height 12
select select "32973230866507"
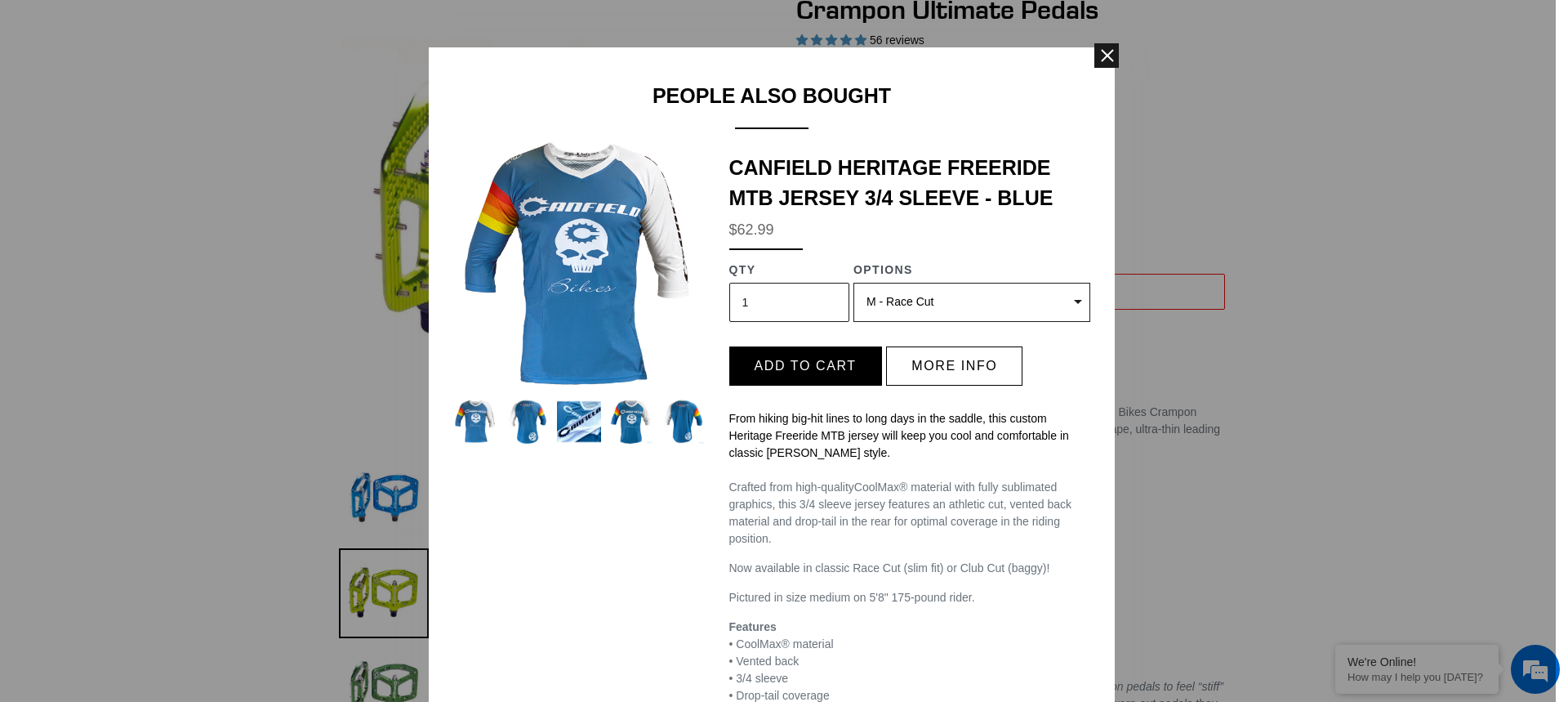
click at [1096, 52] on span at bounding box center [1106, 55] width 24 height 24
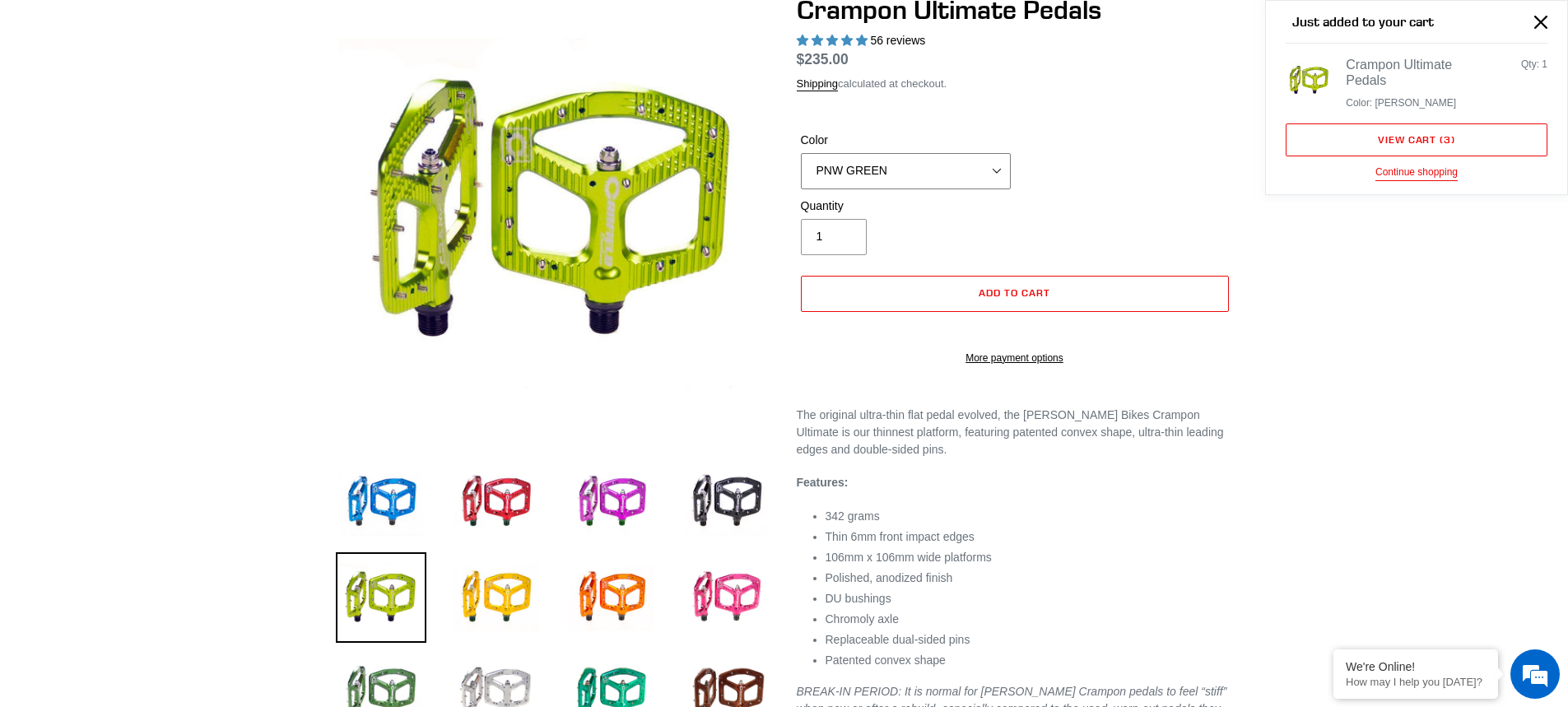
click at [935, 170] on select "BLUE RED PURPLE STEALTH BRONZE GREY TURQUOISE BLACK POLISHED BAJA GOLD PNW GREE…" at bounding box center [905, 170] width 210 height 36
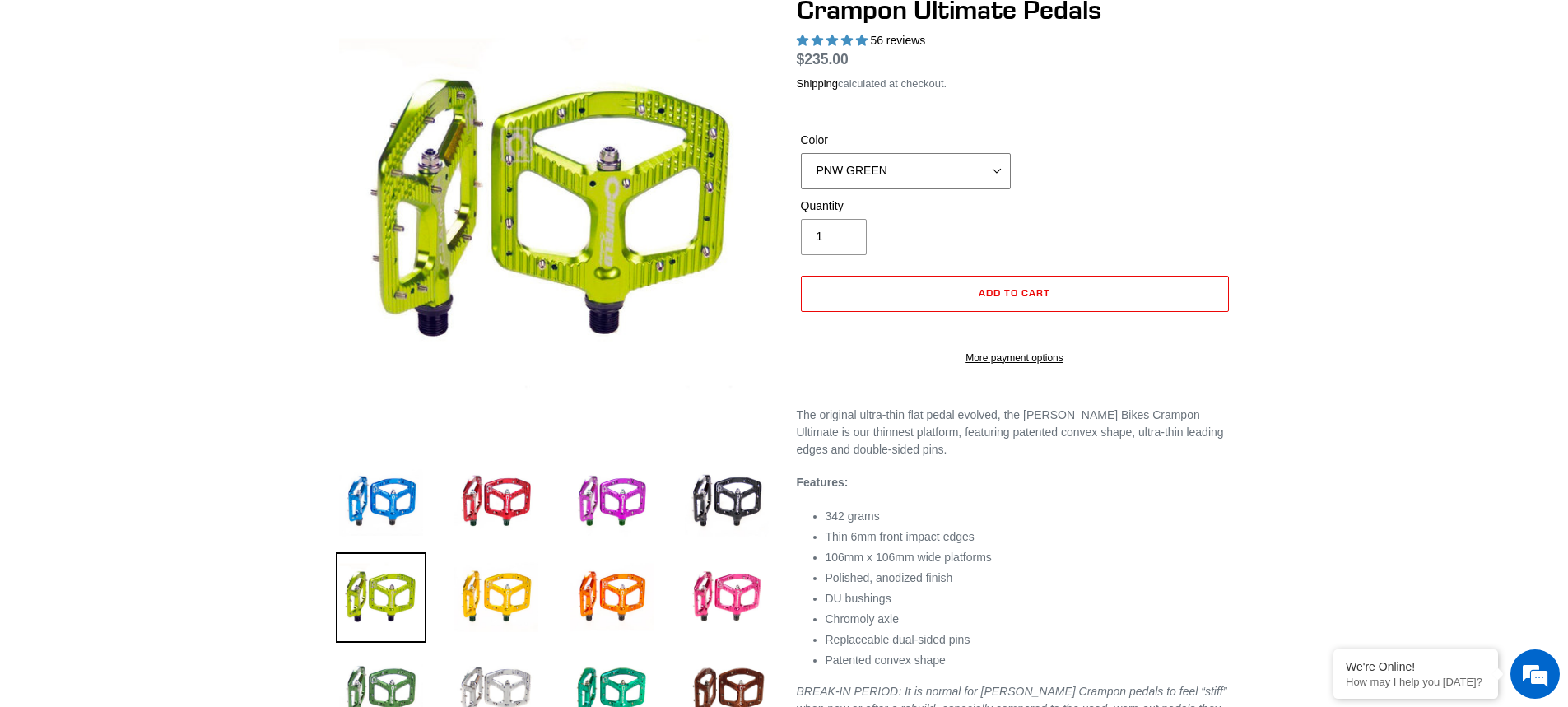
select select "BRONZE"
click at [801, 153] on select "BLUE RED PURPLE STEALTH BRONZE GREY TURQUOISE BLACK POLISHED BAJA GOLD PNW GREE…" at bounding box center [905, 170] width 210 height 36
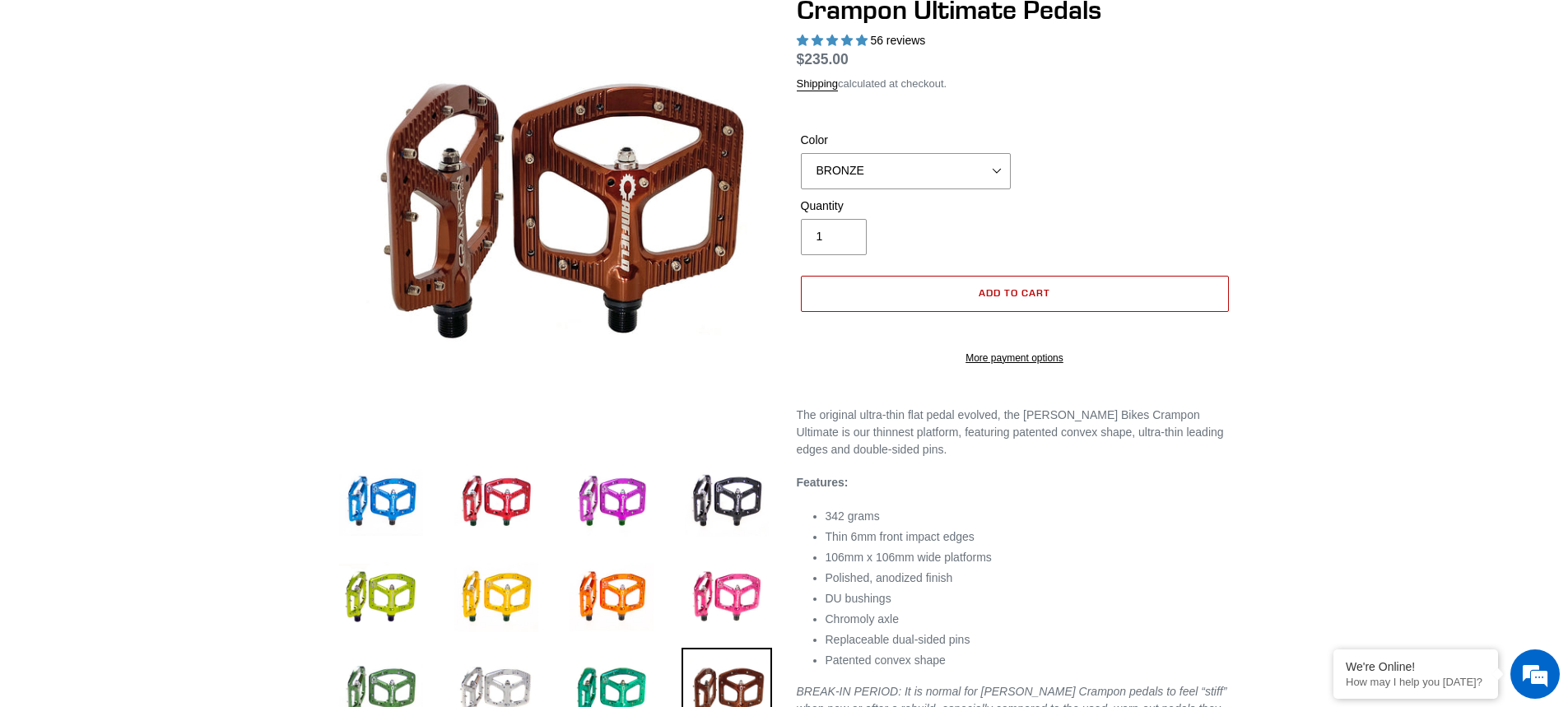
click at [978, 286] on button "Add to cart" at bounding box center [1014, 293] width 428 height 36
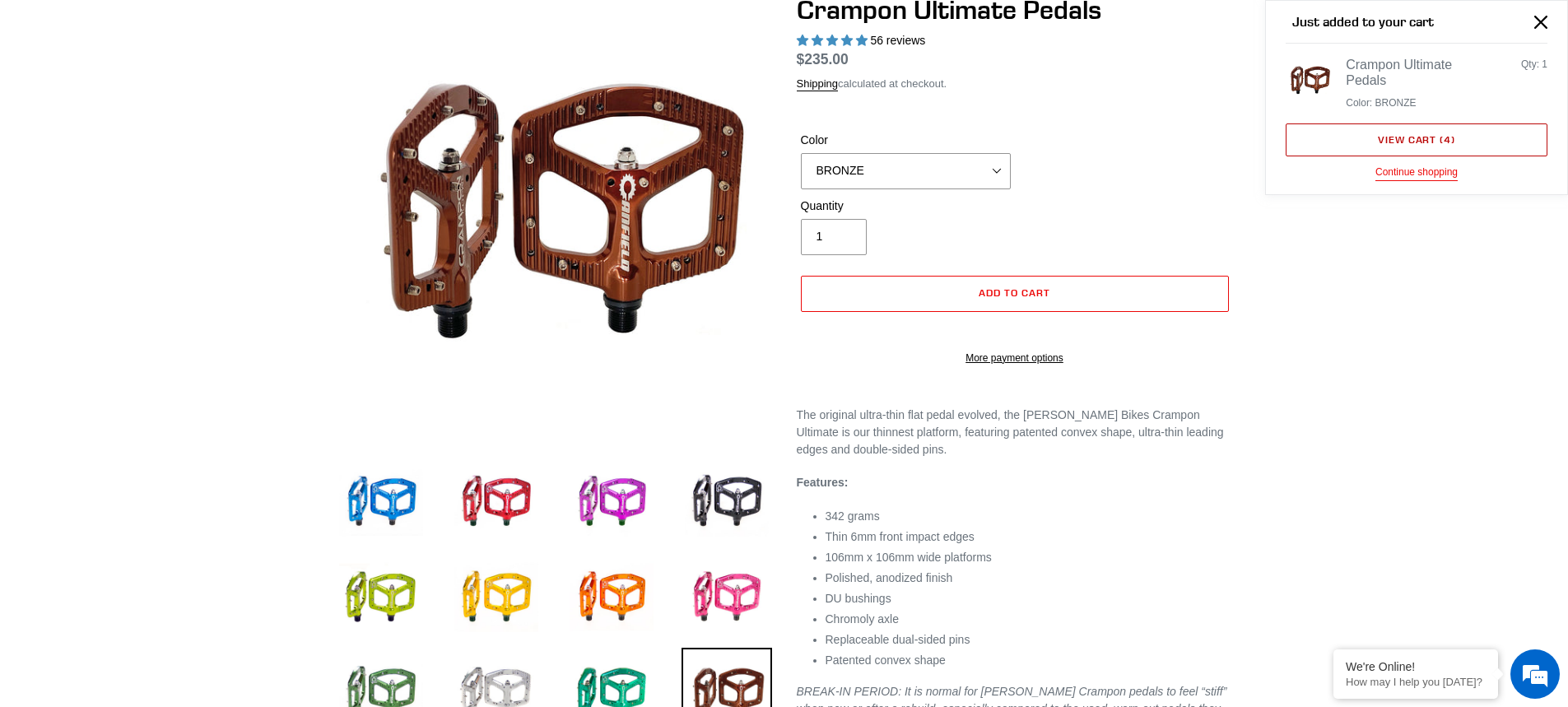
click at [1386, 143] on link "View cart ( 4 )" at bounding box center [1416, 140] width 262 height 33
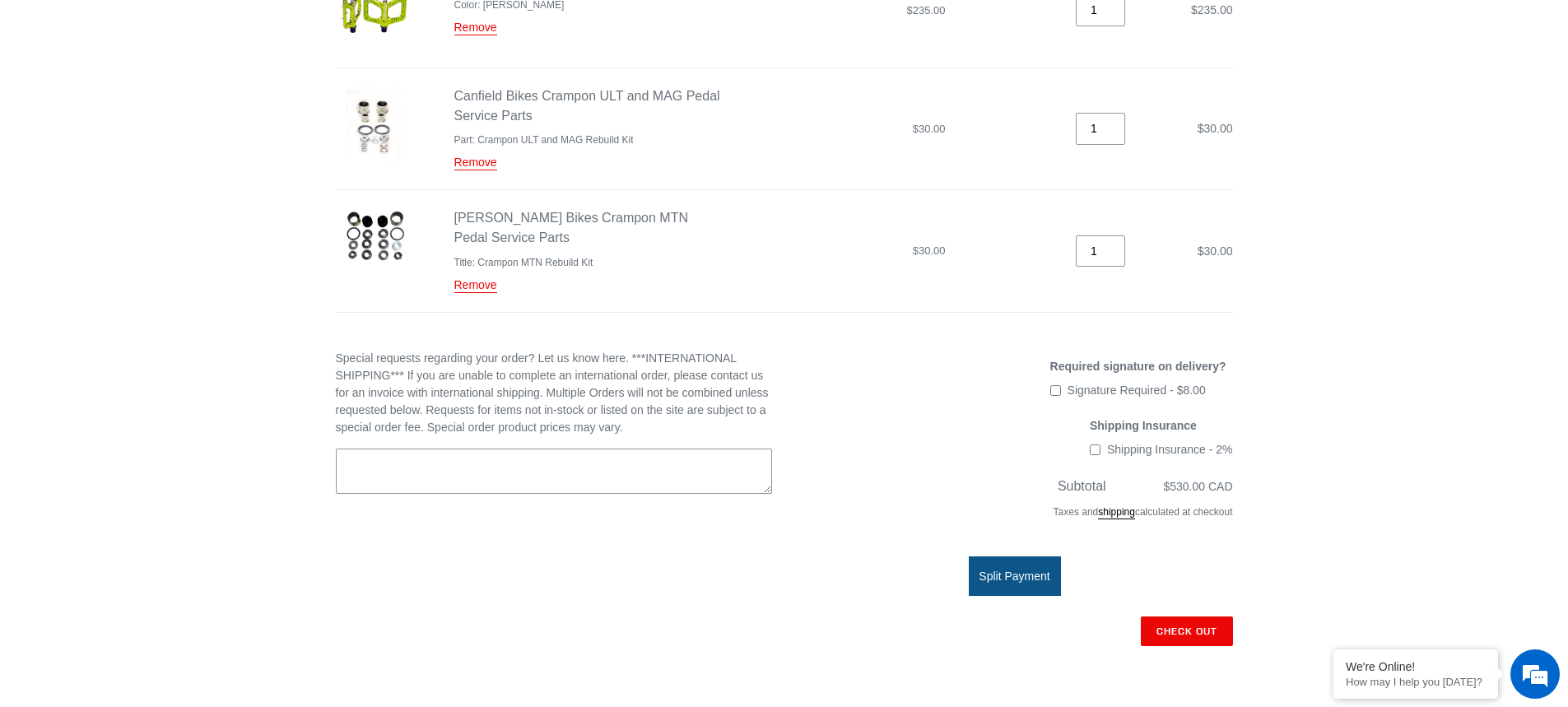
scroll to position [494, 0]
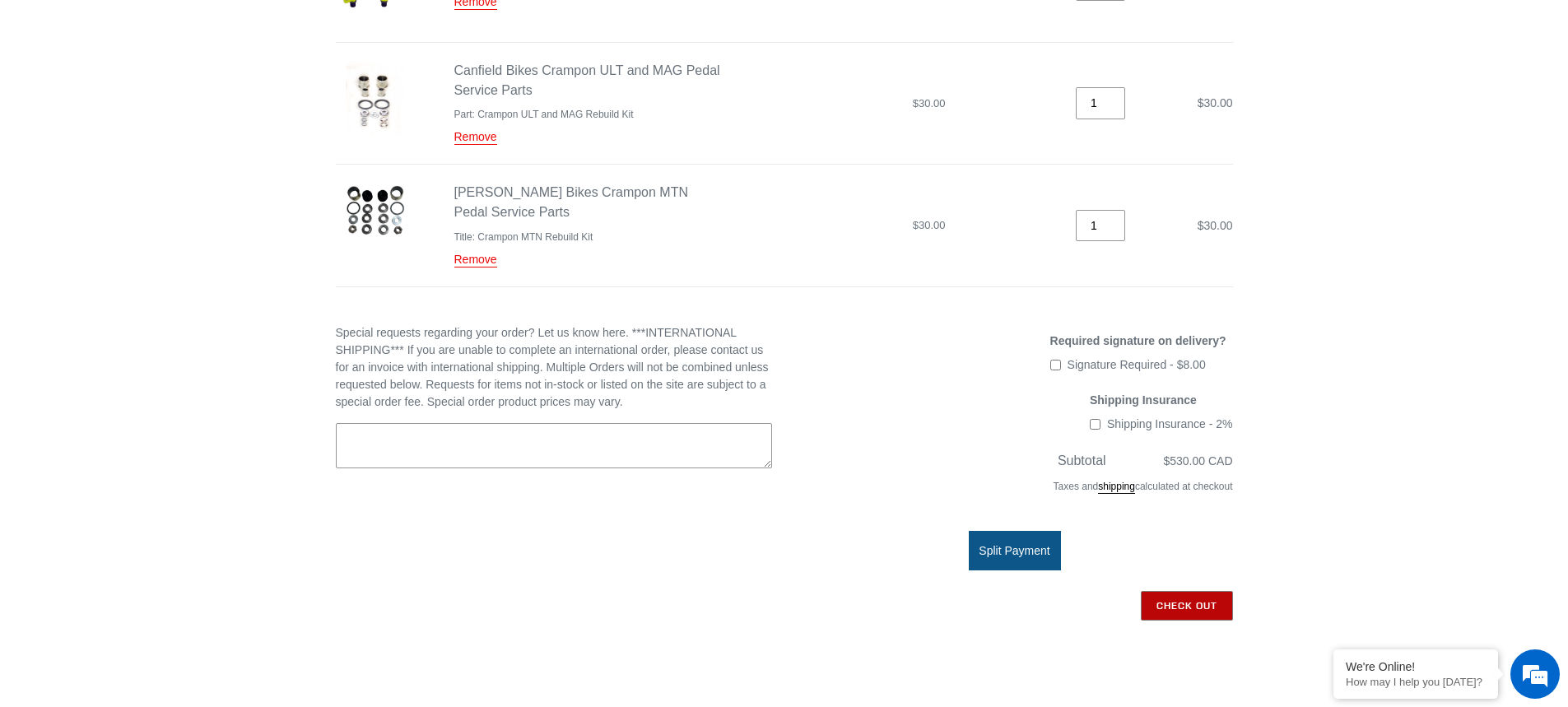
click at [1173, 607] on input "Check out" at bounding box center [1186, 606] width 93 height 30
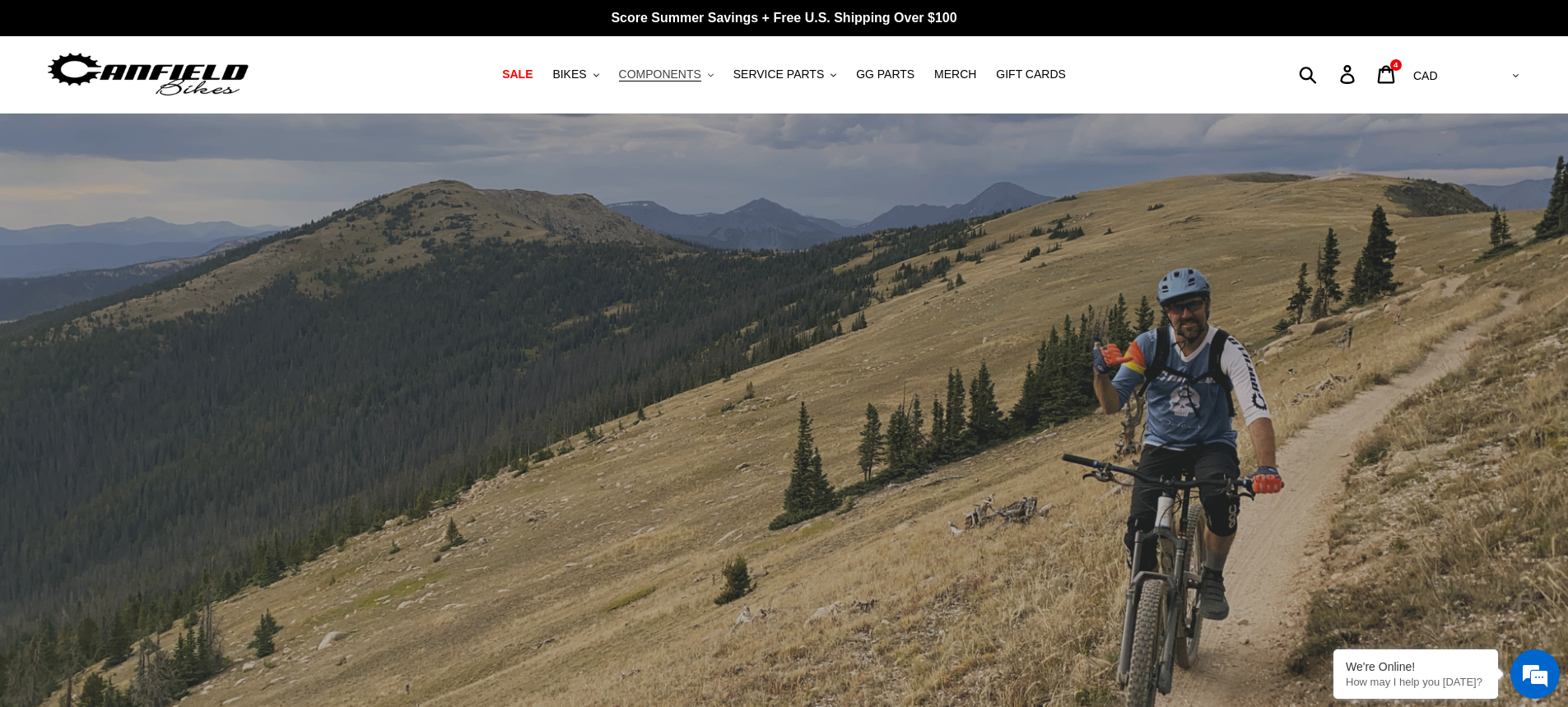
click at [647, 71] on span "COMPONENTS" at bounding box center [660, 74] width 82 height 14
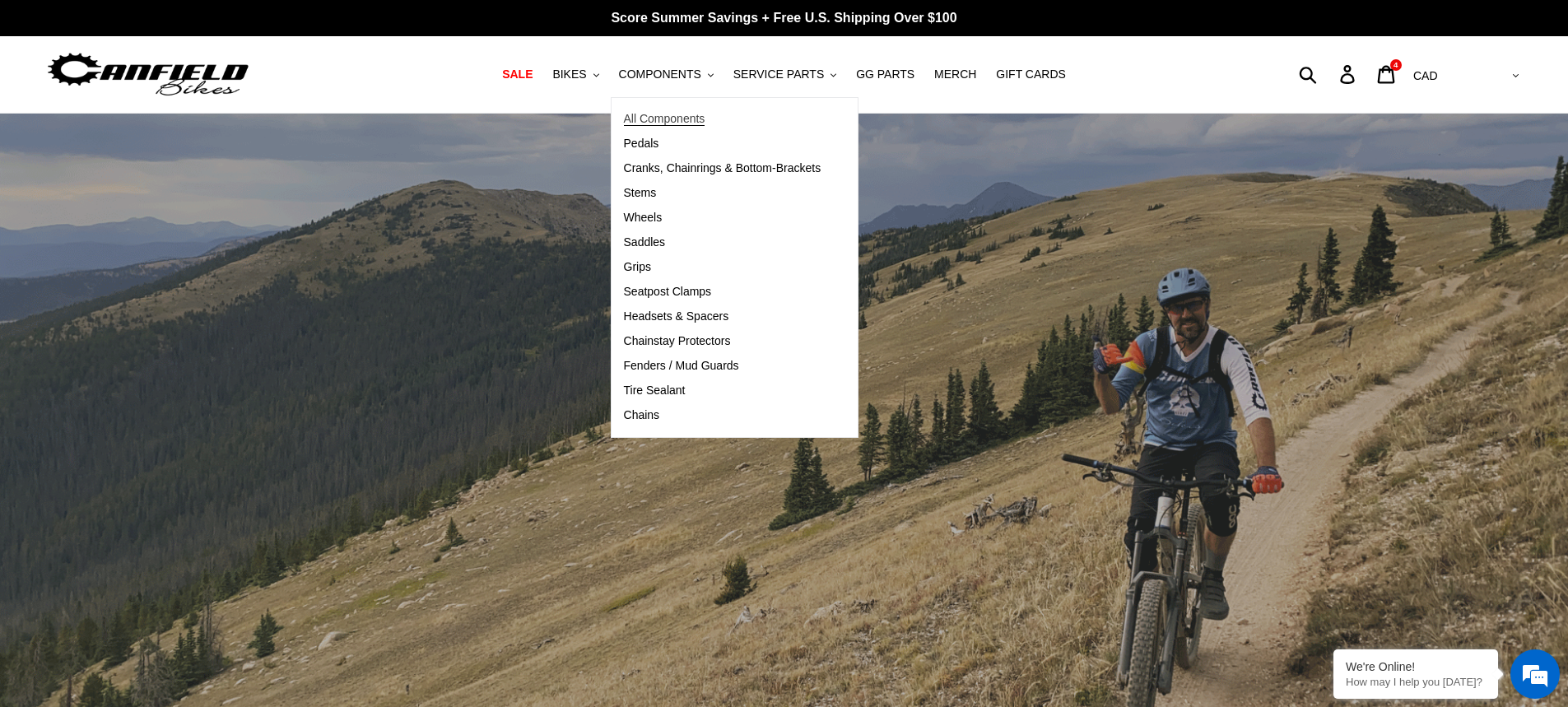
click at [688, 124] on span "All Components" at bounding box center [664, 119] width 81 height 14
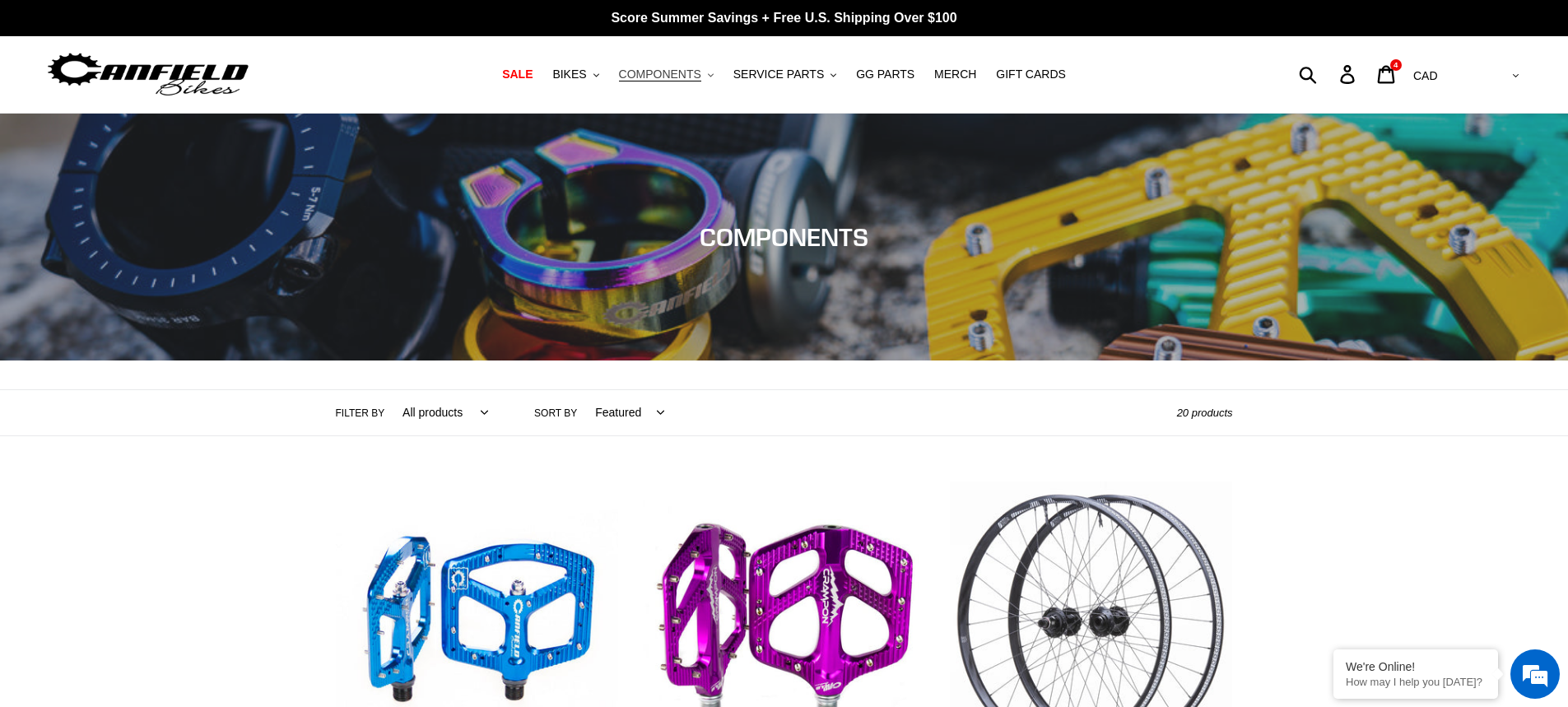
click at [719, 68] on button "COMPONENTS .cls-1{fill:#231f20}" at bounding box center [665, 74] width 111 height 22
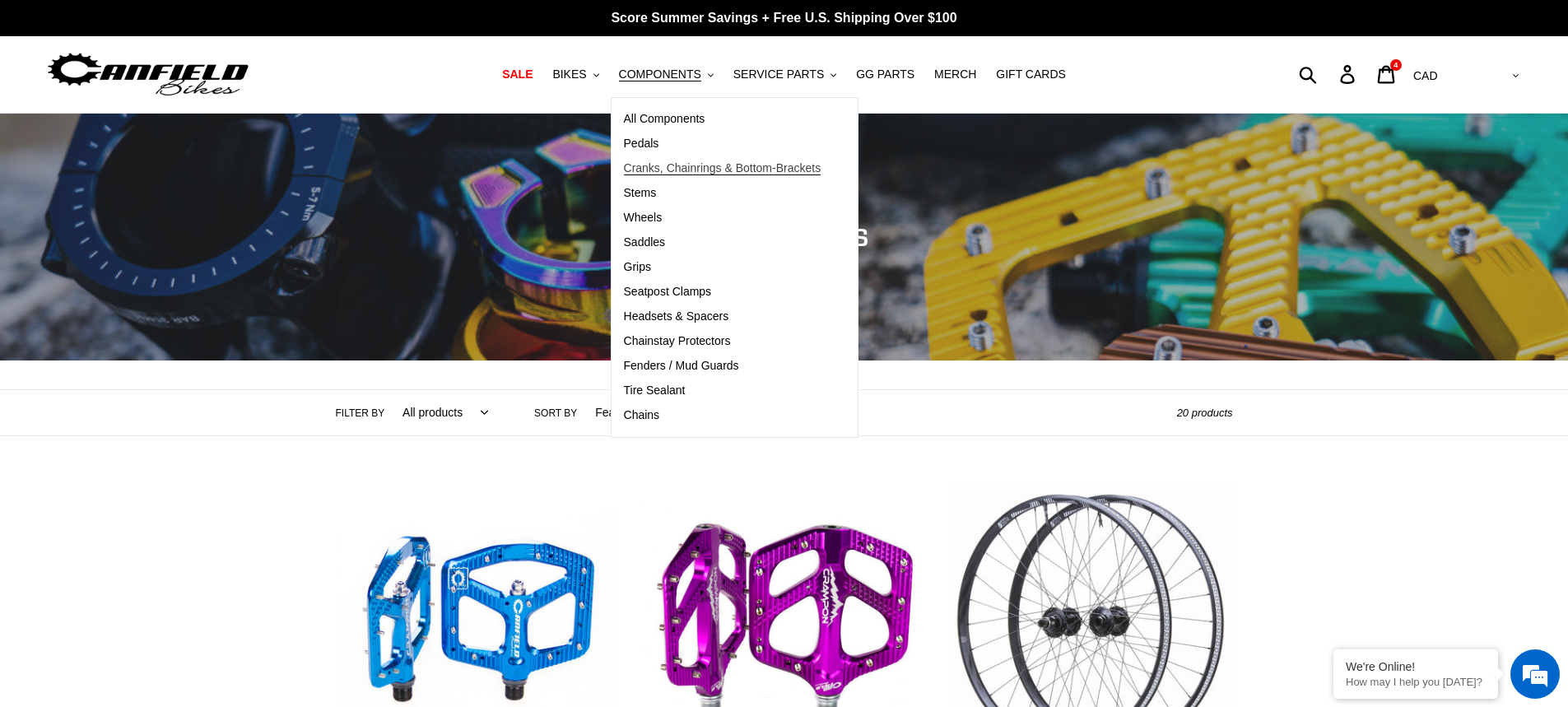
click at [726, 173] on span "Cranks, Chainrings & Bottom-Brackets" at bounding box center [722, 168] width 197 height 14
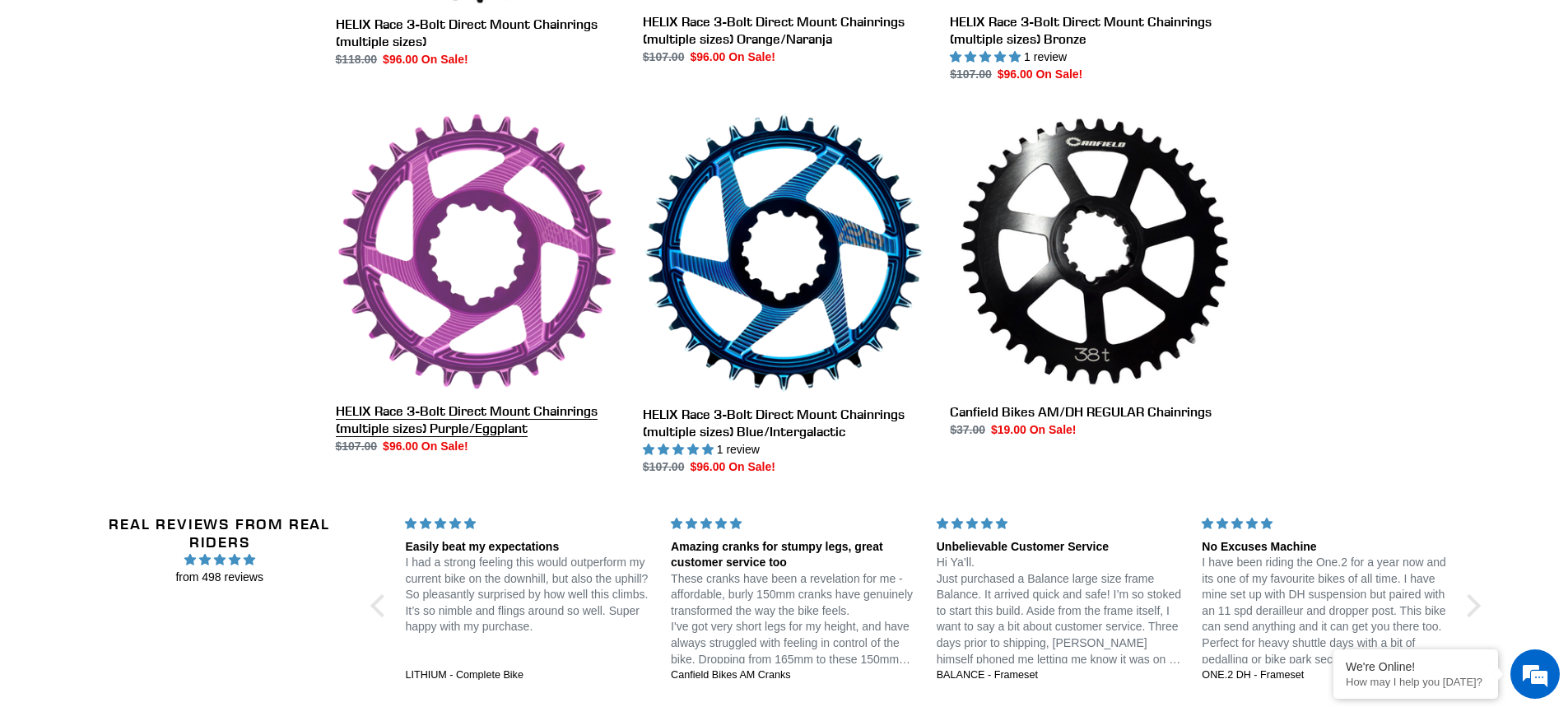
click at [449, 175] on link "HELIX Race 3-Bolt Direct Mount Chainrings (multiple sizes) Purple/Eggplant" at bounding box center [477, 283] width 282 height 343
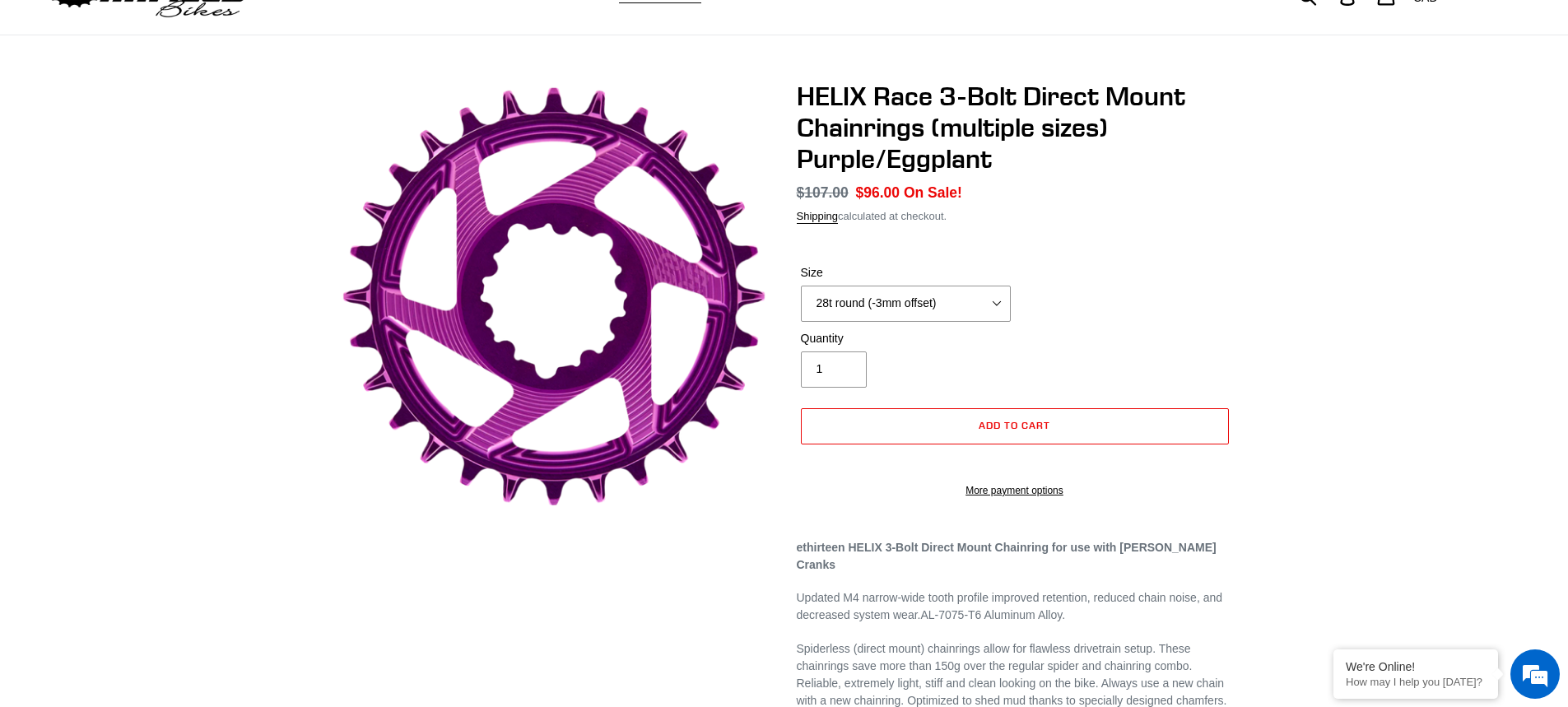
scroll to position [82, 0]
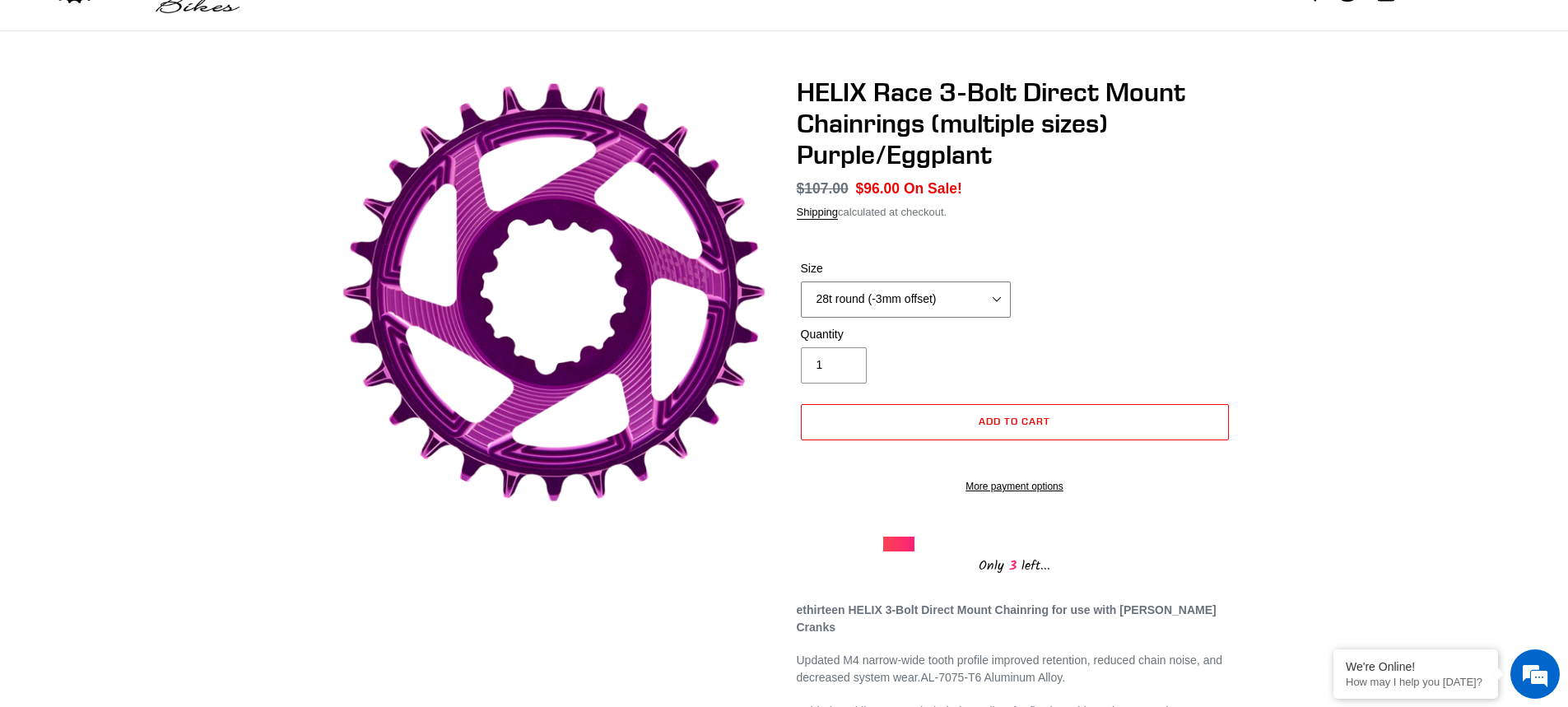
click at [999, 298] on select "28t round (-3mm offset) 30t round (-3mm offset) 32t round (-3mm offset) 34t rou…" at bounding box center [905, 299] width 210 height 36
click at [801, 281] on select "28t round (-3mm offset) 30t round (-3mm offset) 32t round (-3mm offset) 34t rou…" at bounding box center [905, 299] width 210 height 36
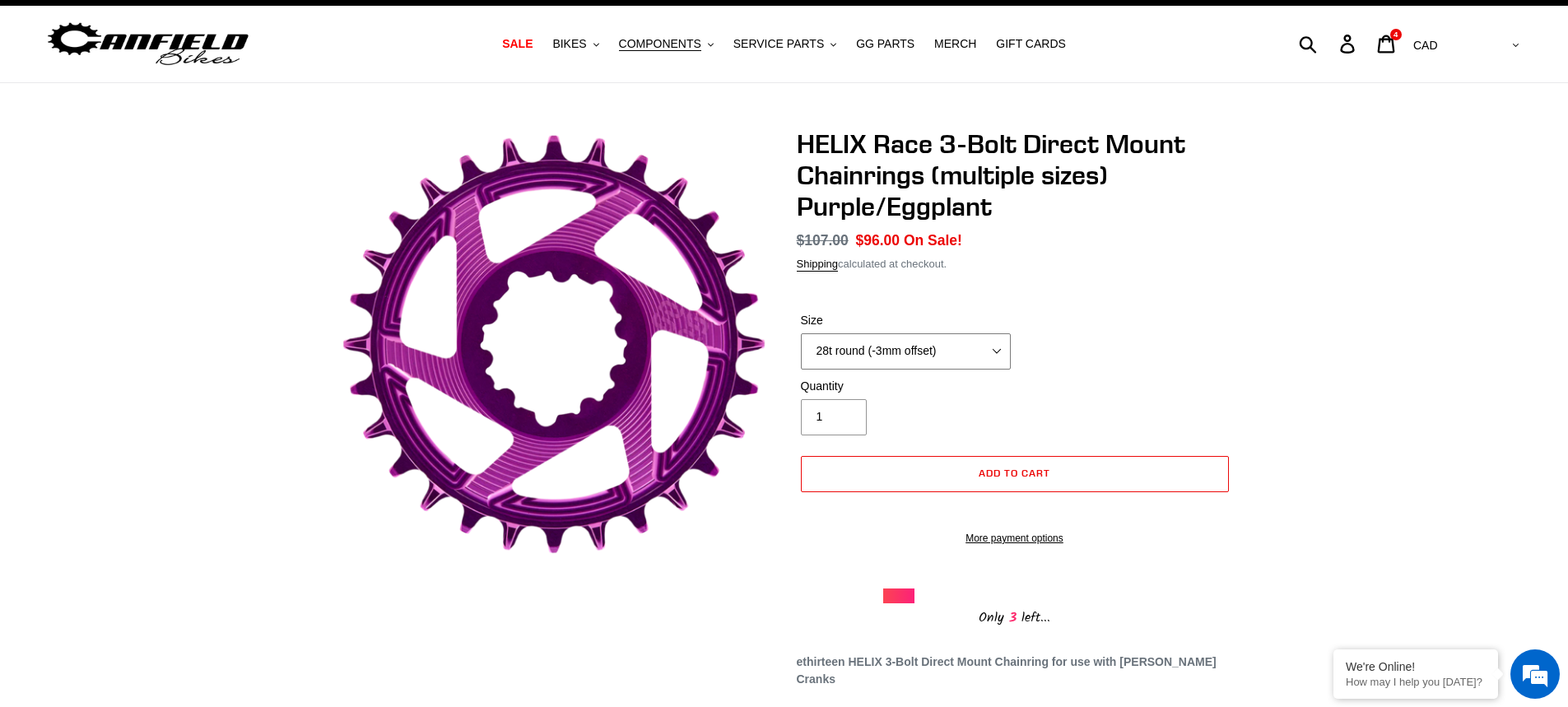
scroll to position [0, 0]
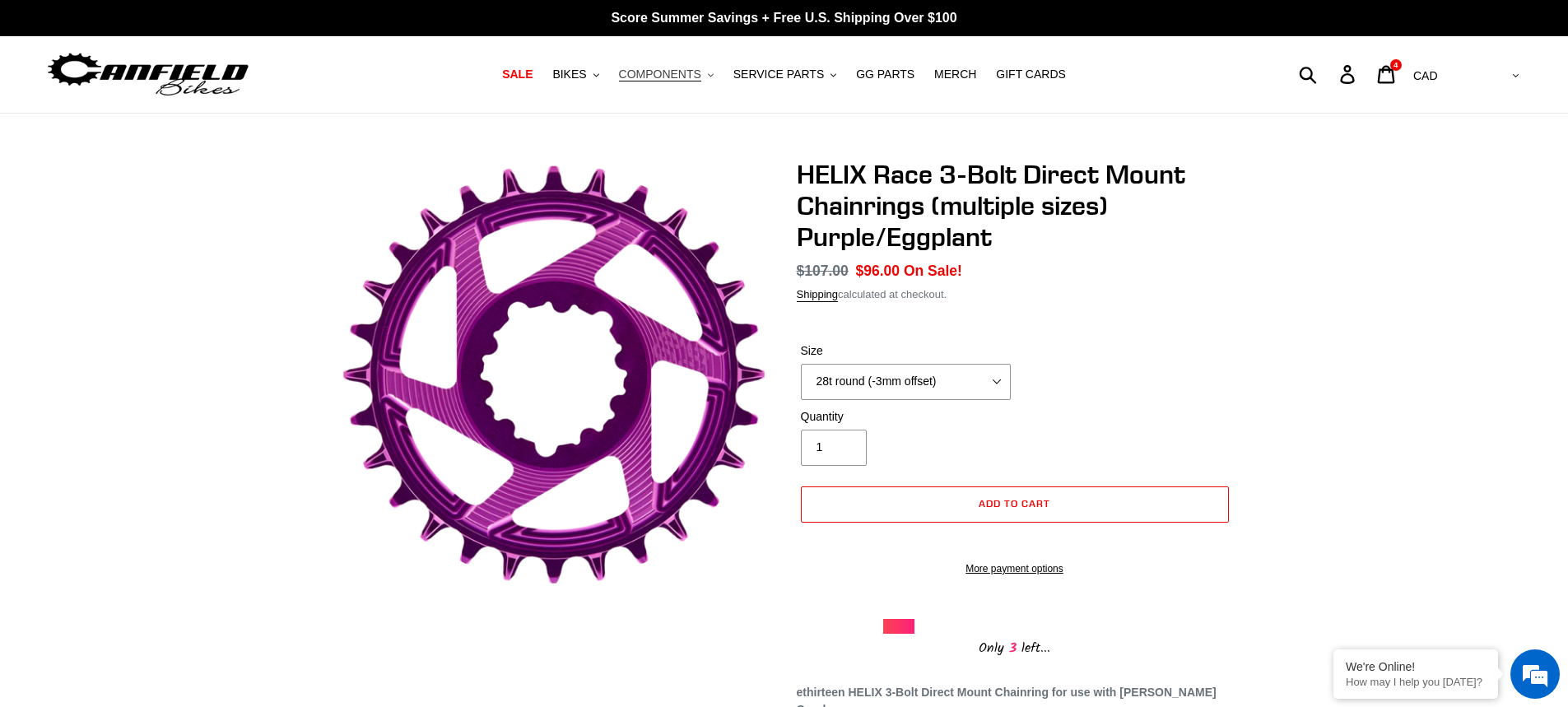
click at [671, 67] on span "COMPONENTS" at bounding box center [660, 74] width 82 height 14
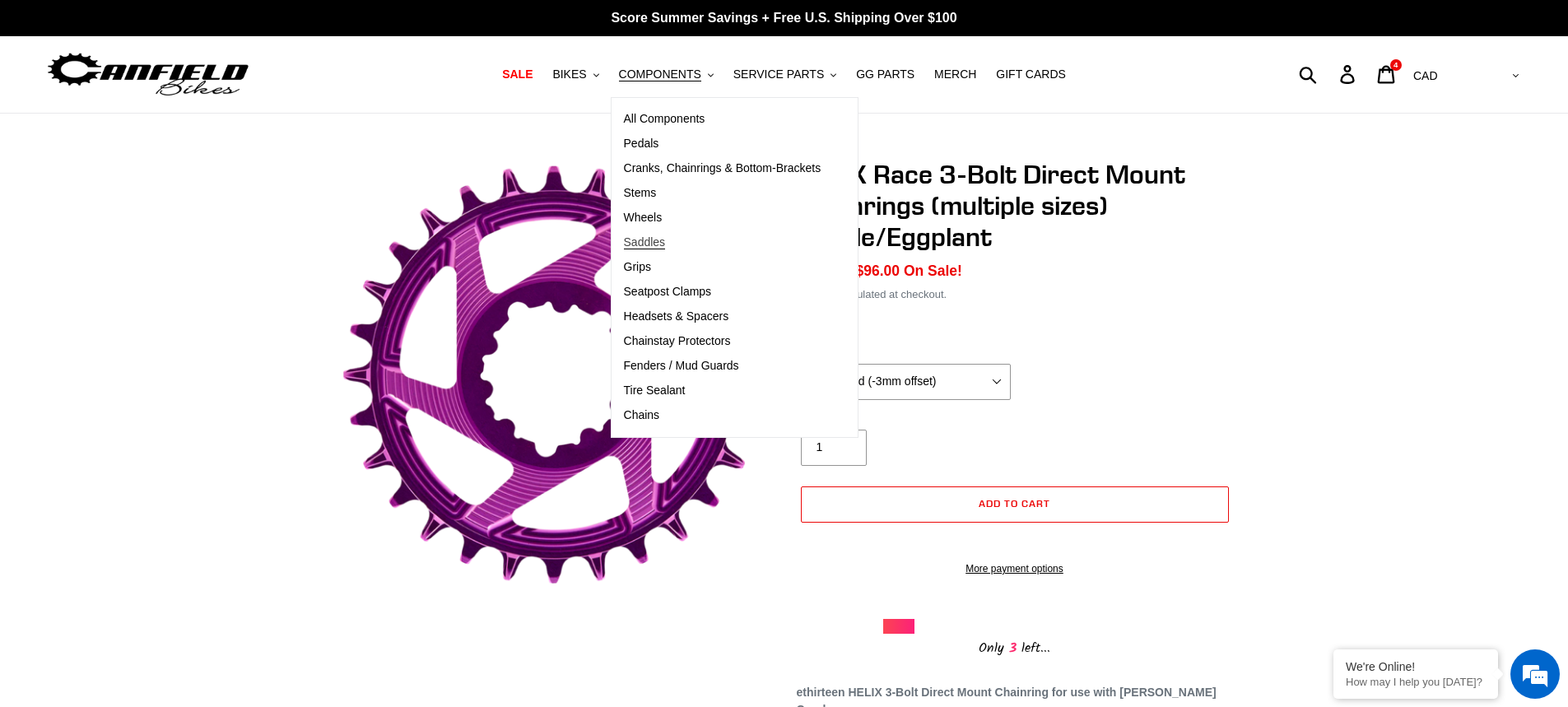
click at [666, 249] on span "Saddles" at bounding box center [644, 243] width 42 height 14
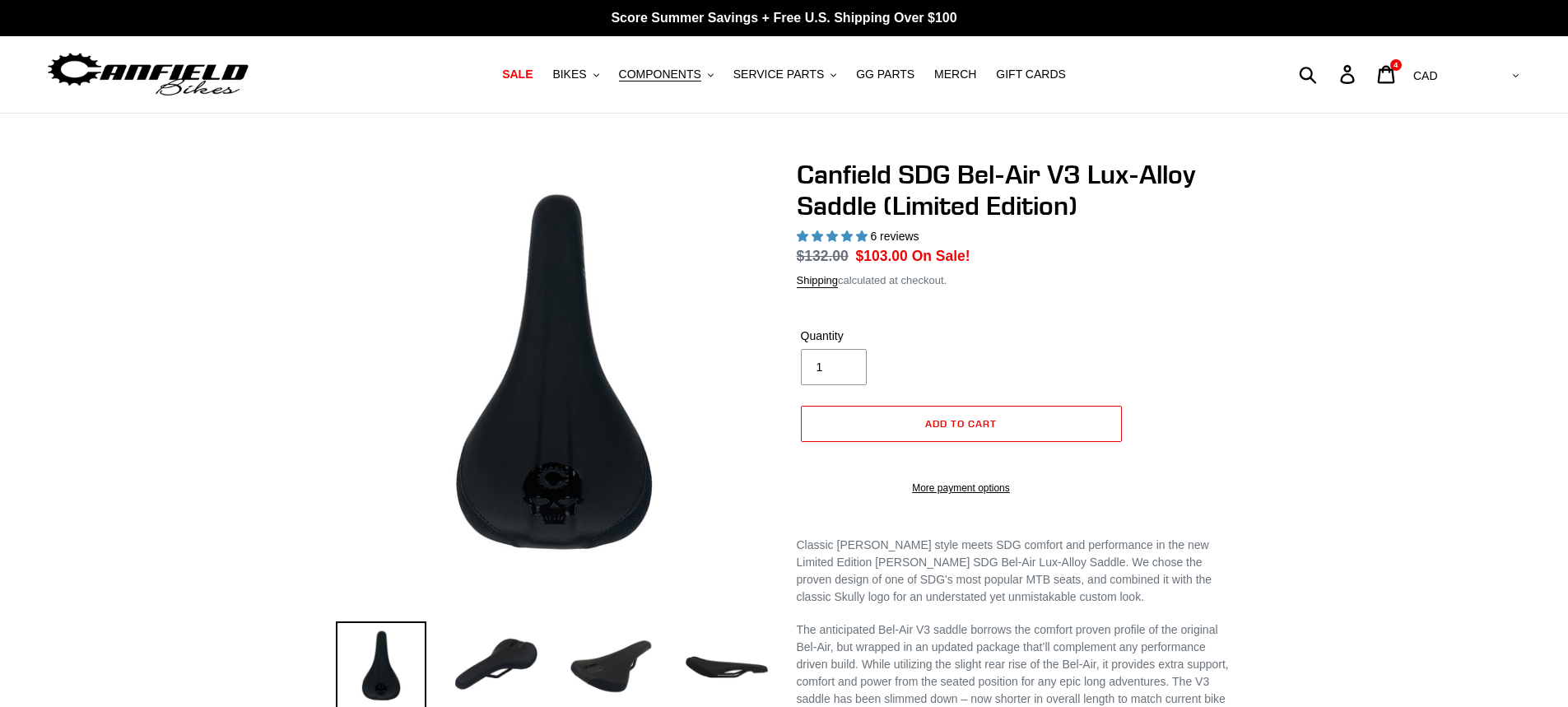
select select "highest-rating"
click at [689, 70] on span "COMPONENTS" at bounding box center [660, 74] width 82 height 14
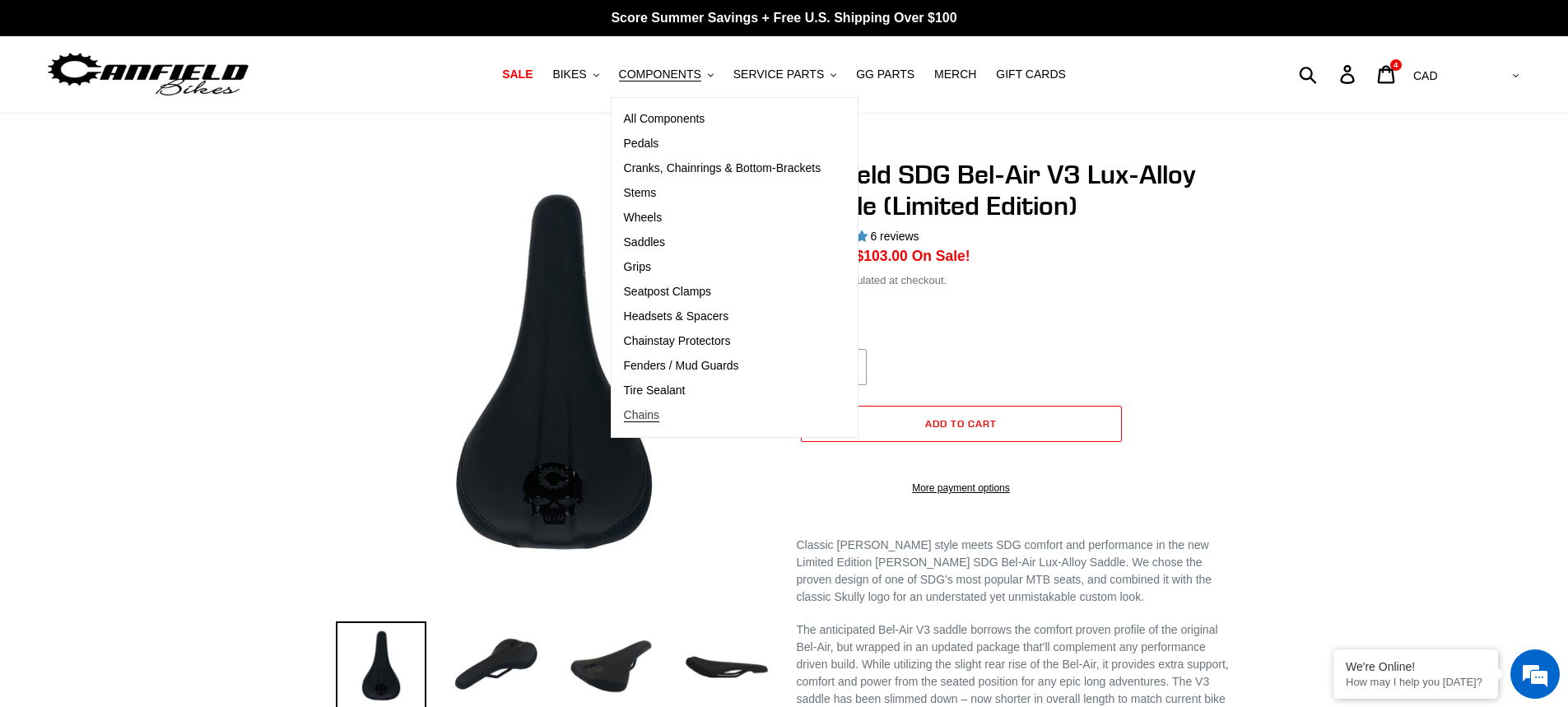
click at [660, 420] on span "Chains" at bounding box center [641, 415] width 36 height 14
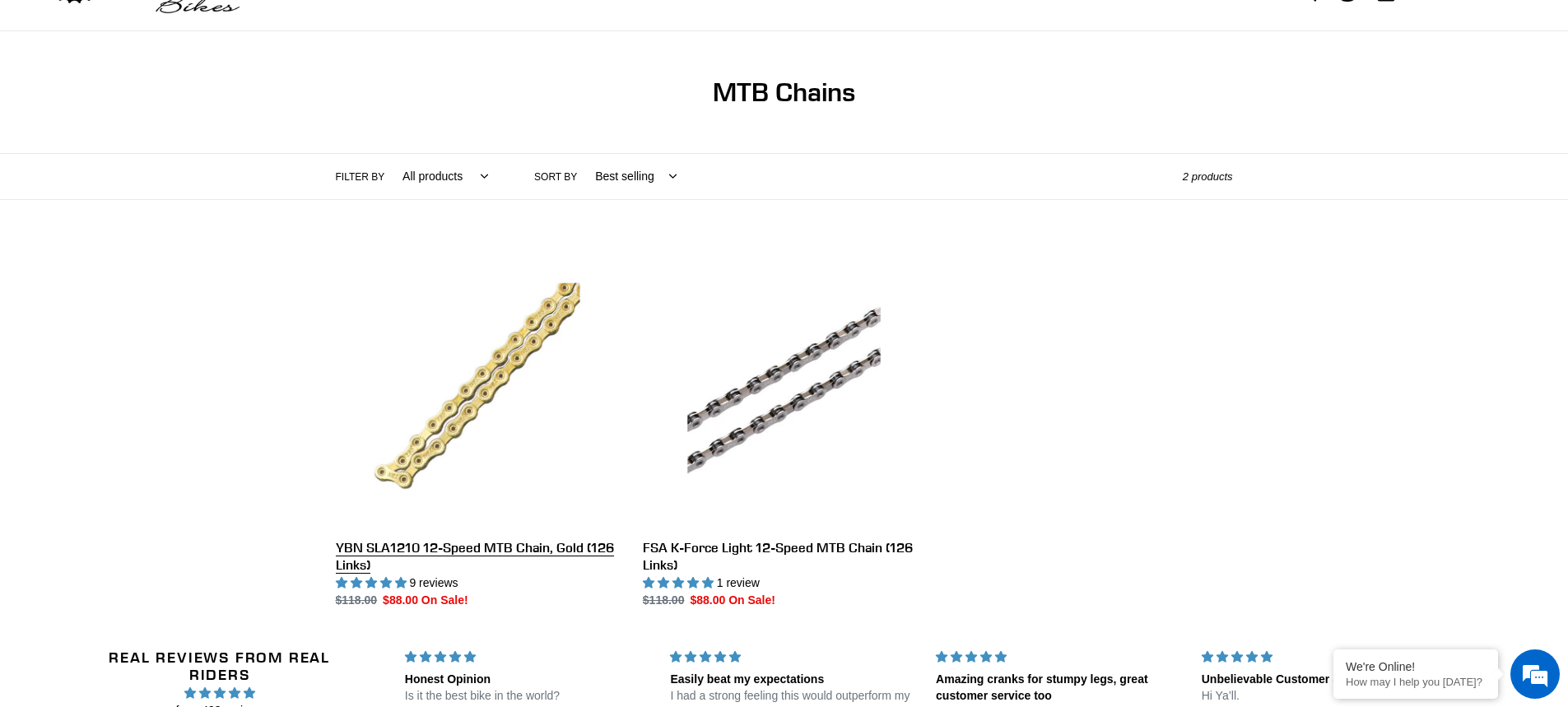
click at [548, 343] on link "YBN SLA1210 12-Speed MTB Chain, Gold (126 Links)" at bounding box center [477, 427] width 282 height 364
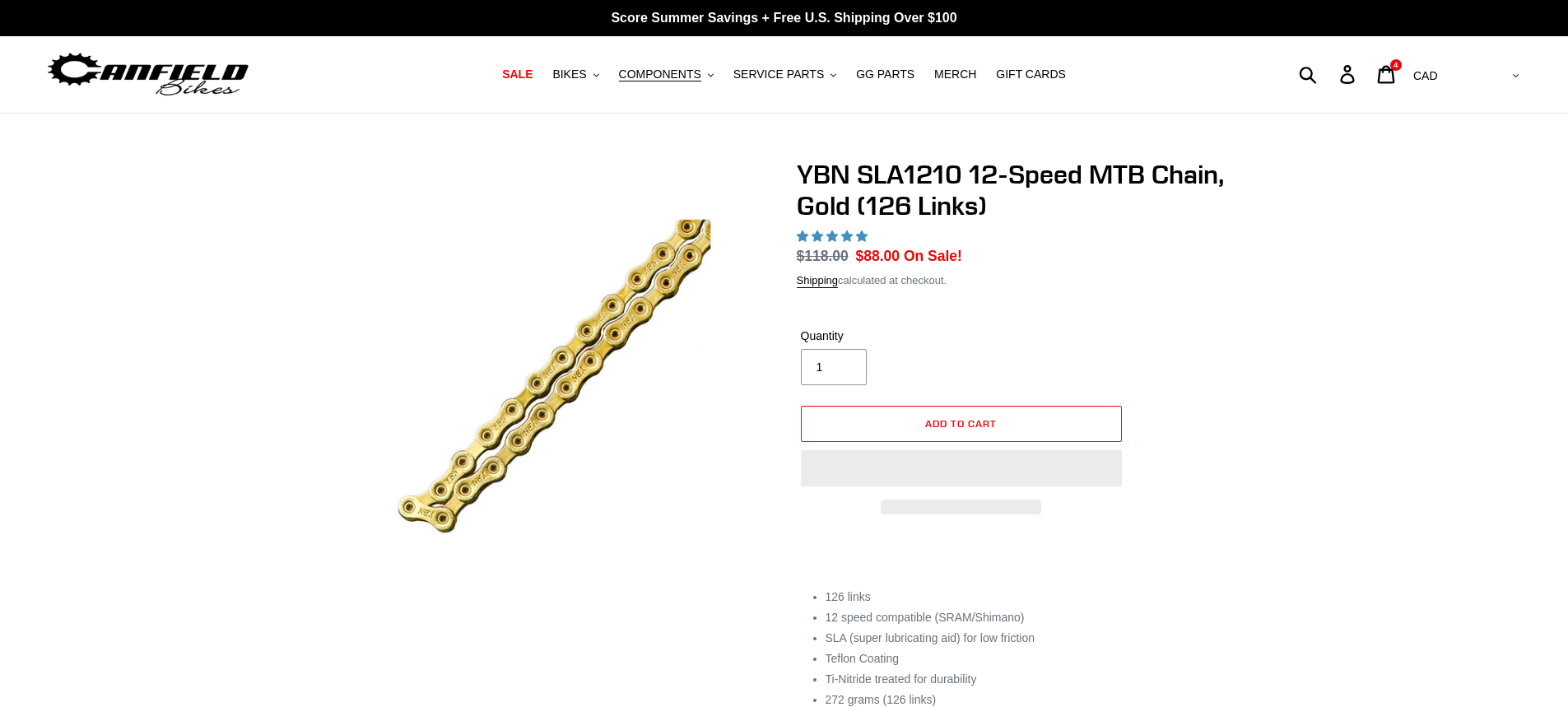
select select "highest-rating"
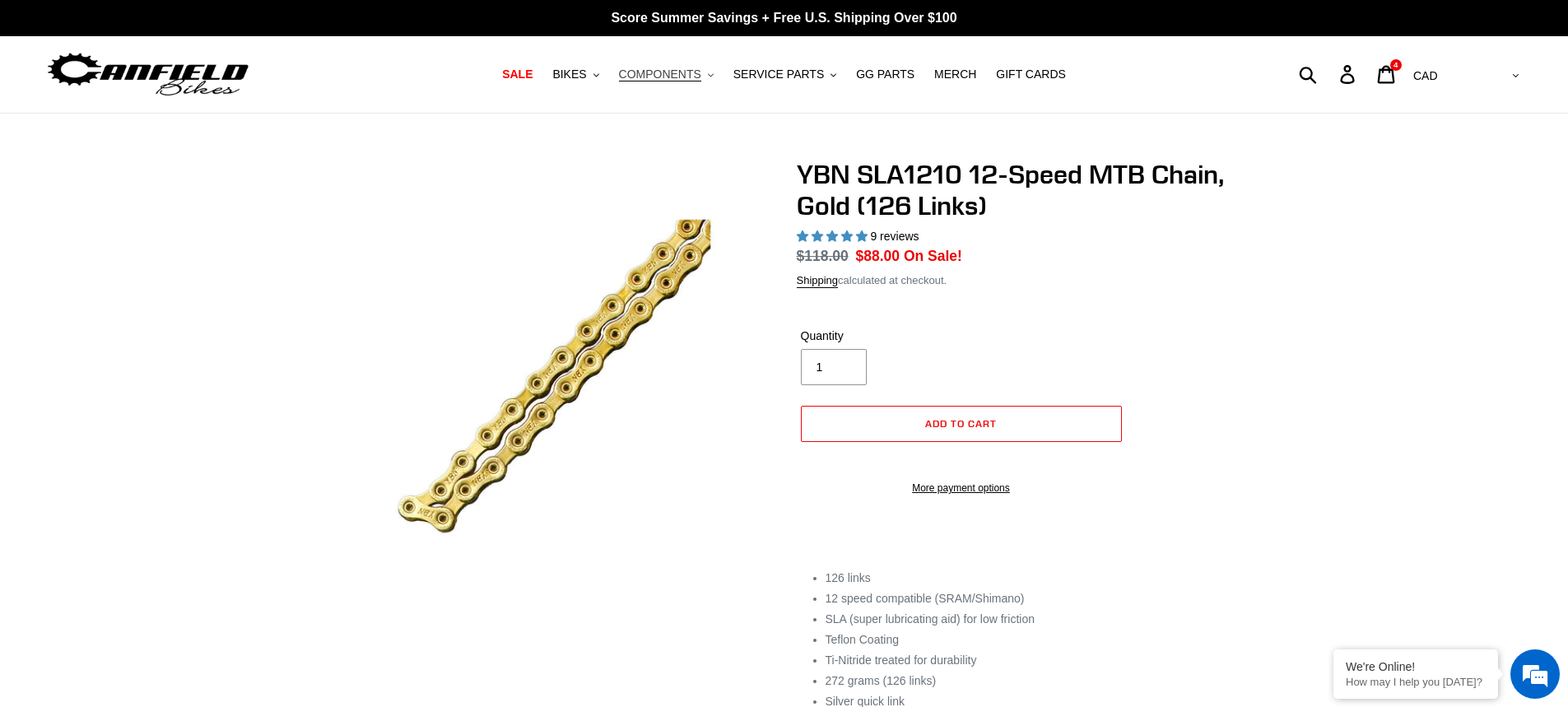
click at [698, 78] on span "COMPONENTS" at bounding box center [660, 74] width 82 height 14
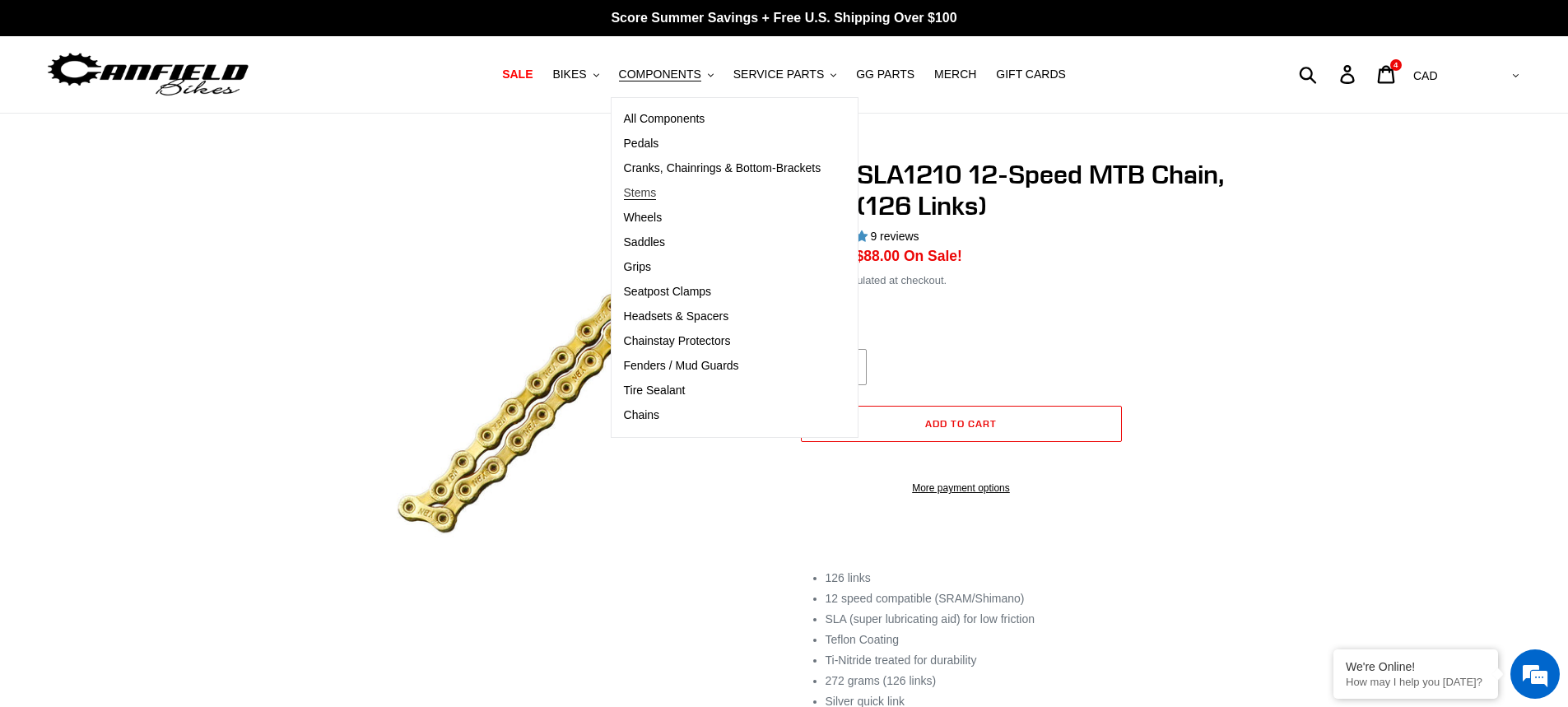
click at [672, 190] on link "Stems" at bounding box center [722, 193] width 222 height 24
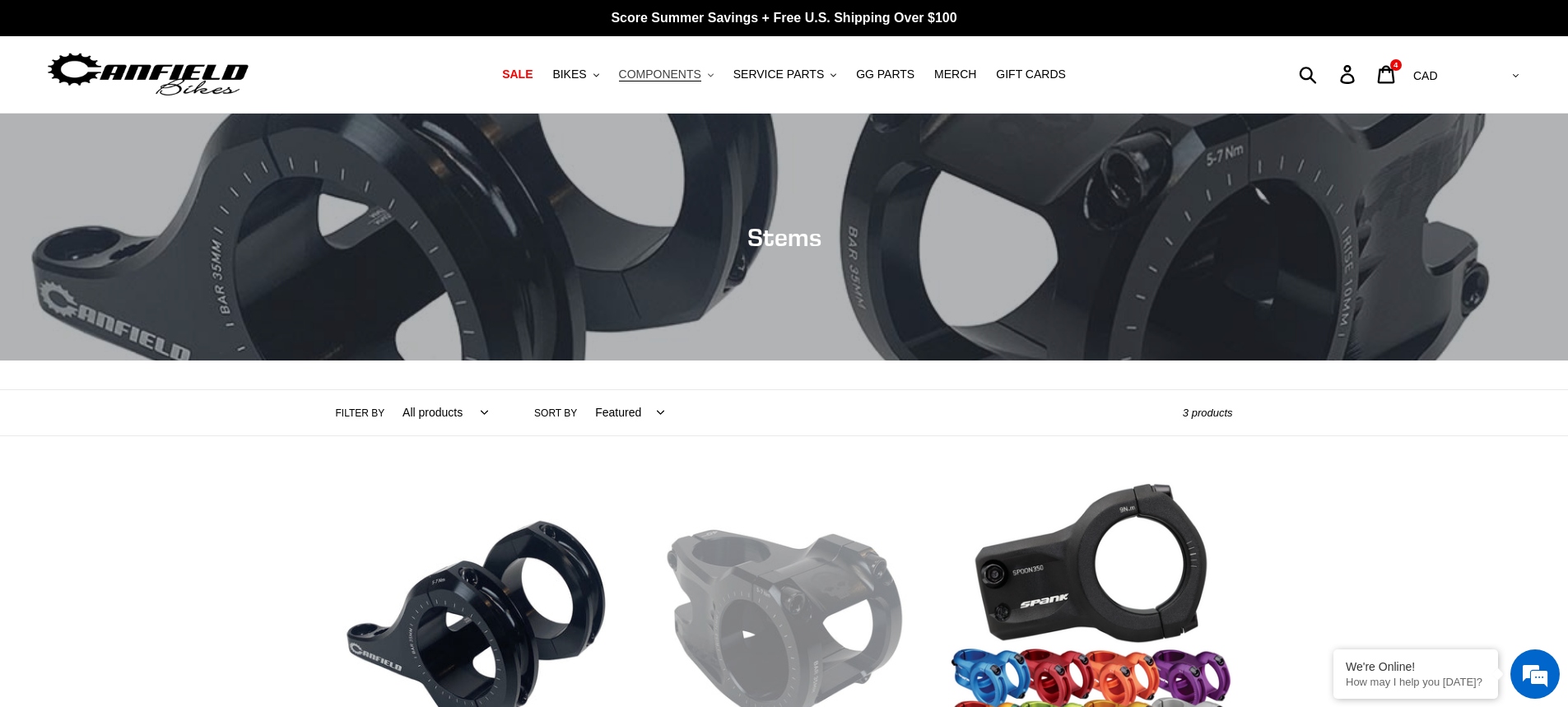
click at [655, 75] on span "COMPONENTS" at bounding box center [660, 74] width 82 height 14
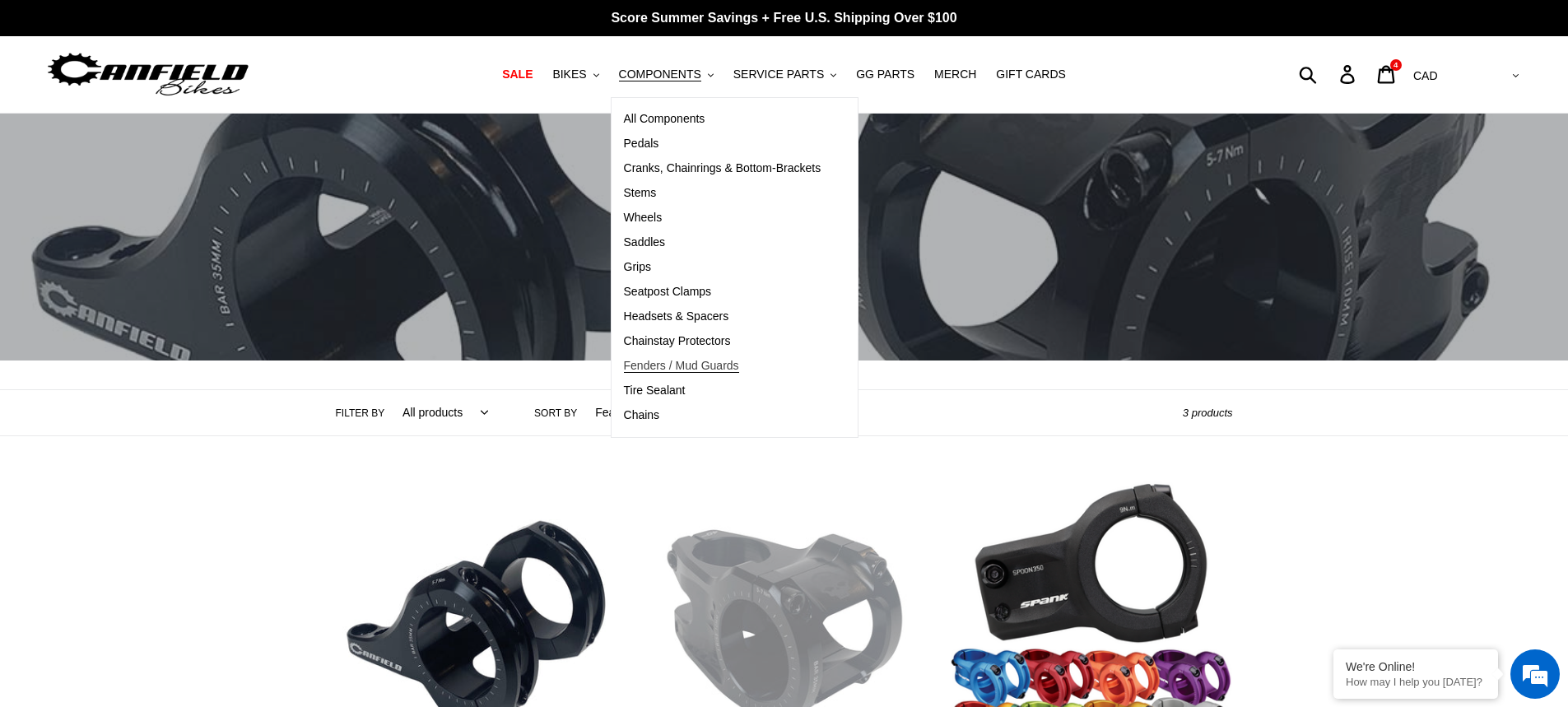
click at [732, 372] on span "Fenders / Mud Guards" at bounding box center [681, 366] width 115 height 14
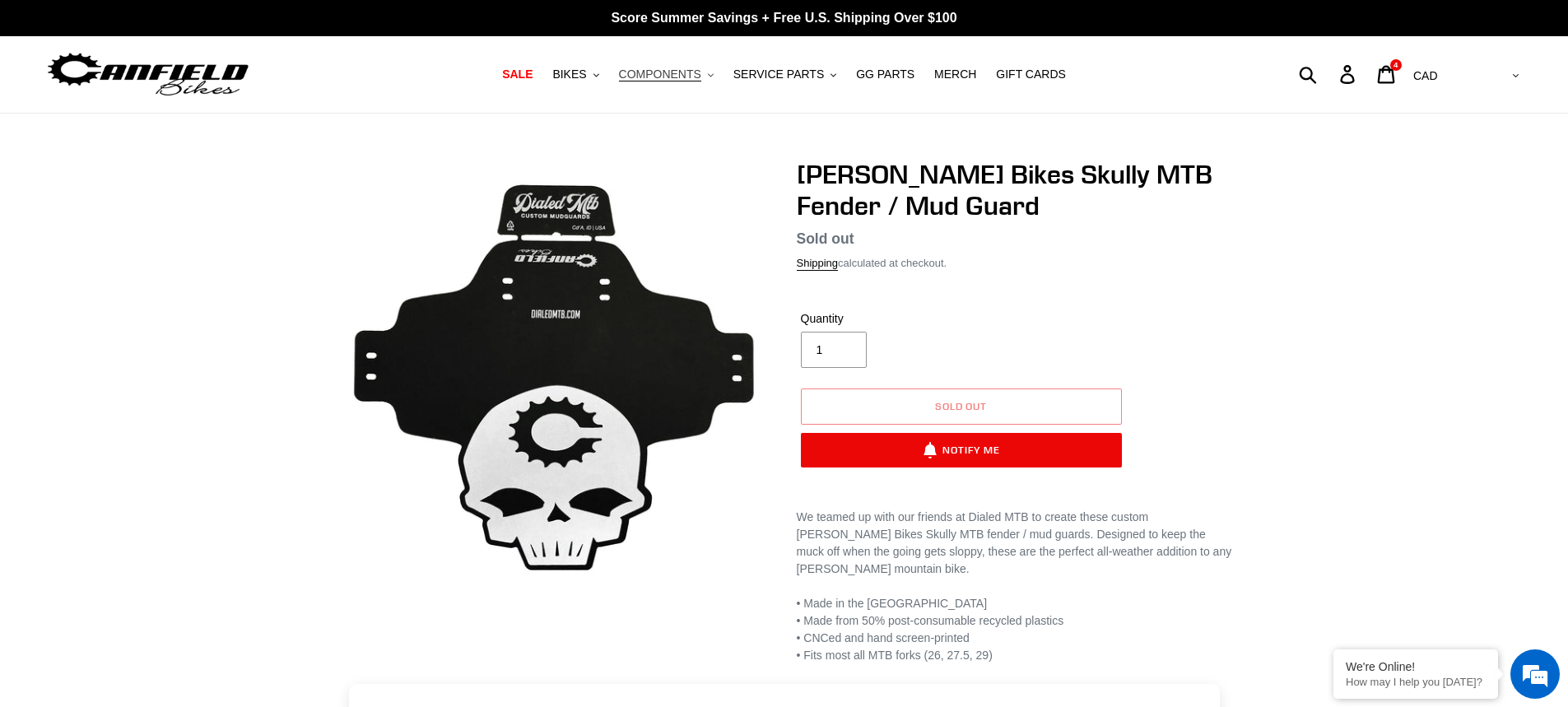
click at [671, 78] on span "COMPONENTS" at bounding box center [660, 74] width 82 height 14
click at [899, 79] on span "GG PARTS" at bounding box center [884, 74] width 58 height 14
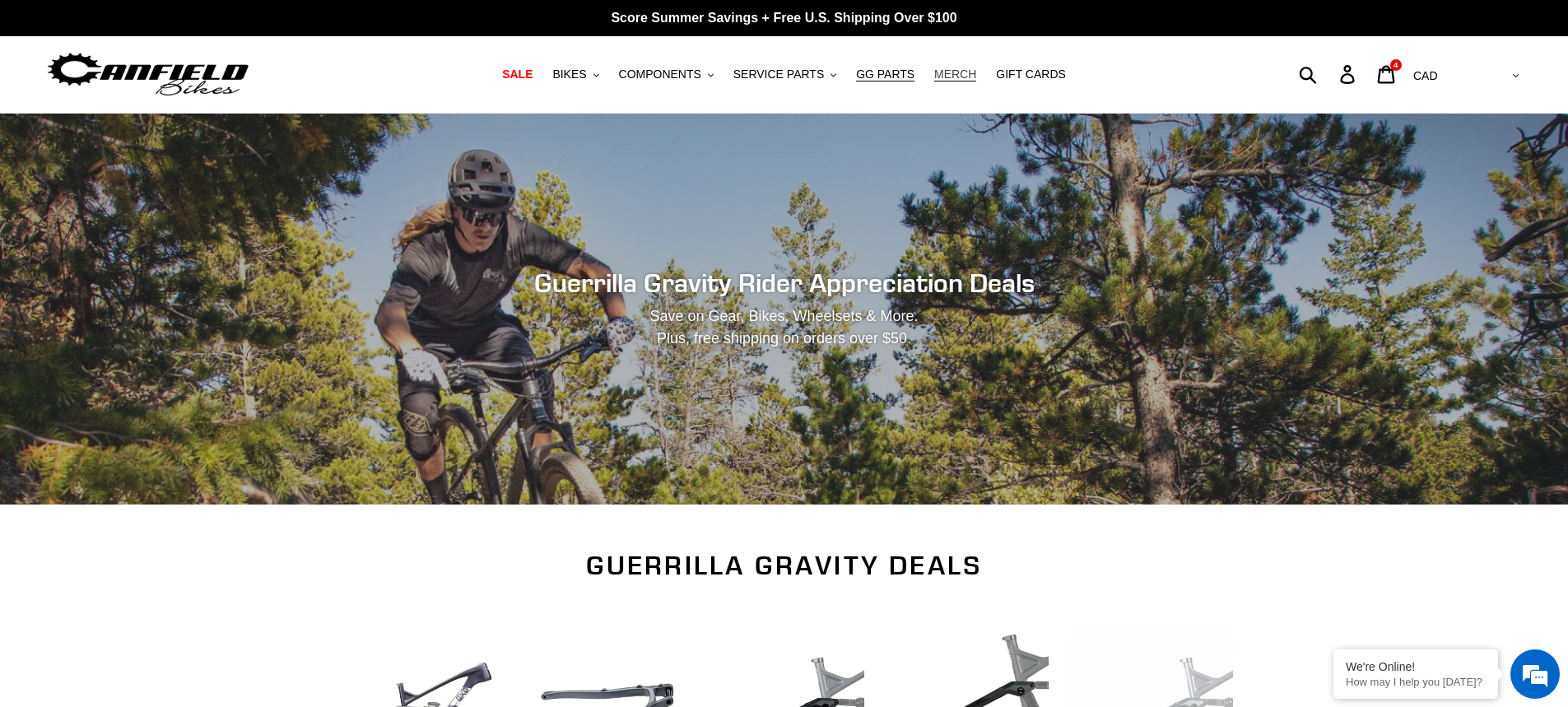
click at [939, 78] on span "MERCH" at bounding box center [955, 74] width 42 height 14
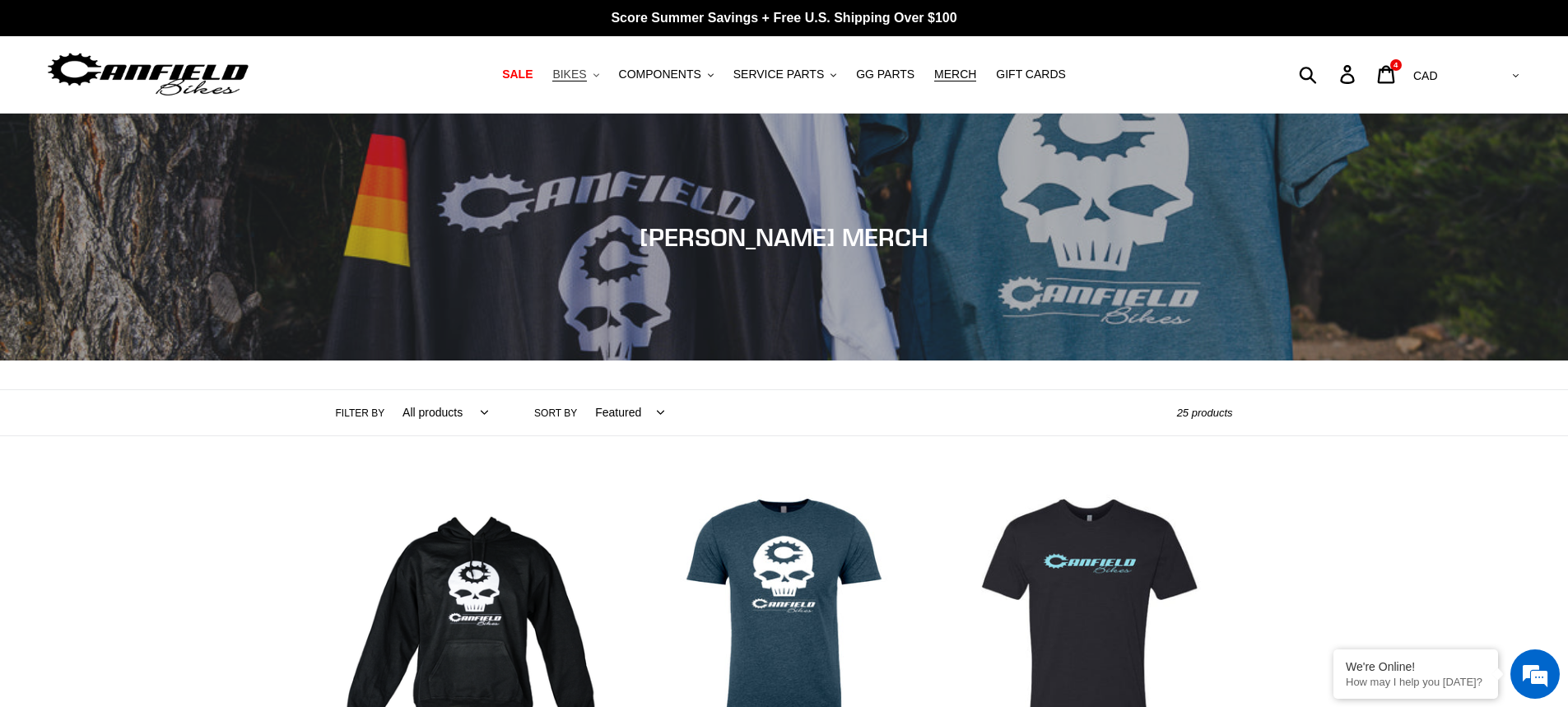
click at [586, 80] on span "BIKES" at bounding box center [568, 74] width 34 height 14
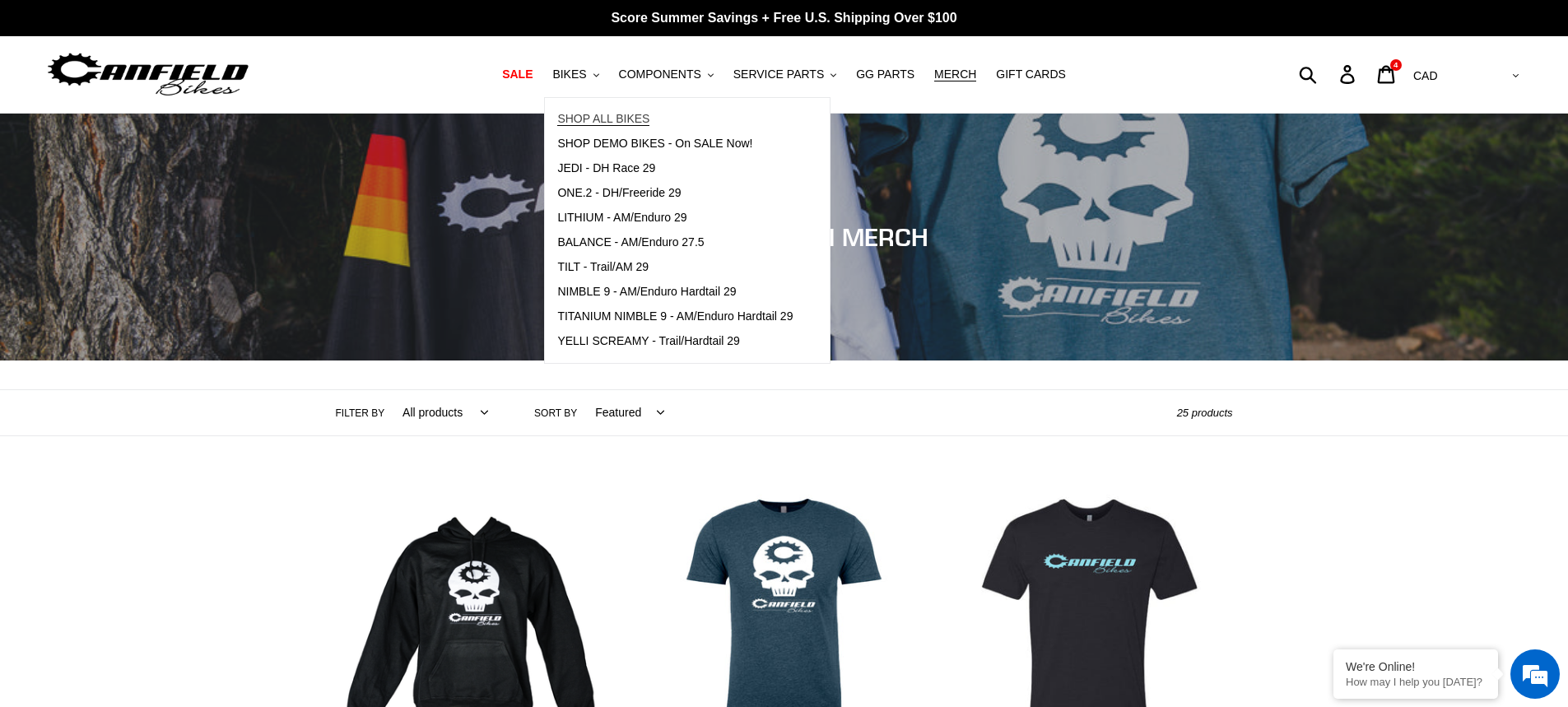
click at [604, 107] on link "SHOP ALL BIKES" at bounding box center [675, 120] width 260 height 24
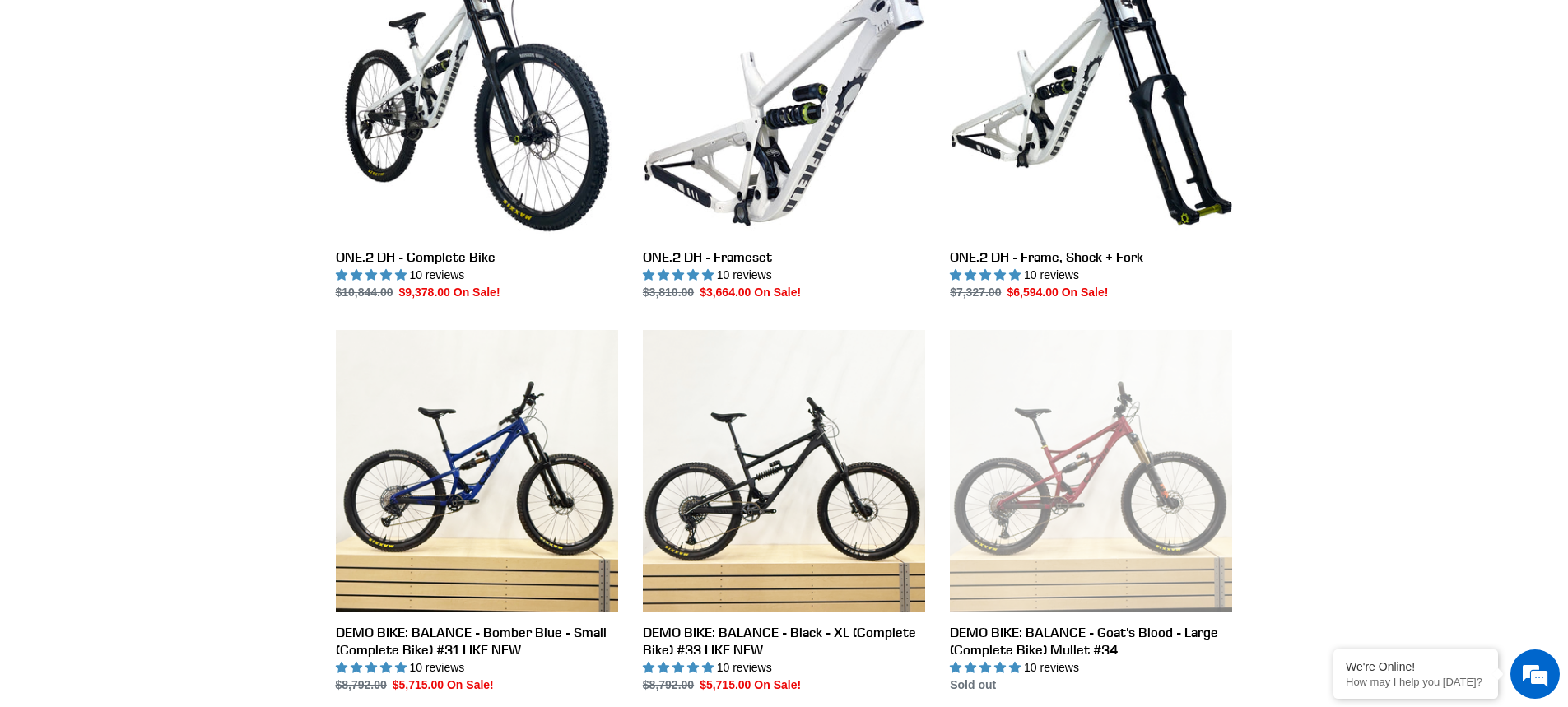
scroll to position [2879, 0]
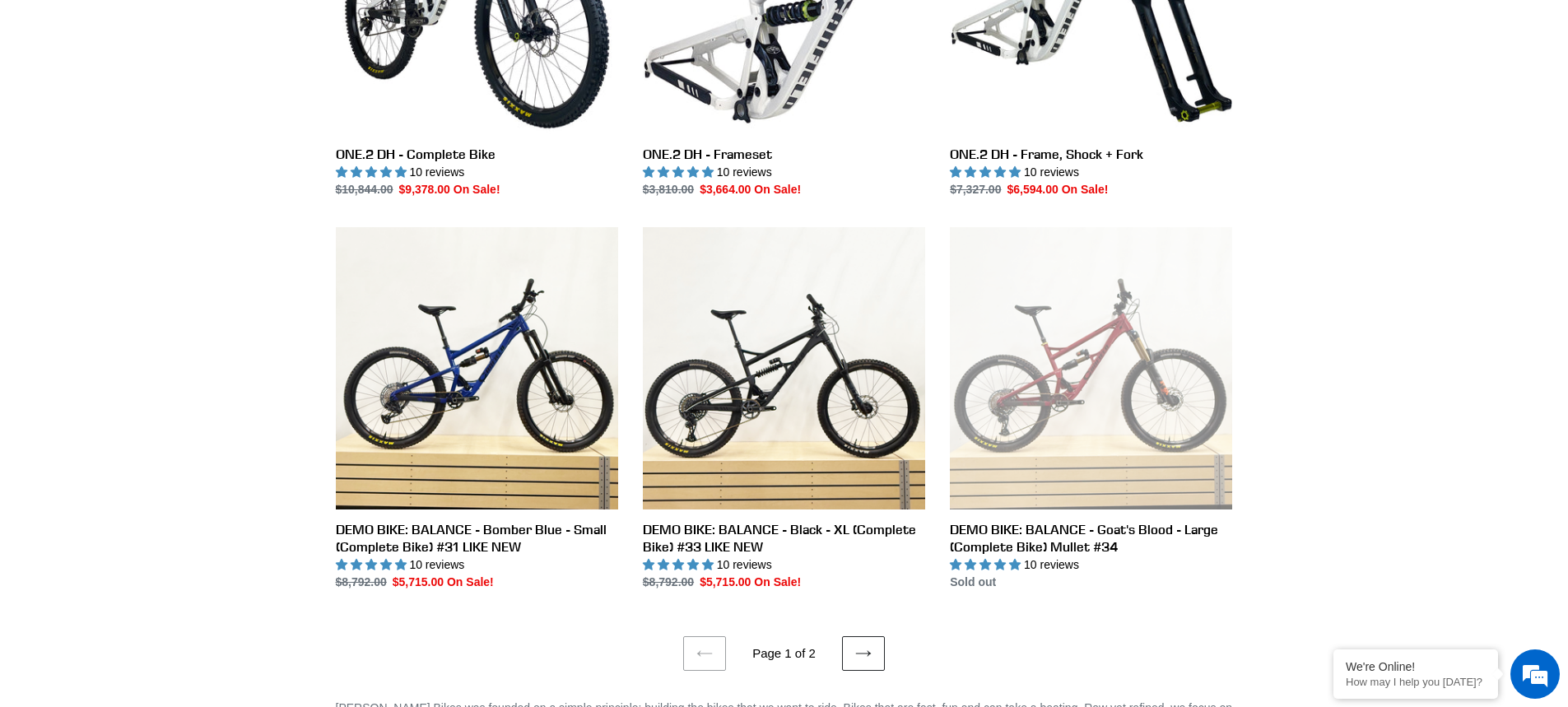
click at [862, 655] on link "Next page" at bounding box center [863, 654] width 43 height 35
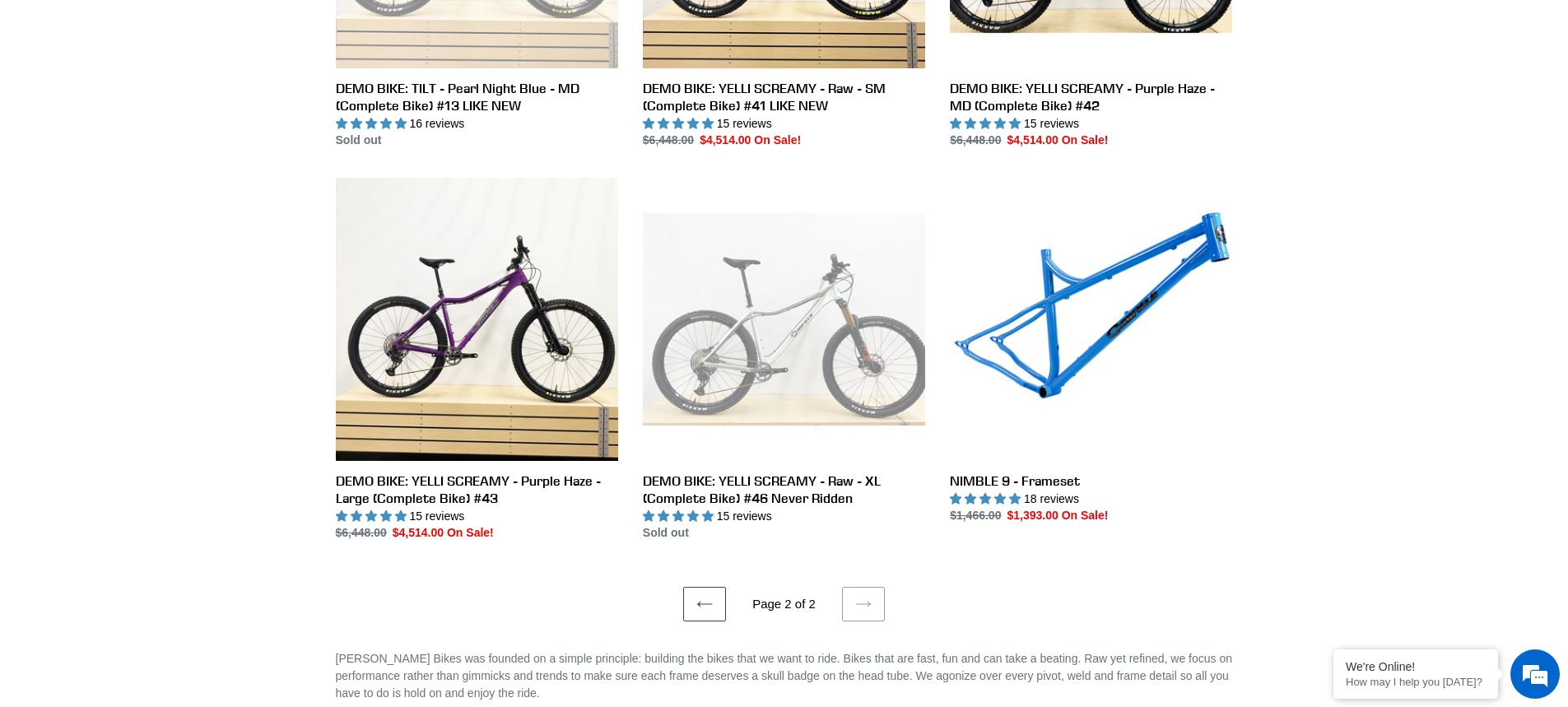
scroll to position [1481, 0]
click at [709, 596] on icon at bounding box center [704, 602] width 17 height 17
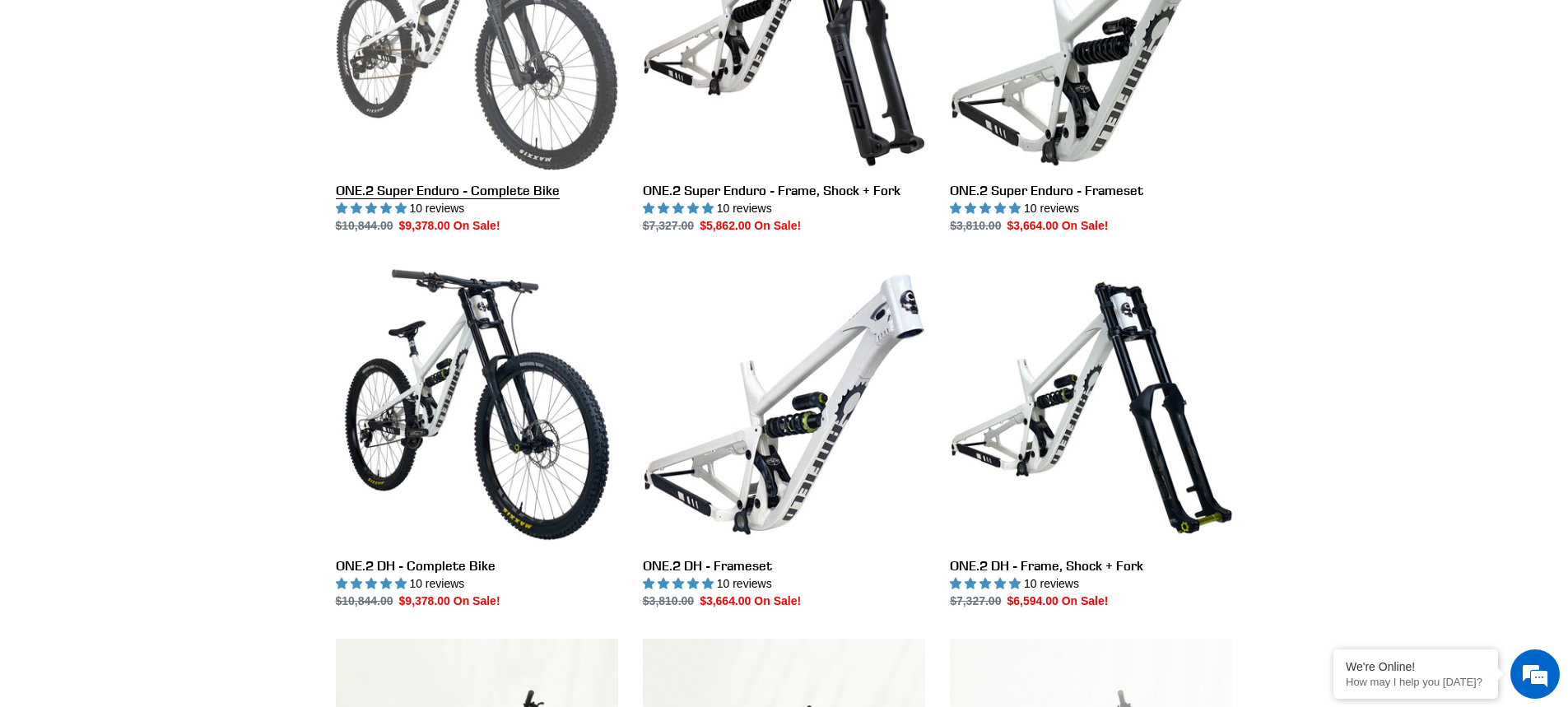
click at [445, 175] on link "ONE.2 Super Enduro - Complete Bike" at bounding box center [477, 61] width 282 height 347
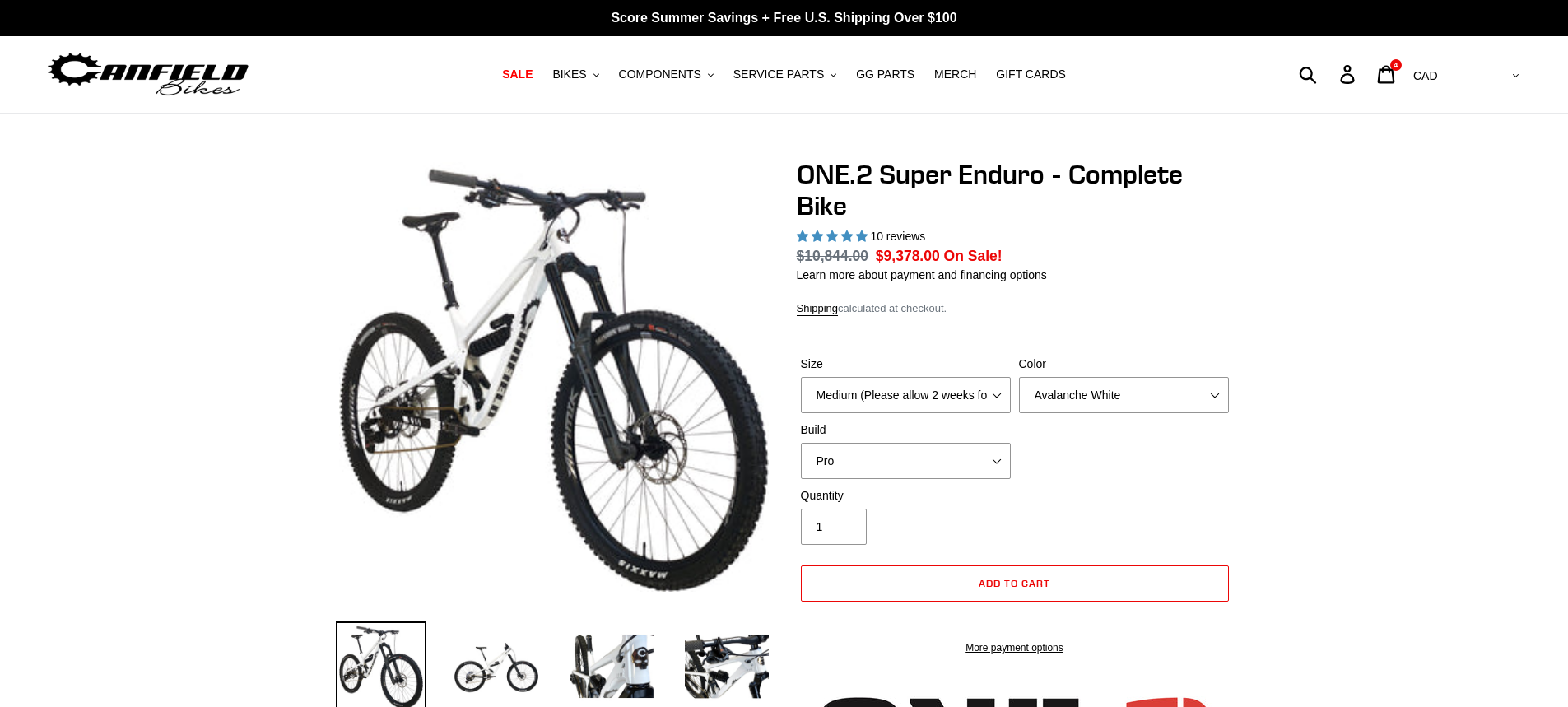
select select "highest-rating"
click at [950, 381] on select "Medium (Please allow 2 weeks for delivery) Large (Sold Out)" at bounding box center [905, 395] width 210 height 36
click at [1115, 384] on select "Avalanche White Bentonite Grey" at bounding box center [1124, 395] width 210 height 36
select select "Bentonite Grey"
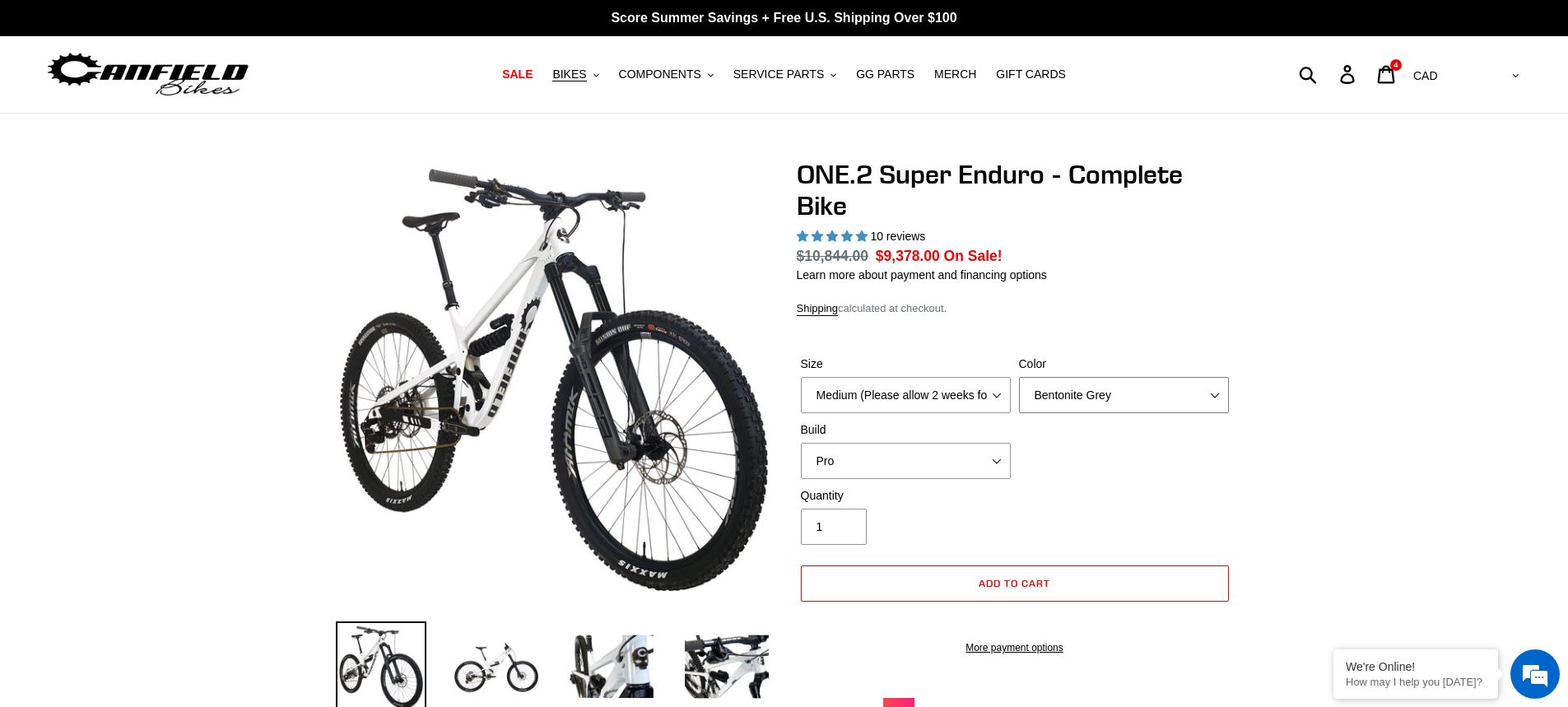
click at [1019, 377] on select "Avalanche White Bentonite Grey" at bounding box center [1124, 395] width 210 height 36
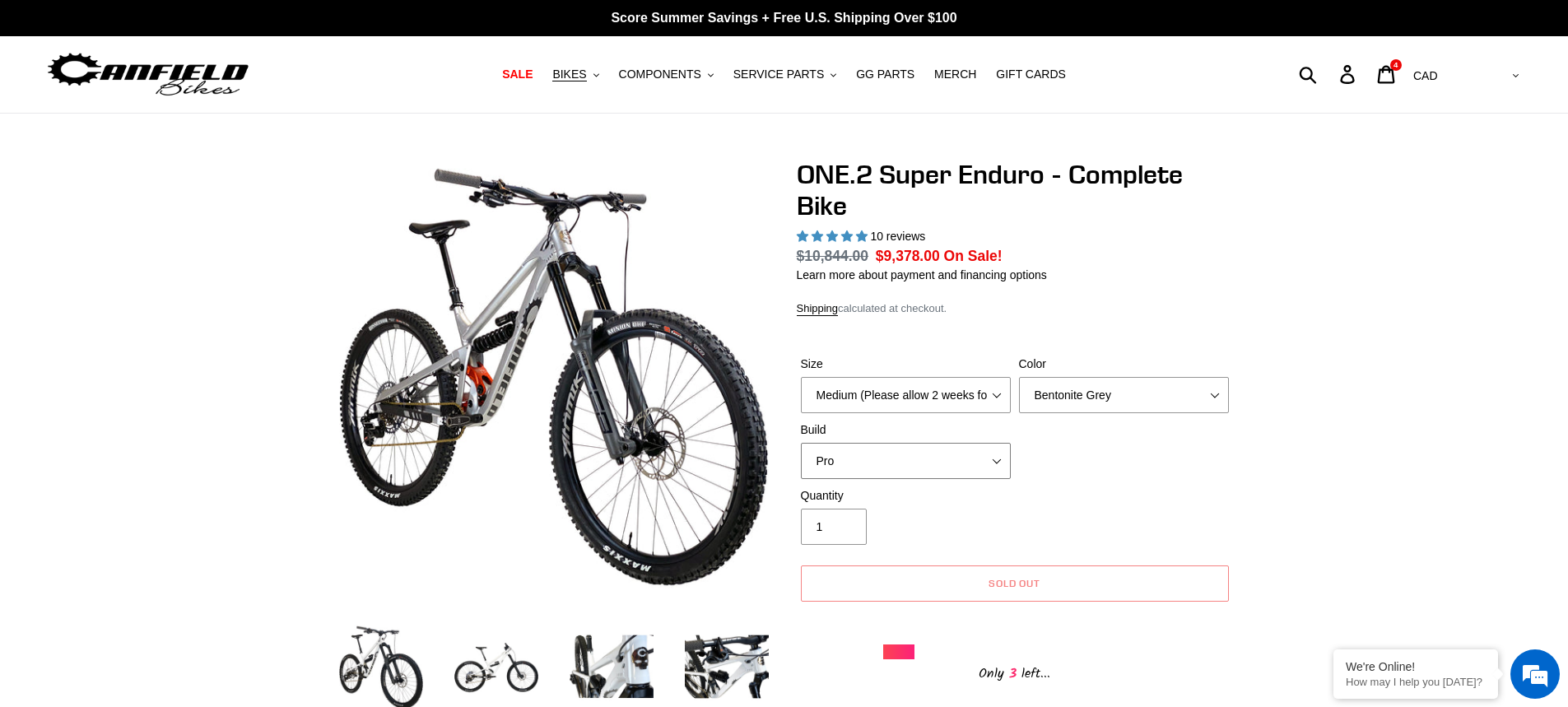
click at [983, 450] on select "Pro" at bounding box center [905, 460] width 210 height 36
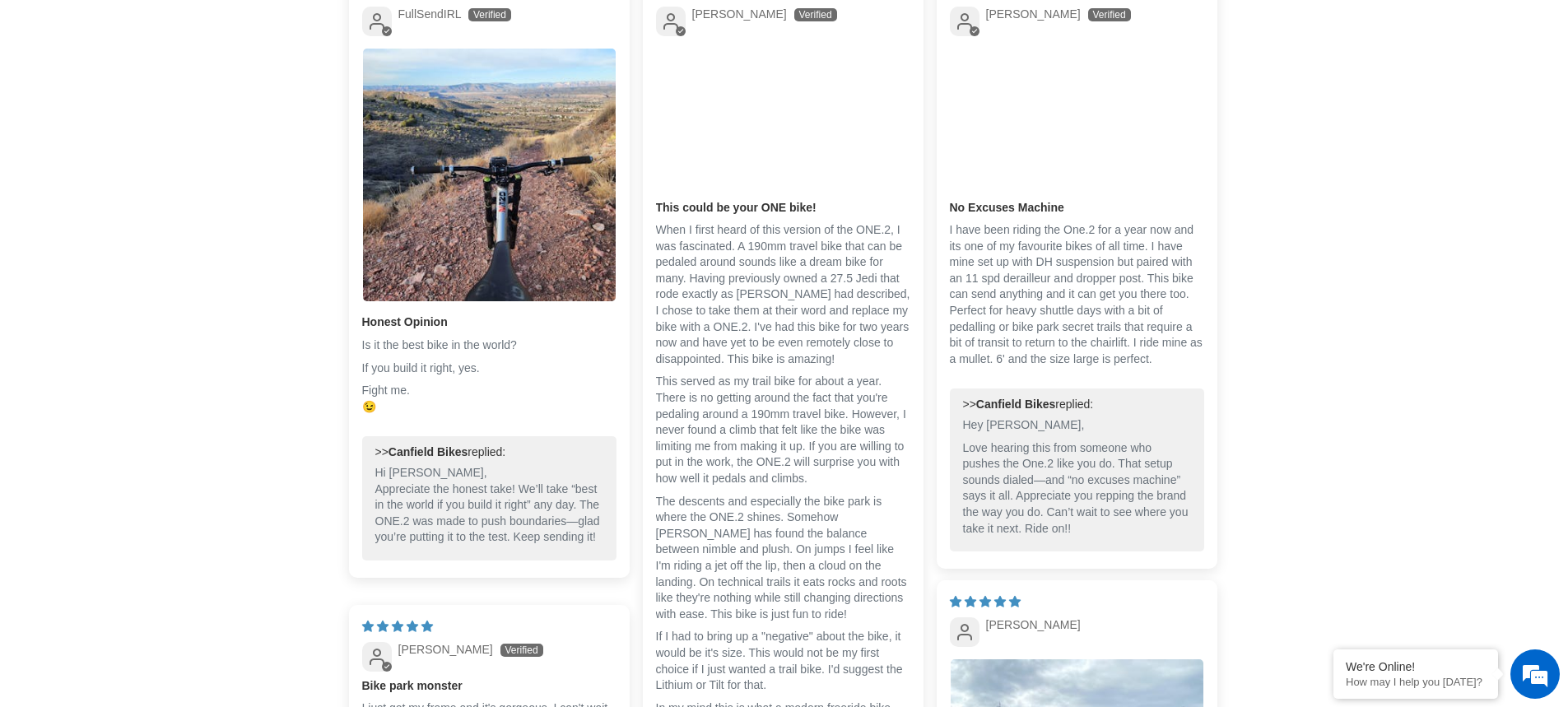
scroll to position [3456, 0]
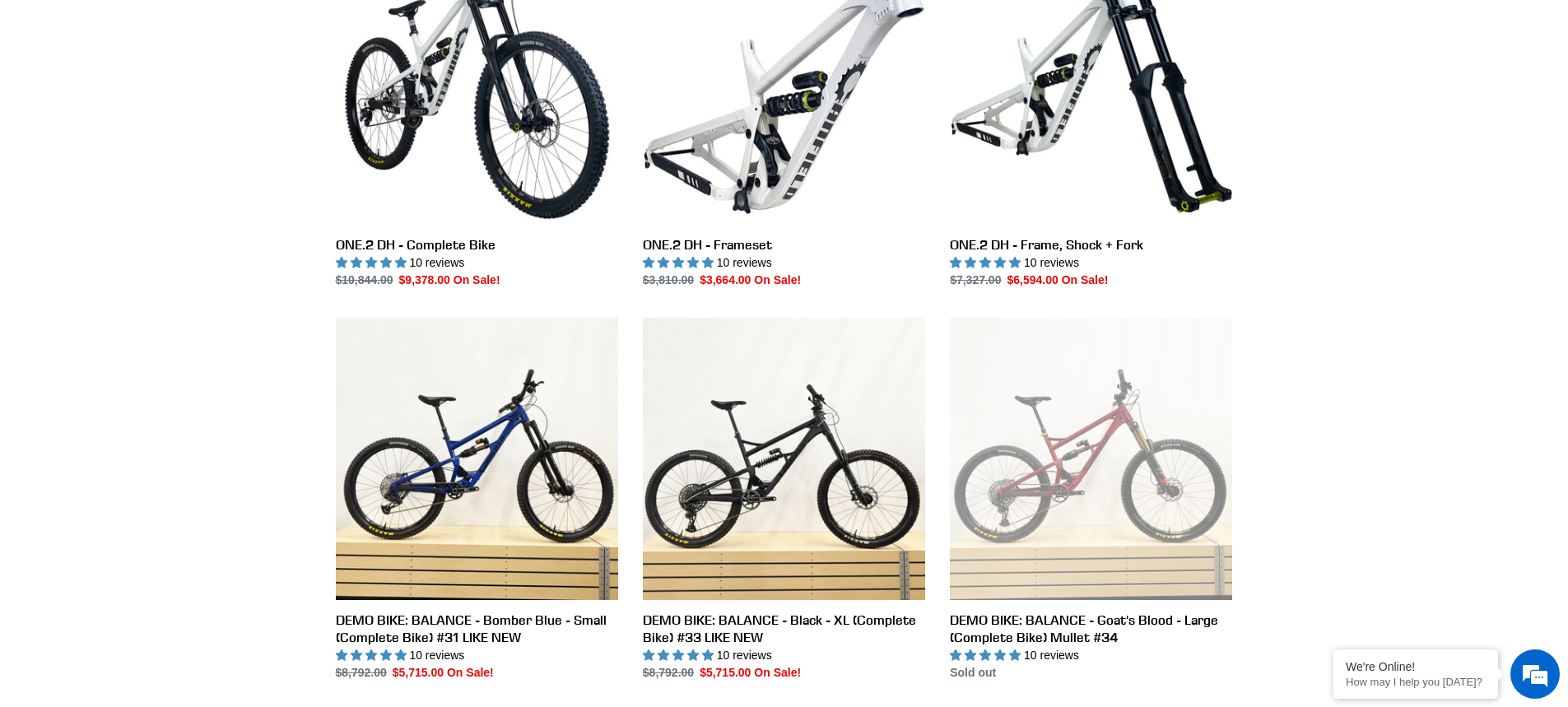
scroll to position [2797, 0]
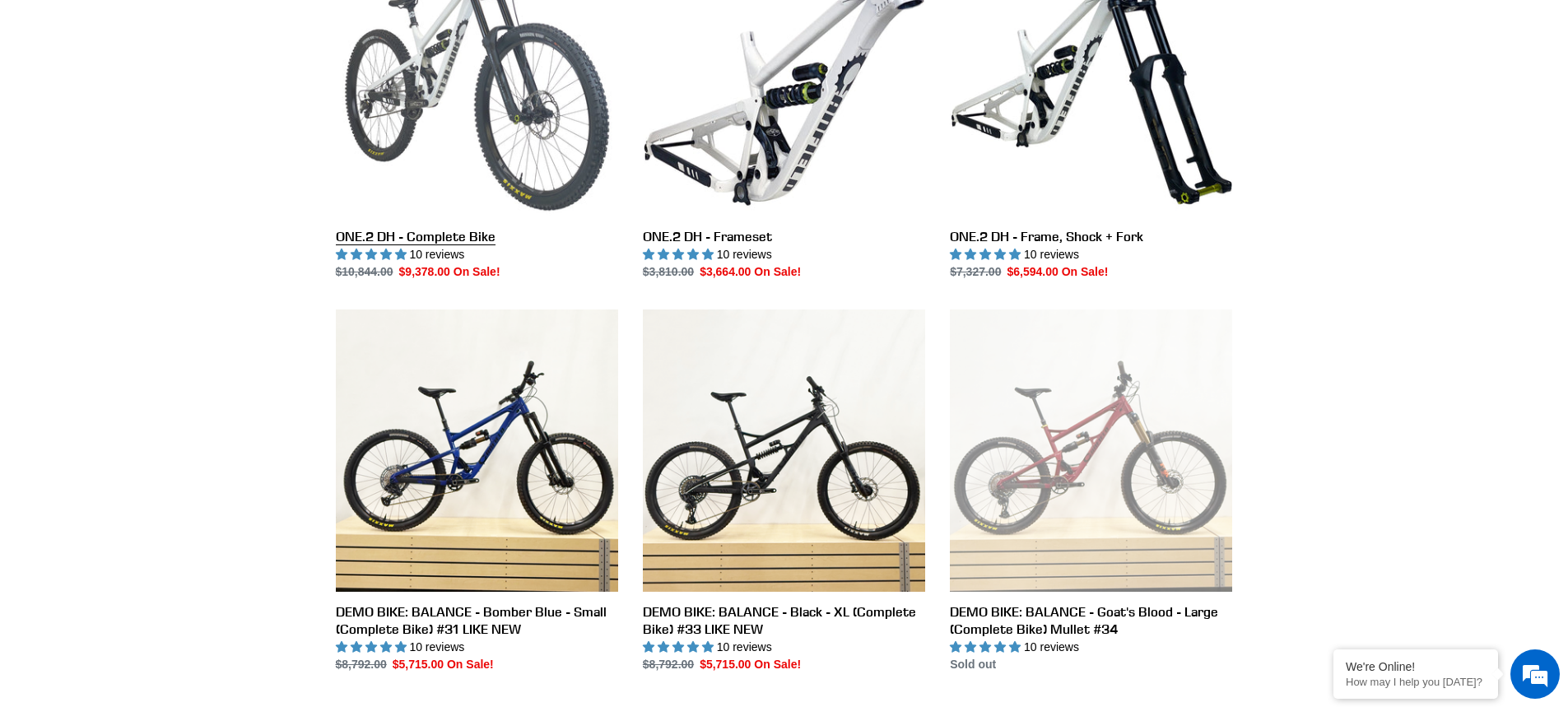
click at [467, 147] on link "ONE.2 DH - Complete Bike" at bounding box center [477, 107] width 282 height 347
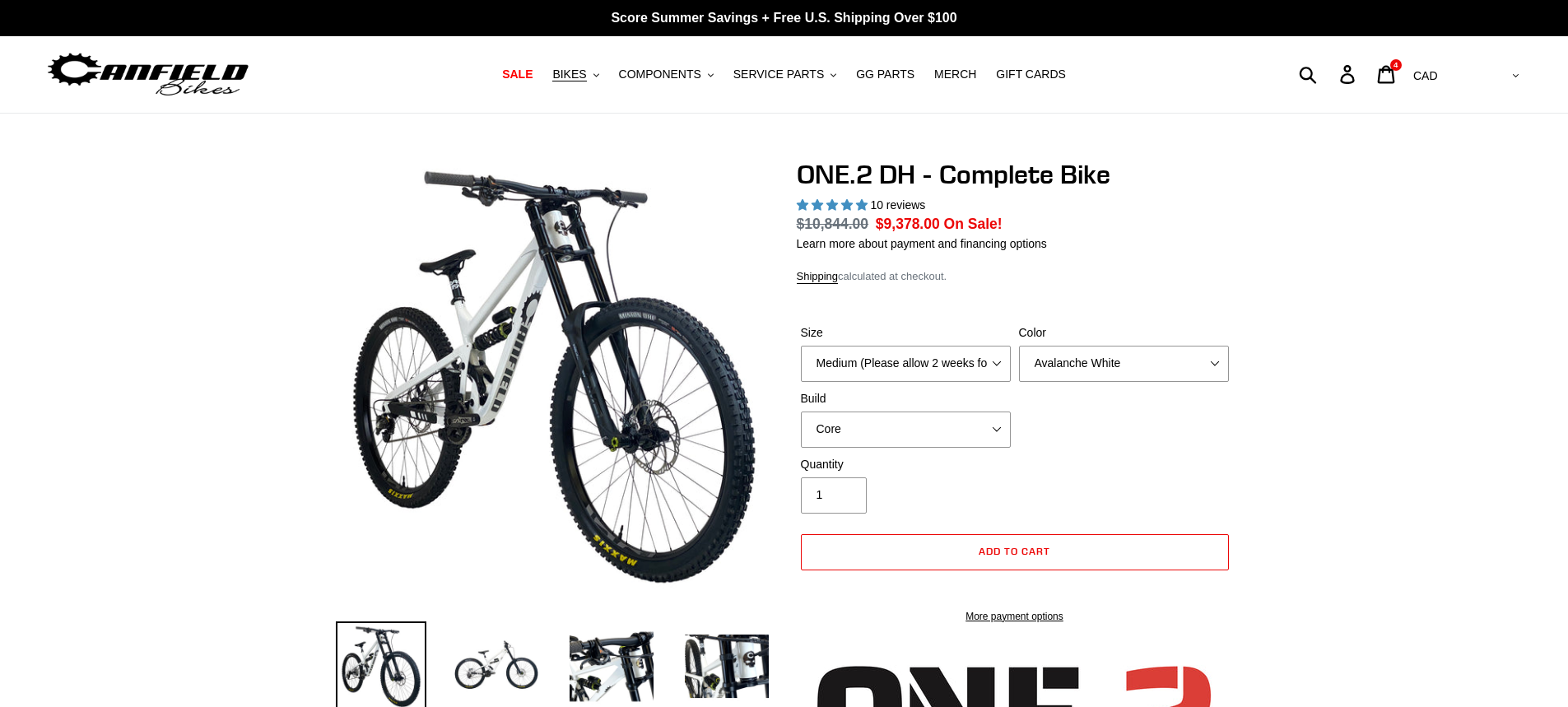
select select "highest-rating"
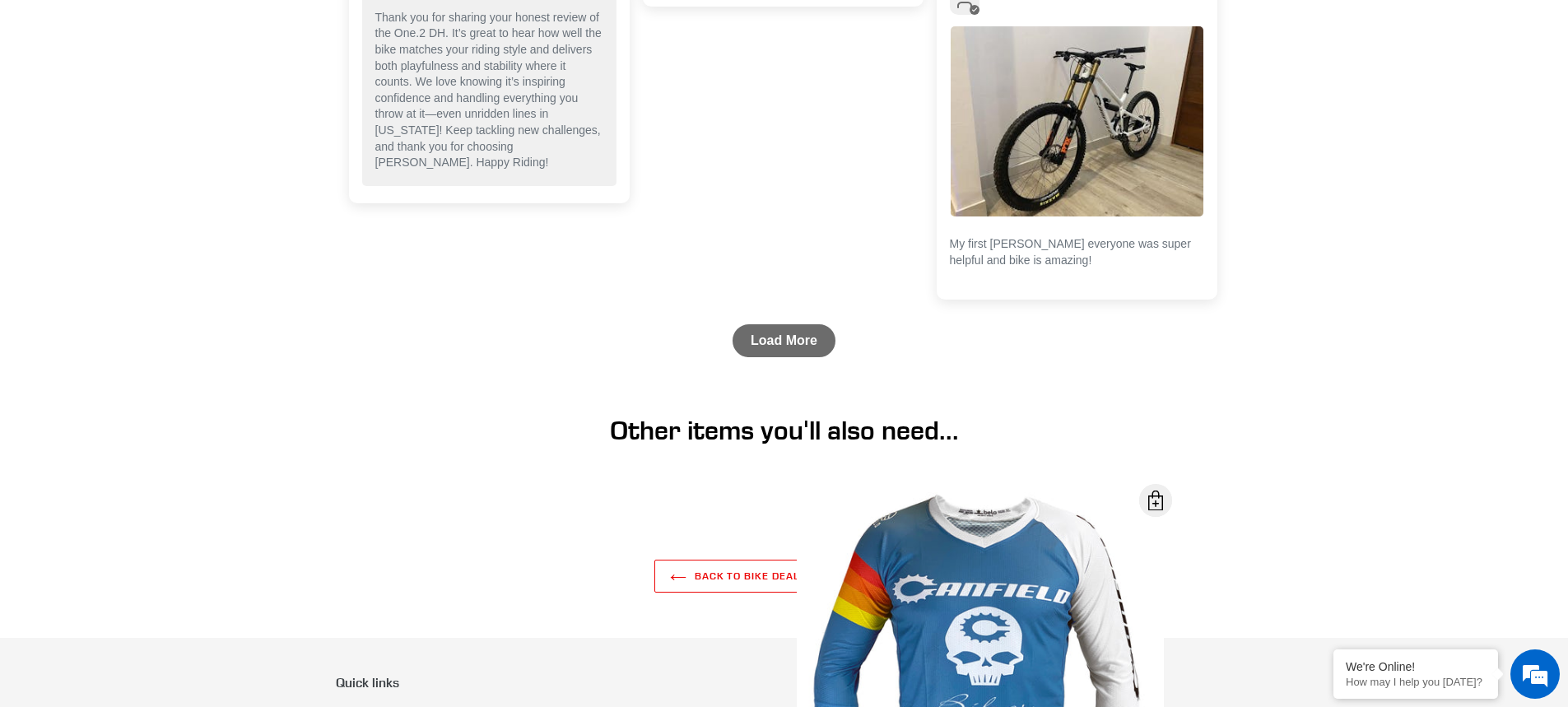
scroll to position [4854, 0]
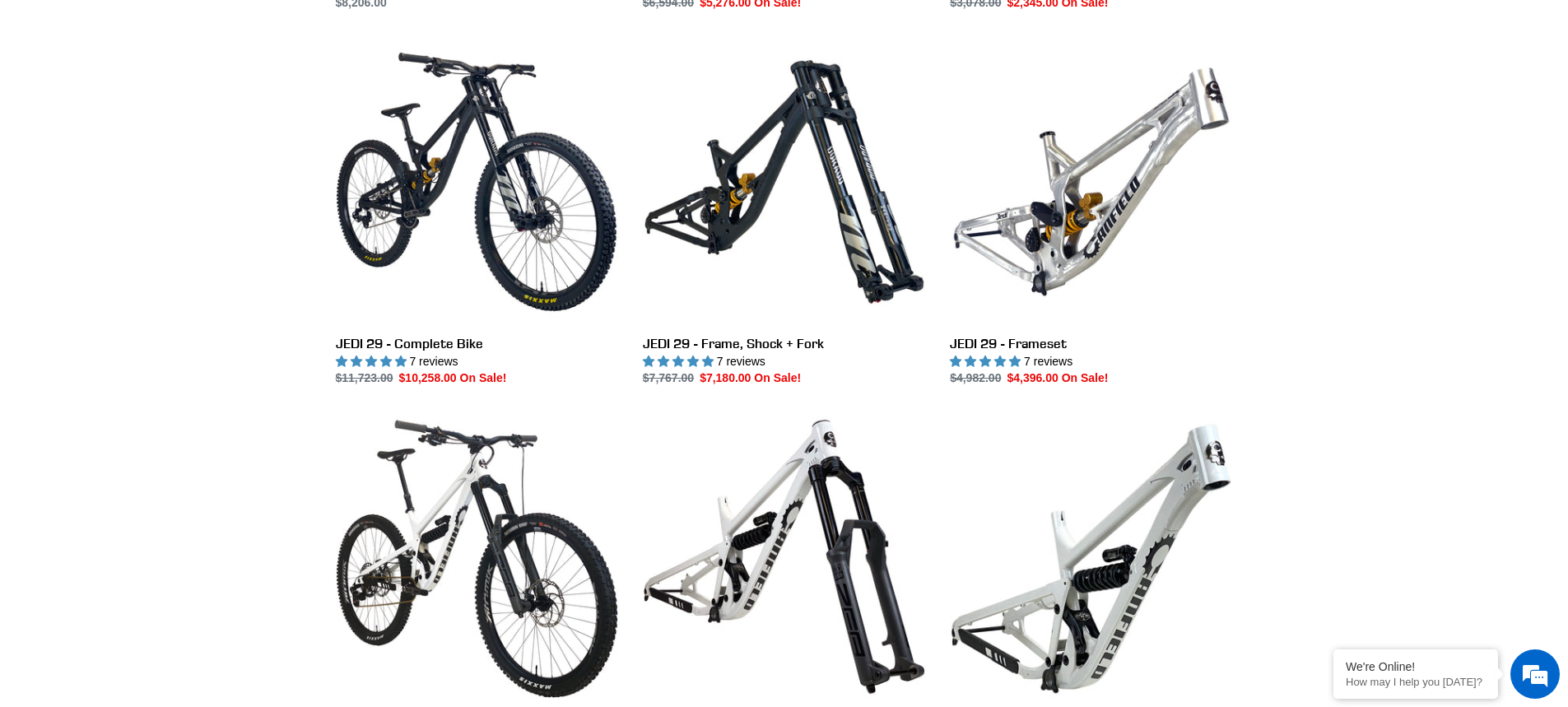
scroll to position [1892, 0]
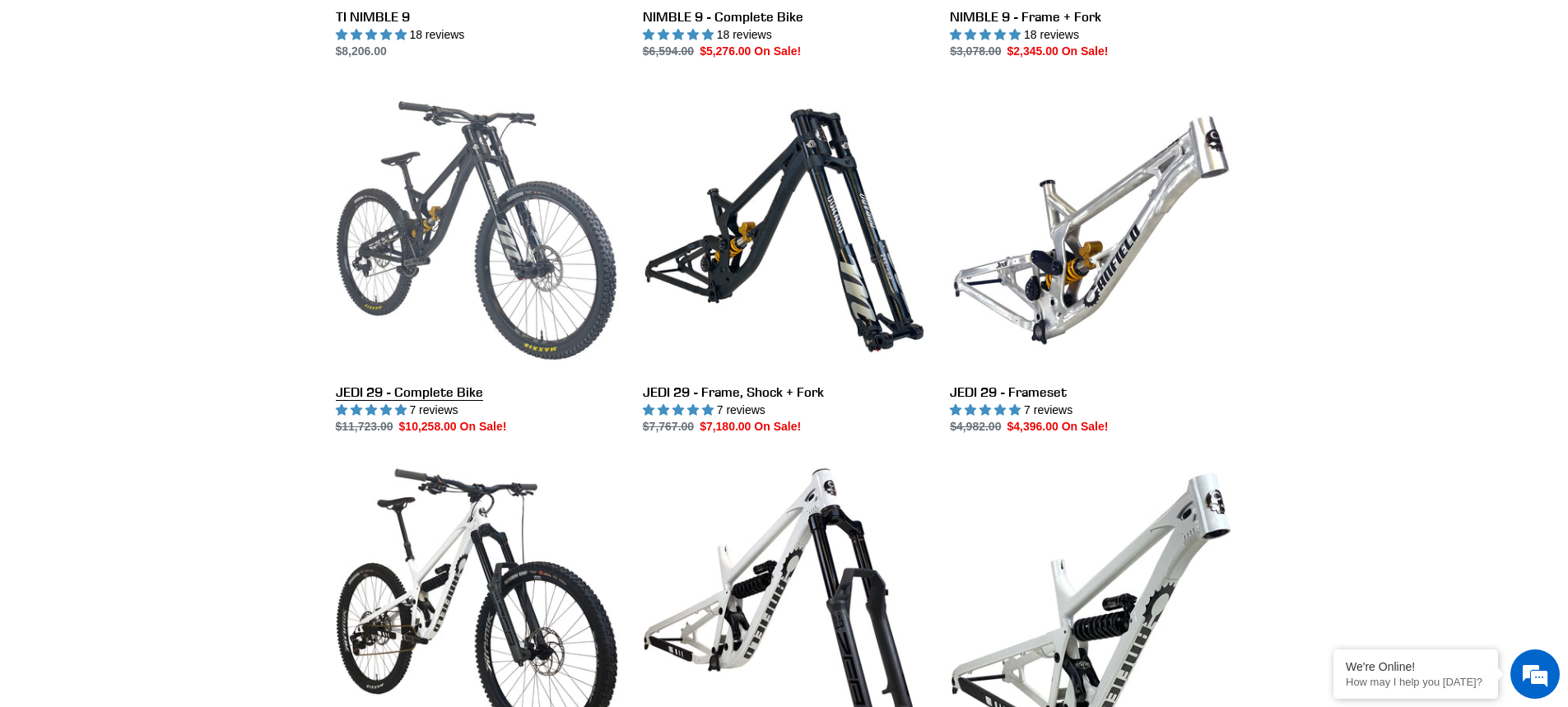
click at [424, 230] on link "JEDI 29 - Complete Bike" at bounding box center [477, 262] width 282 height 347
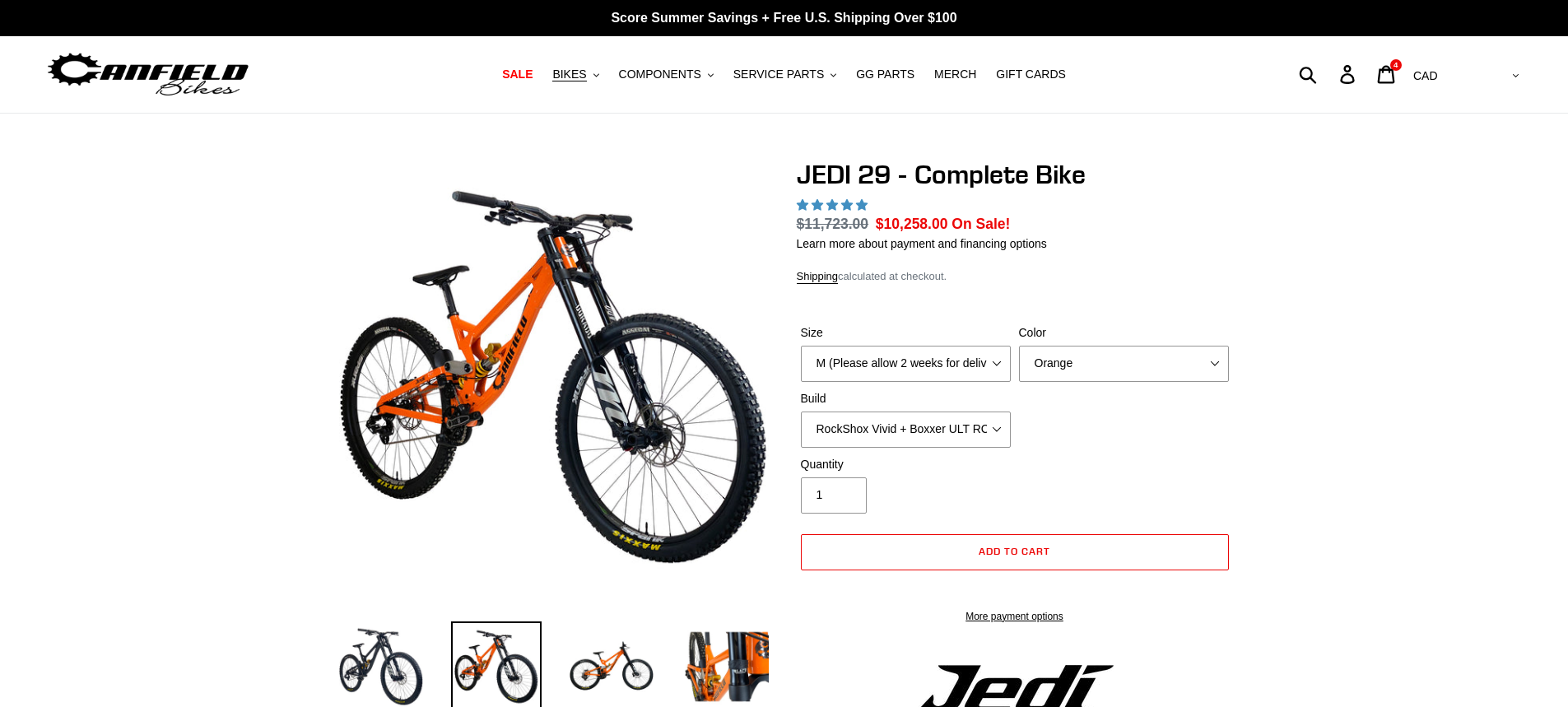
select select "highest-rating"
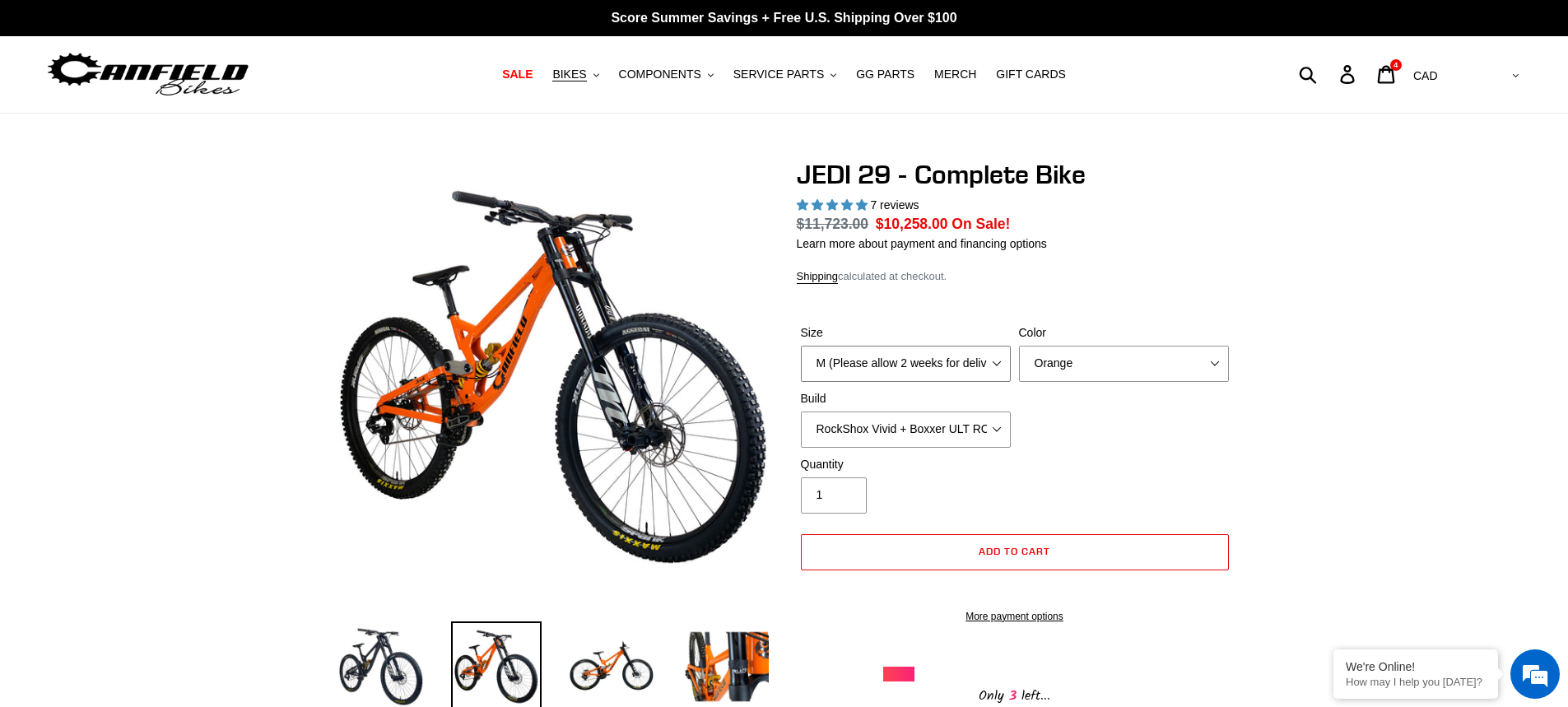
click at [969, 356] on select "M (Please allow 2 weeks for delivery) L (Please allow 2 weeks for delivery) XL …" at bounding box center [905, 363] width 210 height 36
click at [1145, 374] on select "Orange Stealth Black Raw" at bounding box center [1124, 363] width 210 height 36
click at [1019, 346] on select "Orange Stealth Black Raw" at bounding box center [1124, 363] width 210 height 36
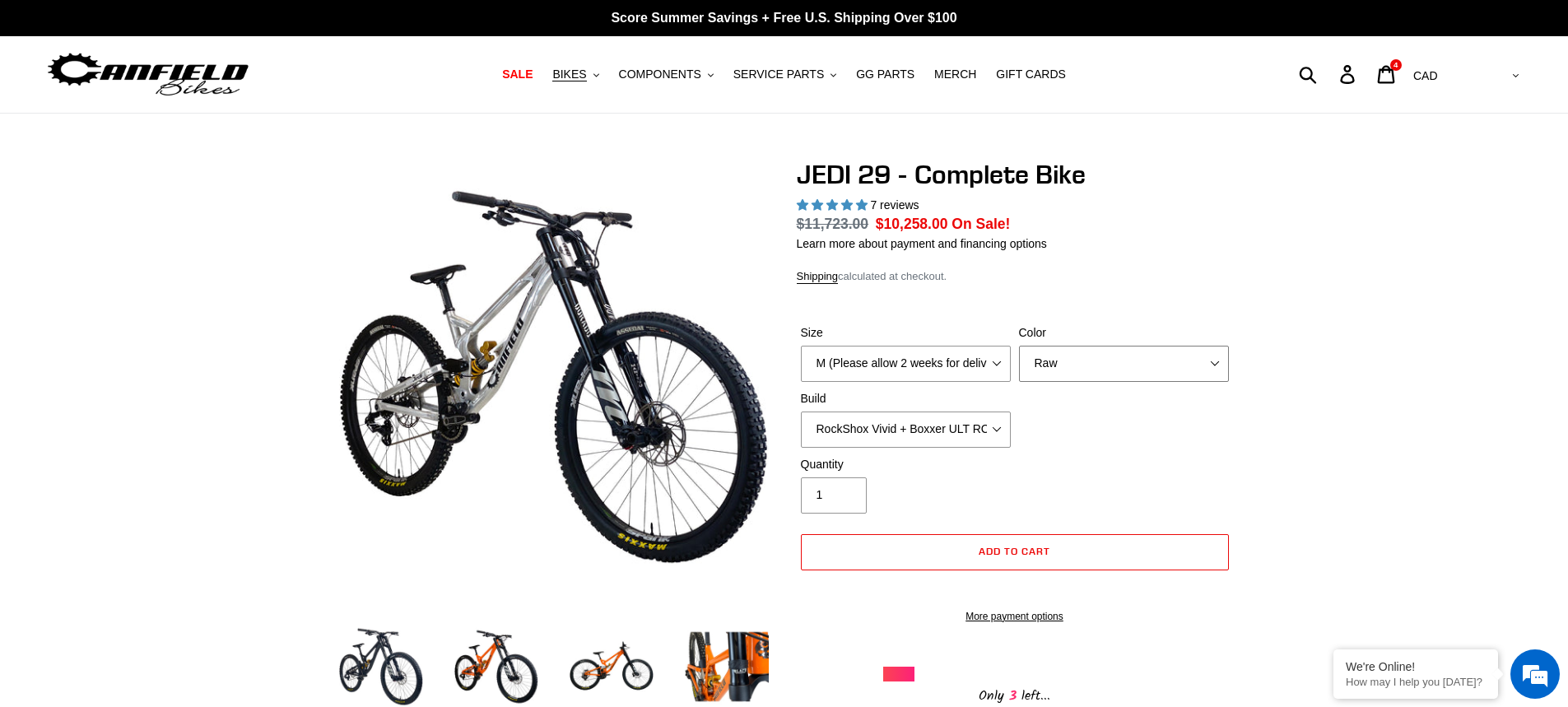
click at [1134, 363] on select "Orange Stealth Black Raw" at bounding box center [1124, 363] width 210 height 36
click at [1019, 346] on select "Orange Stealth Black Raw" at bounding box center [1124, 363] width 210 height 36
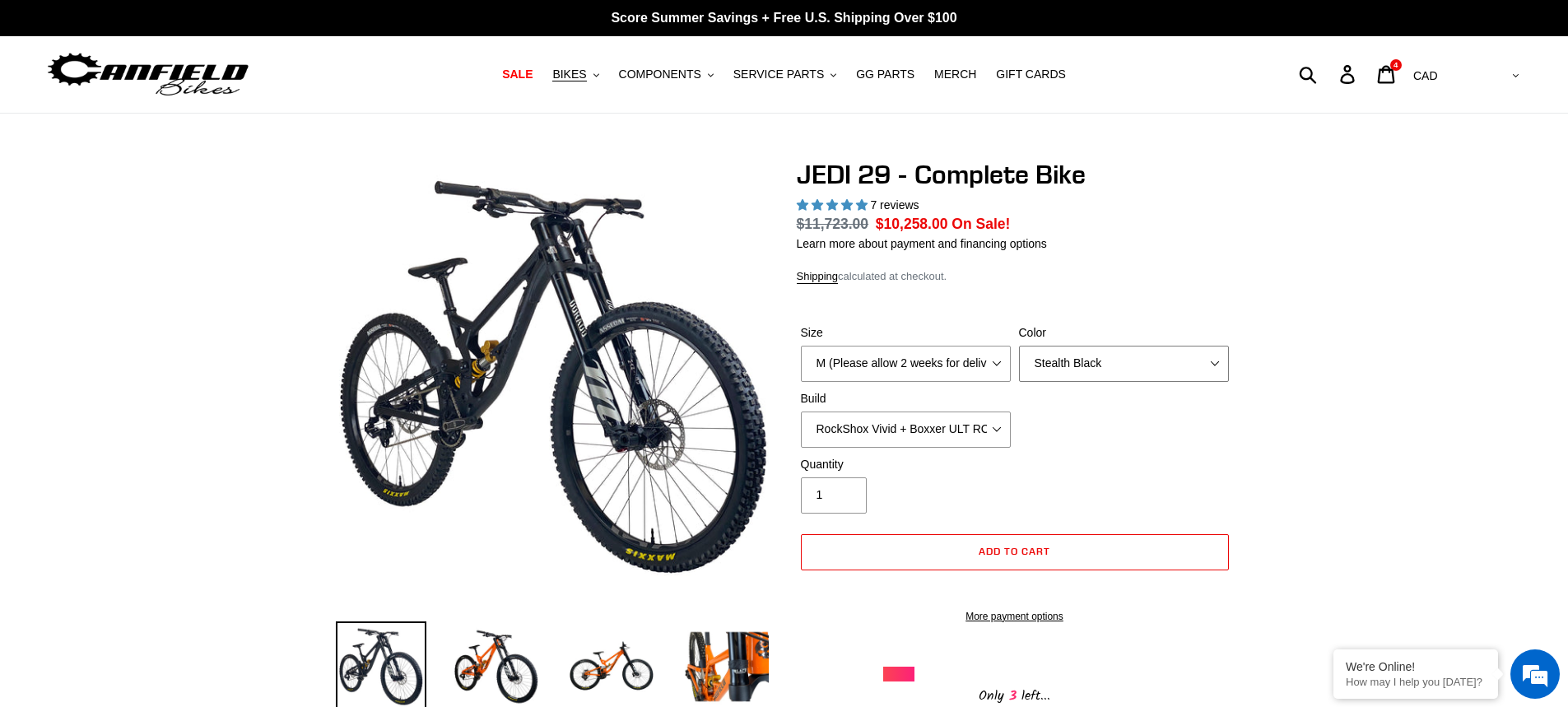
click at [1119, 353] on select "Orange Stealth Black Raw" at bounding box center [1124, 363] width 210 height 36
select select "Orange"
click at [1019, 346] on select "Orange Stealth Black Raw" at bounding box center [1124, 363] width 210 height 36
click at [1054, 354] on select "Orange Stealth Black Raw" at bounding box center [1124, 363] width 210 height 36
click at [1053, 354] on select "Orange Stealth Black Raw" at bounding box center [1124, 363] width 210 height 36
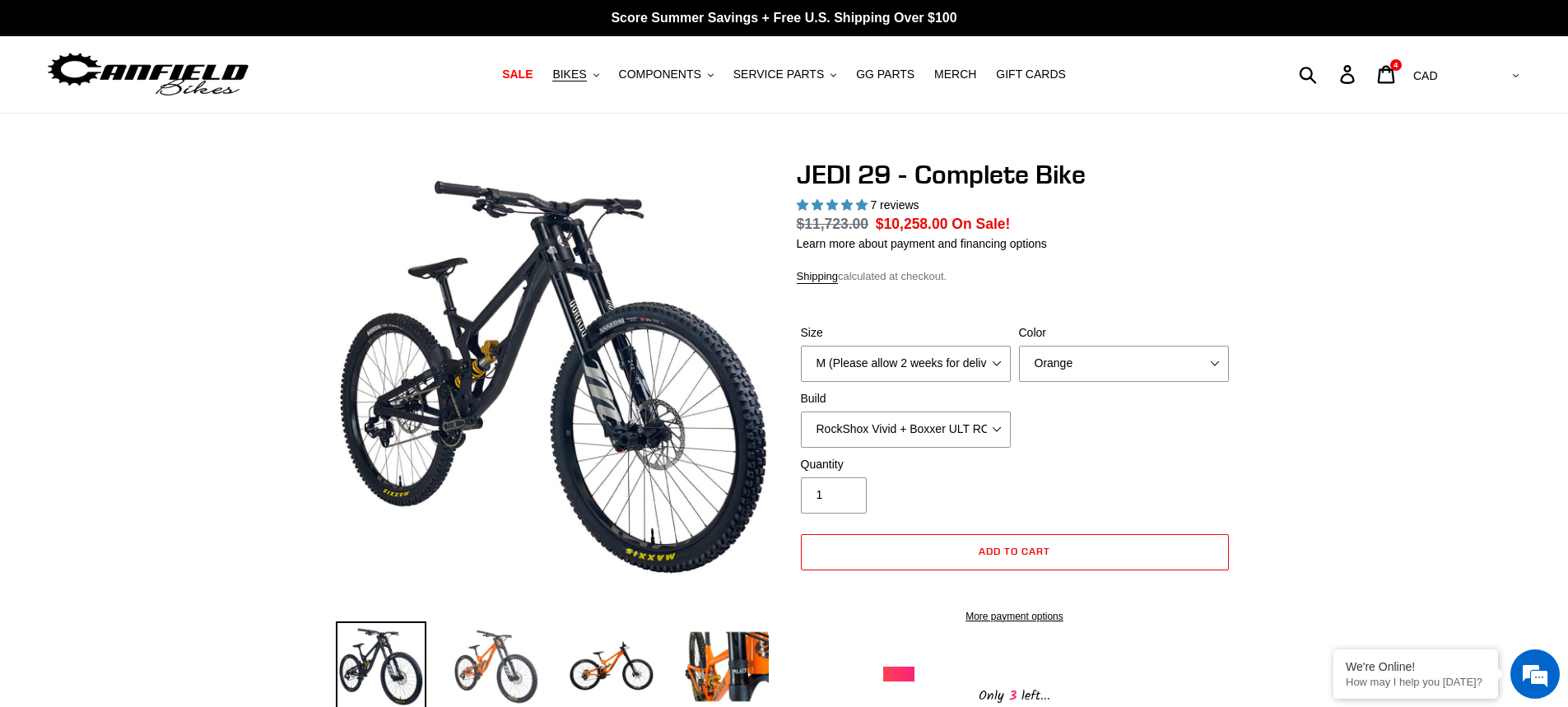
click at [507, 662] on img at bounding box center [497, 667] width 91 height 91
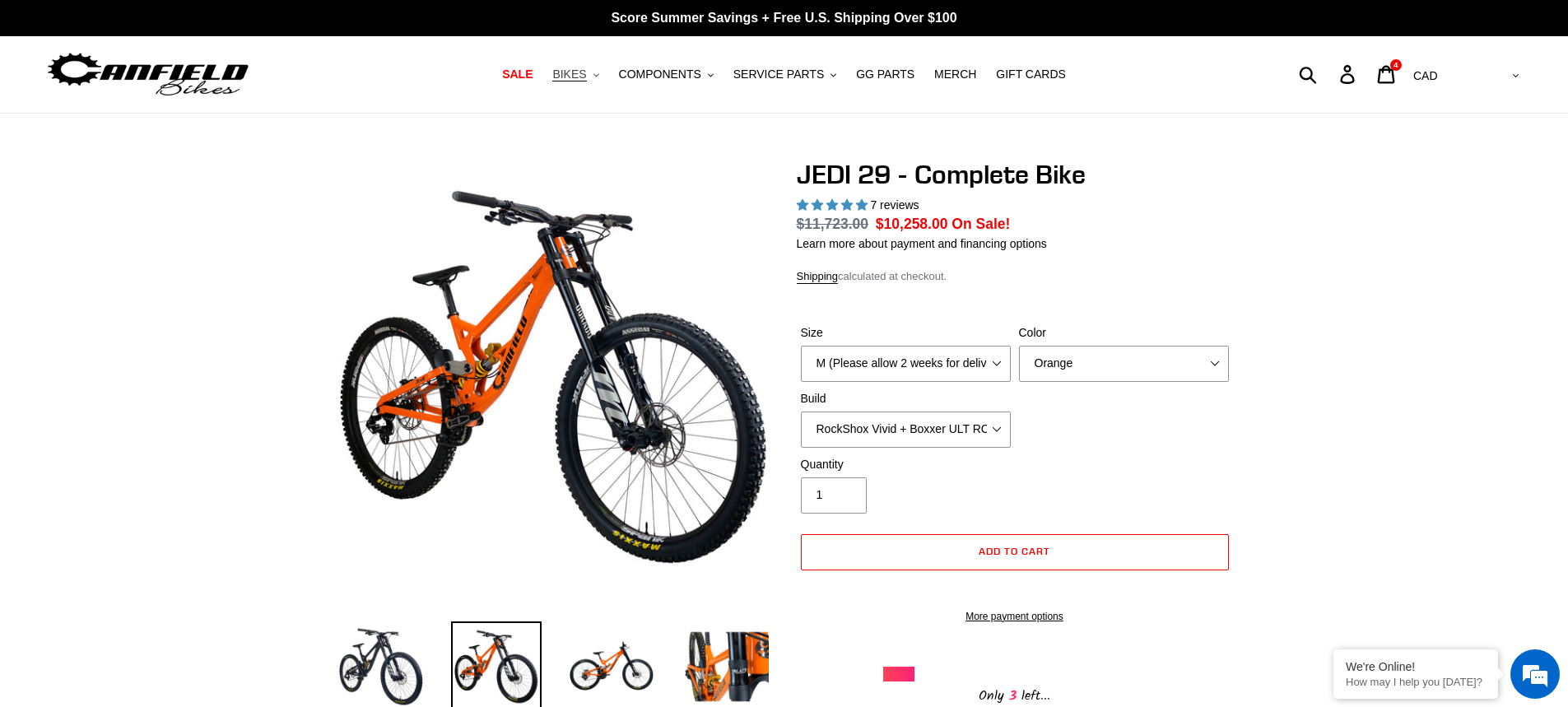
click at [602, 82] on button "BIKES .cls-1{fill:#231f20}" at bounding box center [575, 74] width 63 height 22
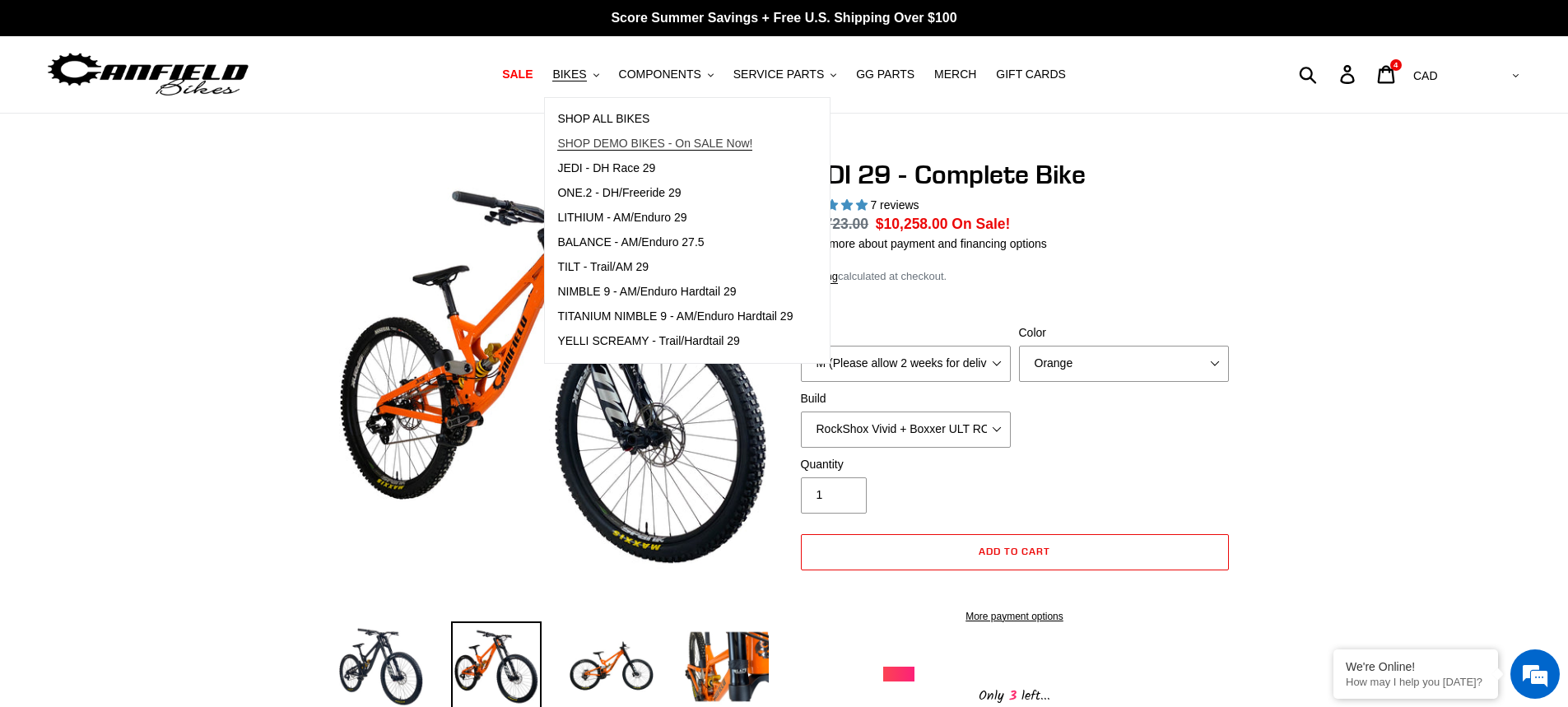
click at [663, 141] on span "SHOP DEMO BIKES - On SALE Now!" at bounding box center [654, 143] width 195 height 14
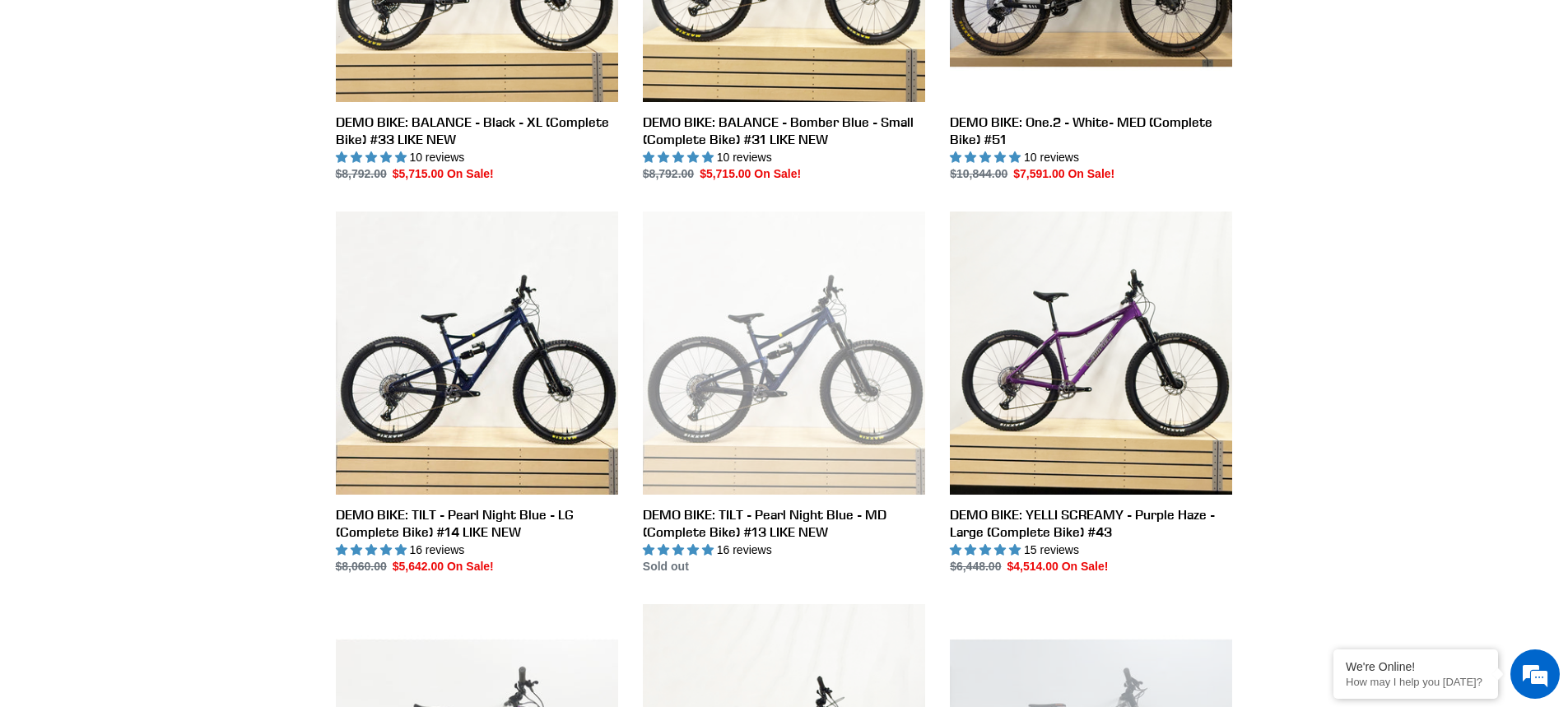
scroll to position [658, 0]
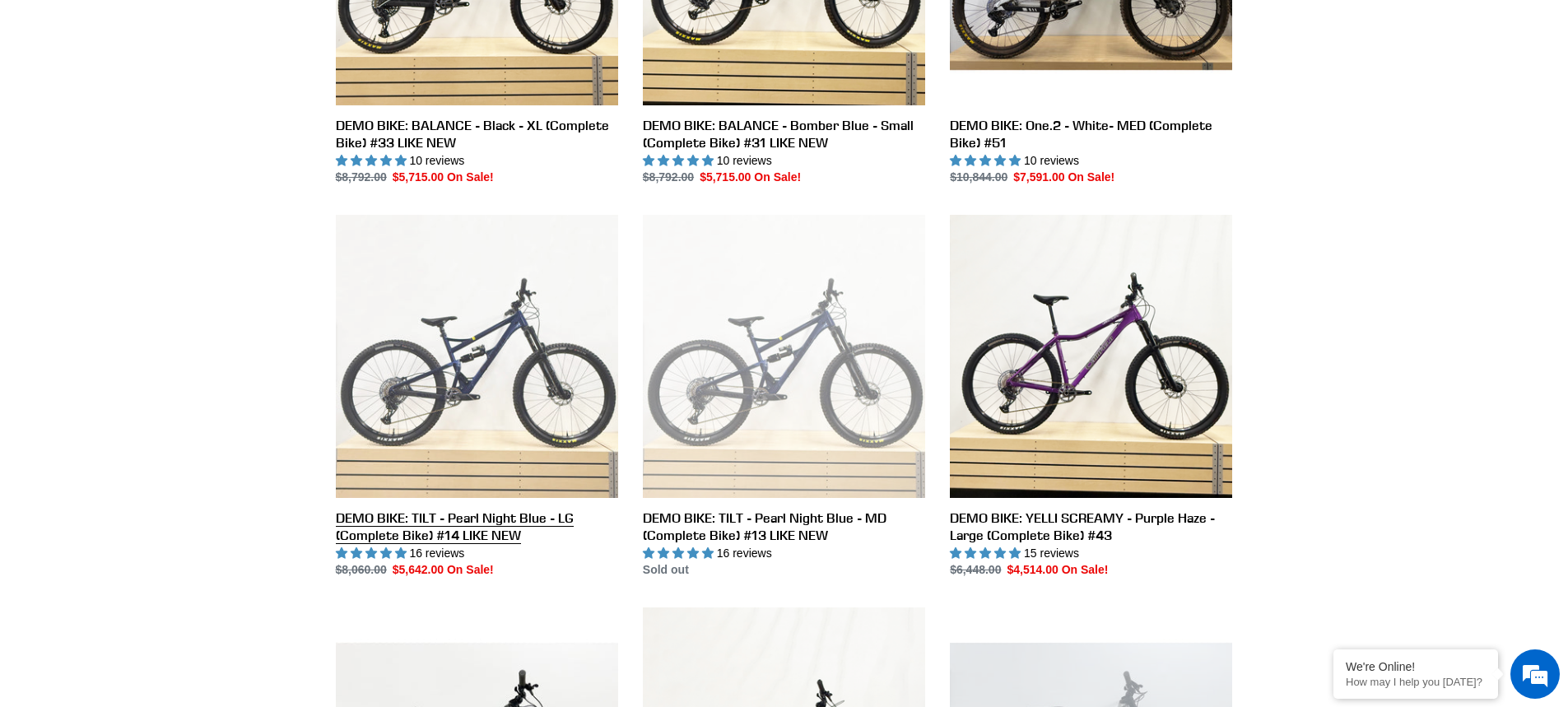
click at [485, 332] on link "DEMO BIKE: TILT - Pearl Night Blue - LG (Complete Bike) #14 LIKE NEW" at bounding box center [477, 396] width 282 height 364
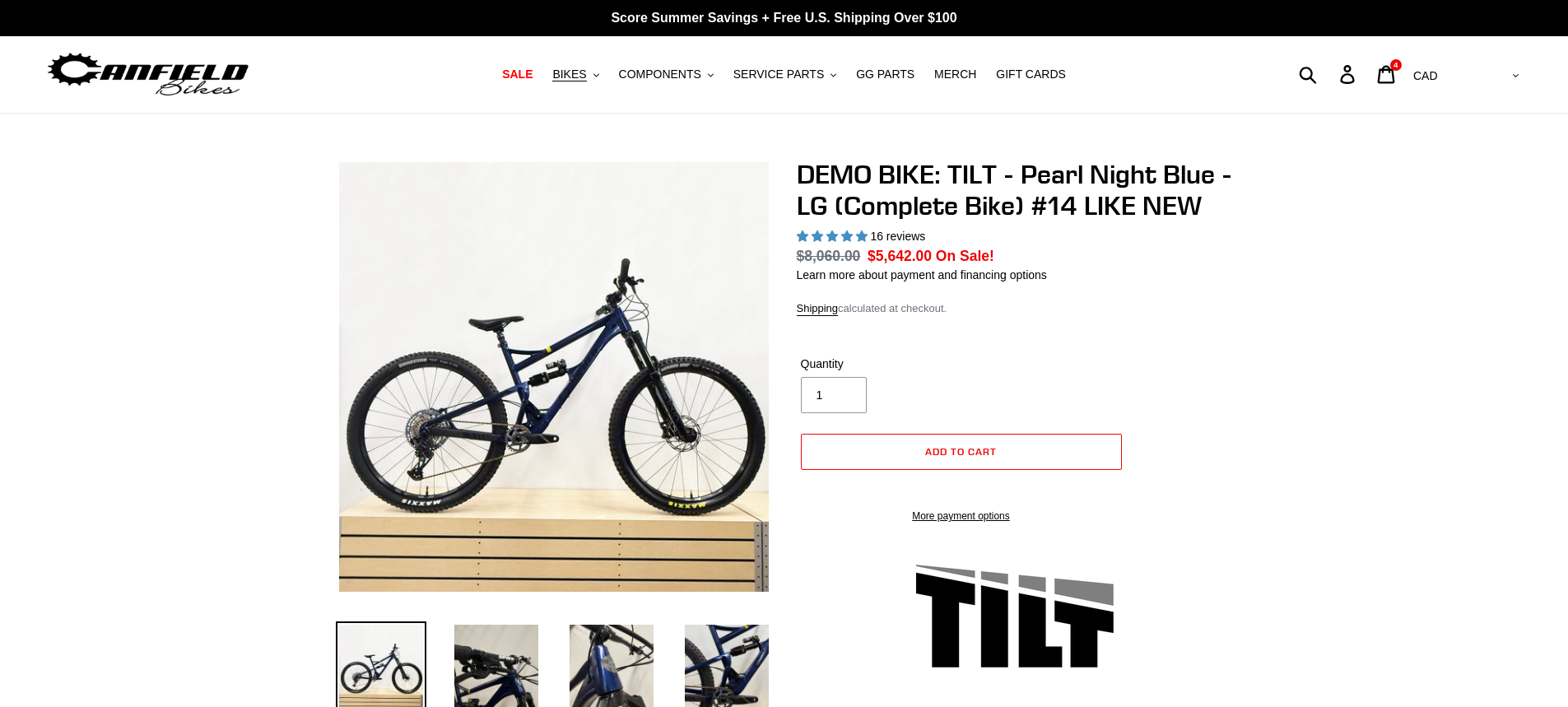
select select "highest-rating"
